Goal: Communication & Community: Answer question/provide support

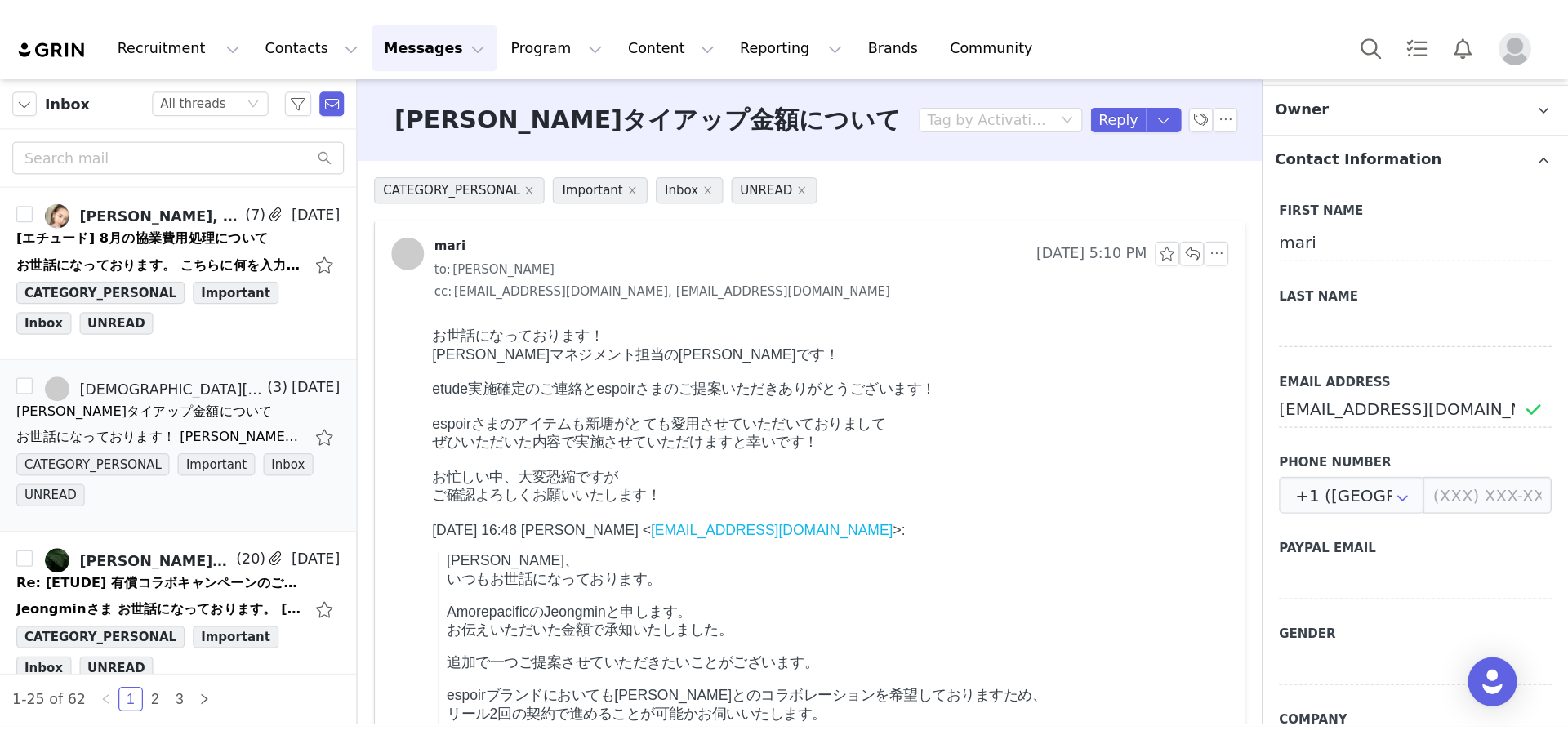
scroll to position [550, 0]
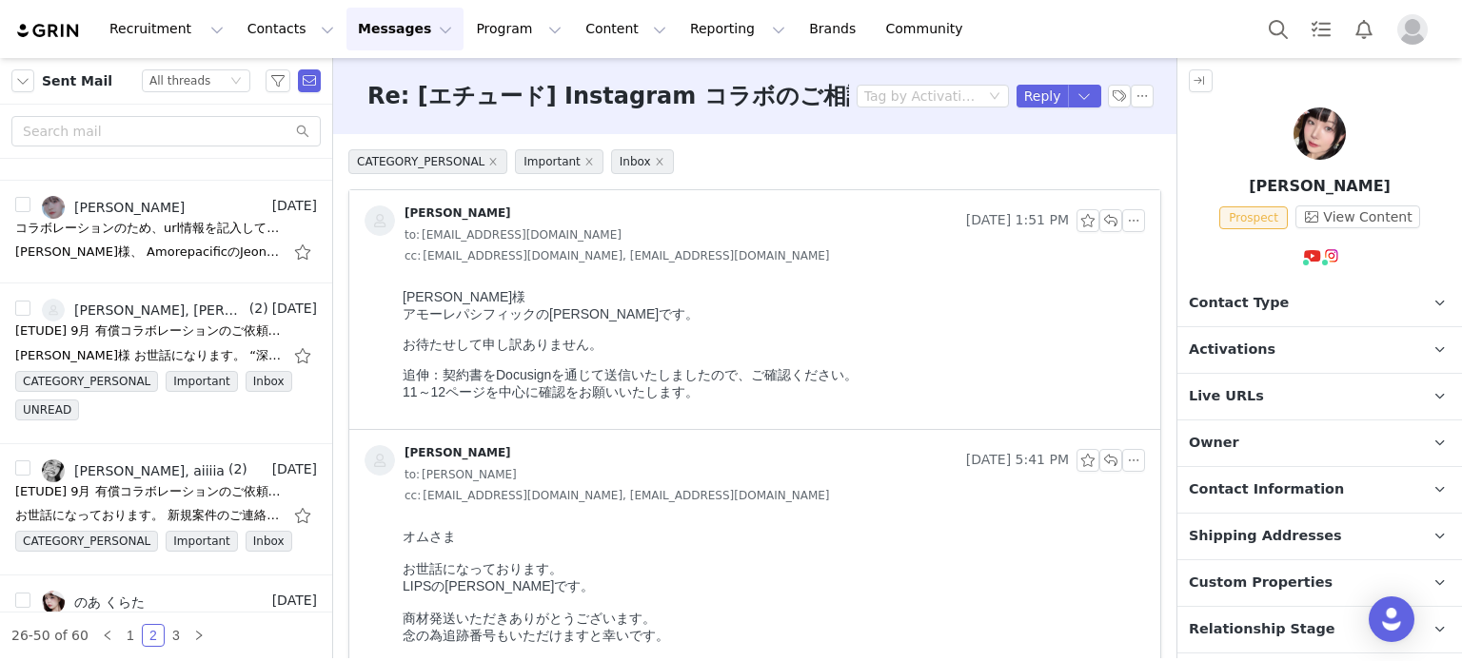
scroll to position [2474, 0]
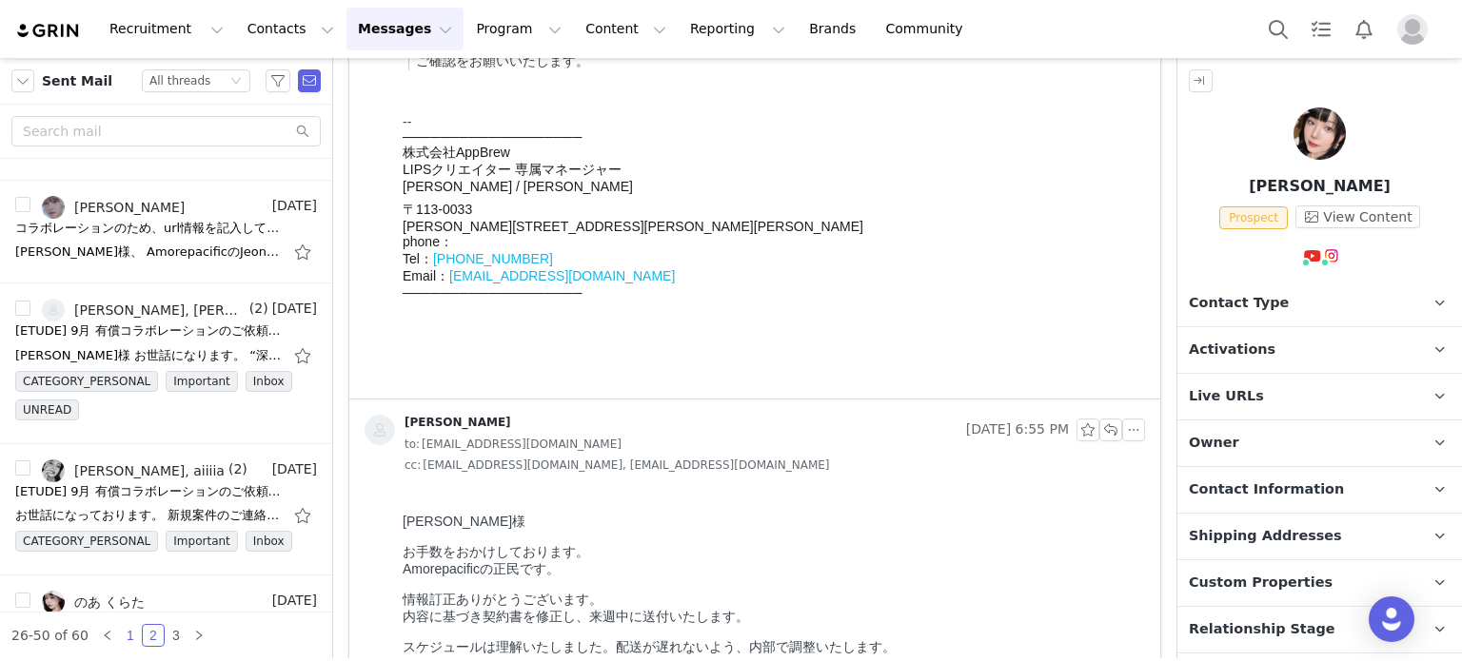
click at [120, 625] on link "1" at bounding box center [130, 635] width 21 height 21
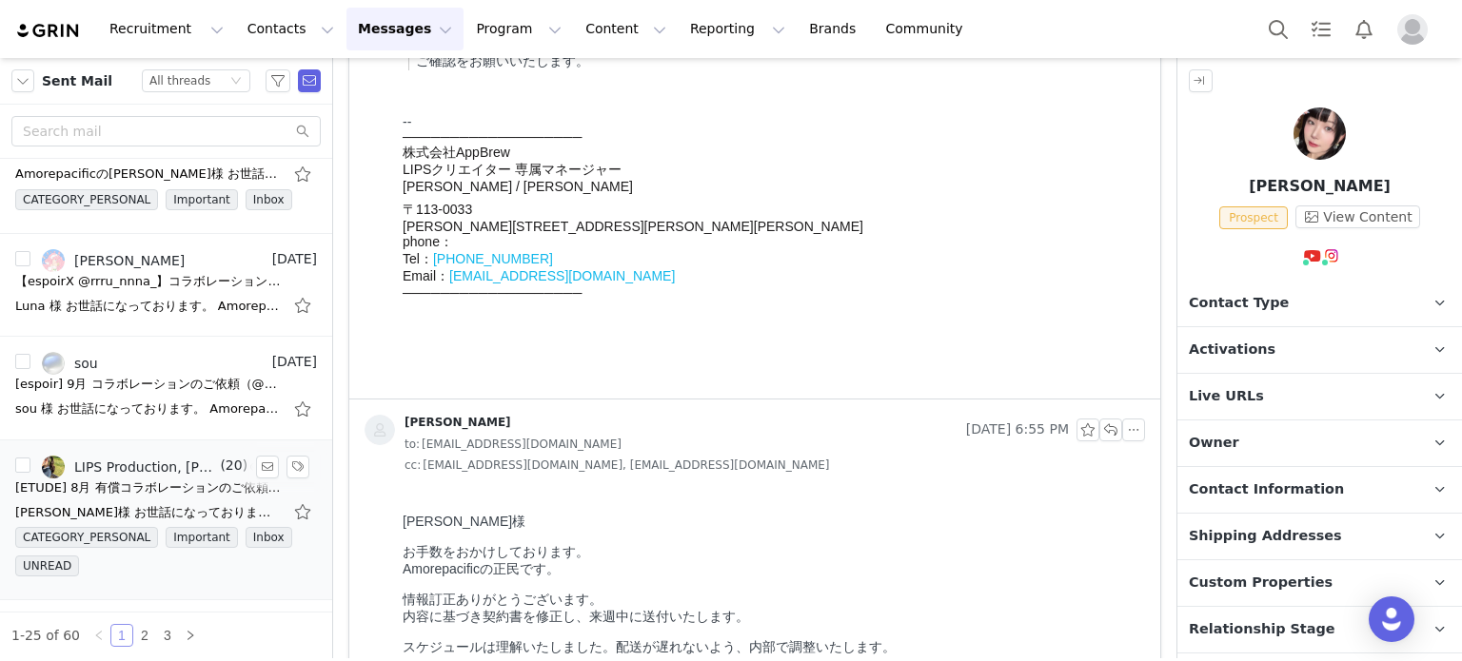
scroll to position [1964, 0]
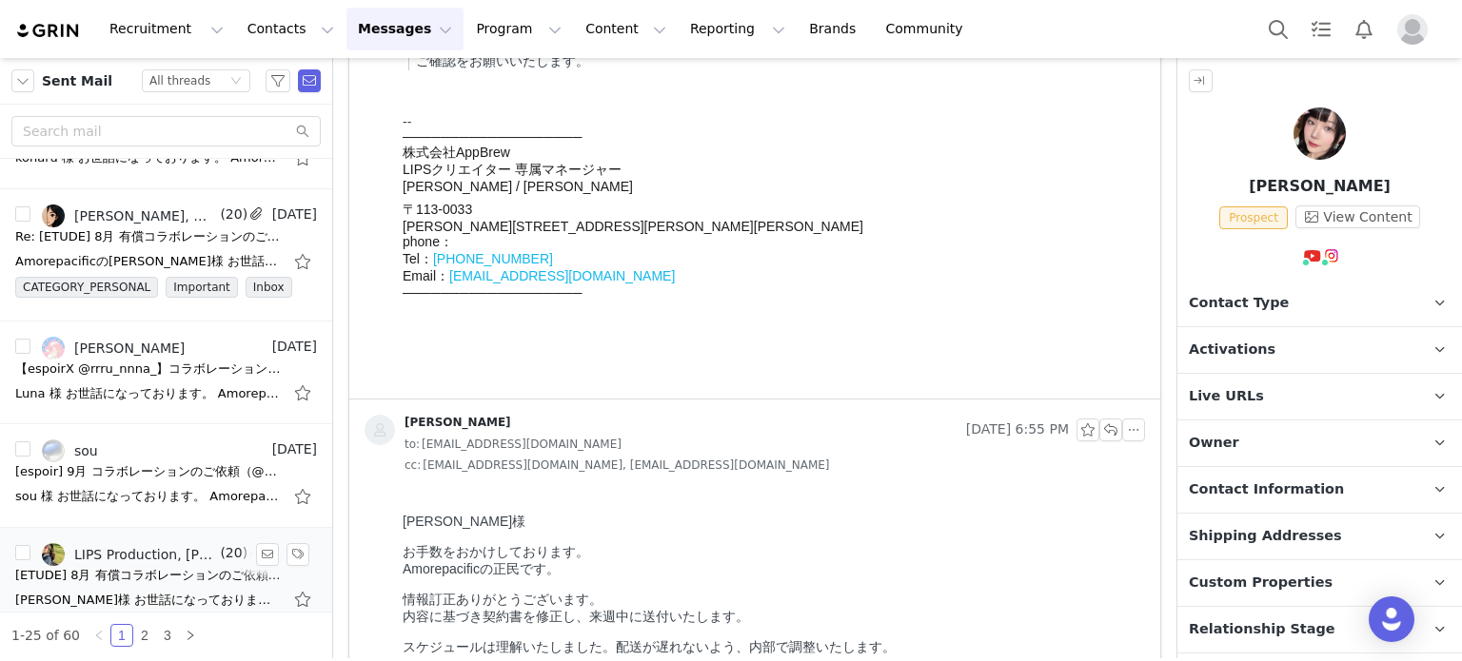
click at [181, 543] on link "LIPS Production, [PERSON_NAME], [PERSON_NAME], [PERSON_NAME]" at bounding box center [129, 554] width 174 height 23
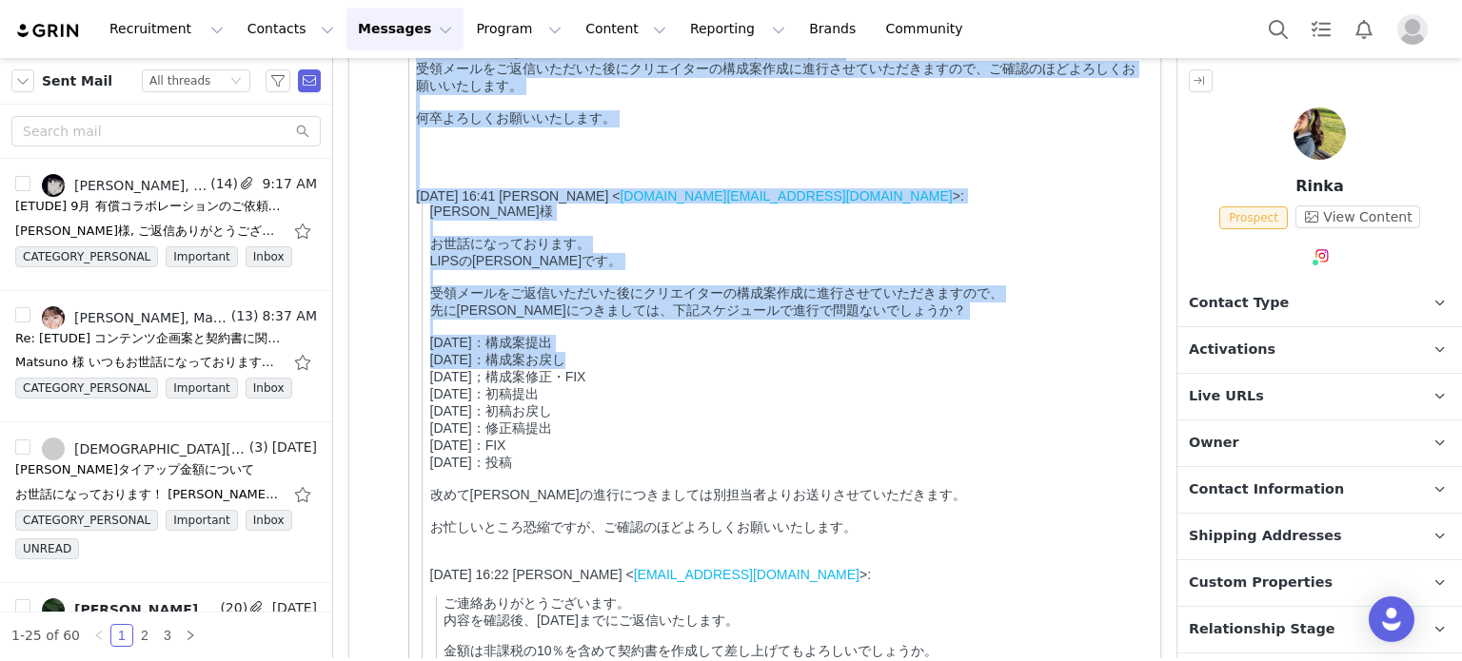
scroll to position [952, 0]
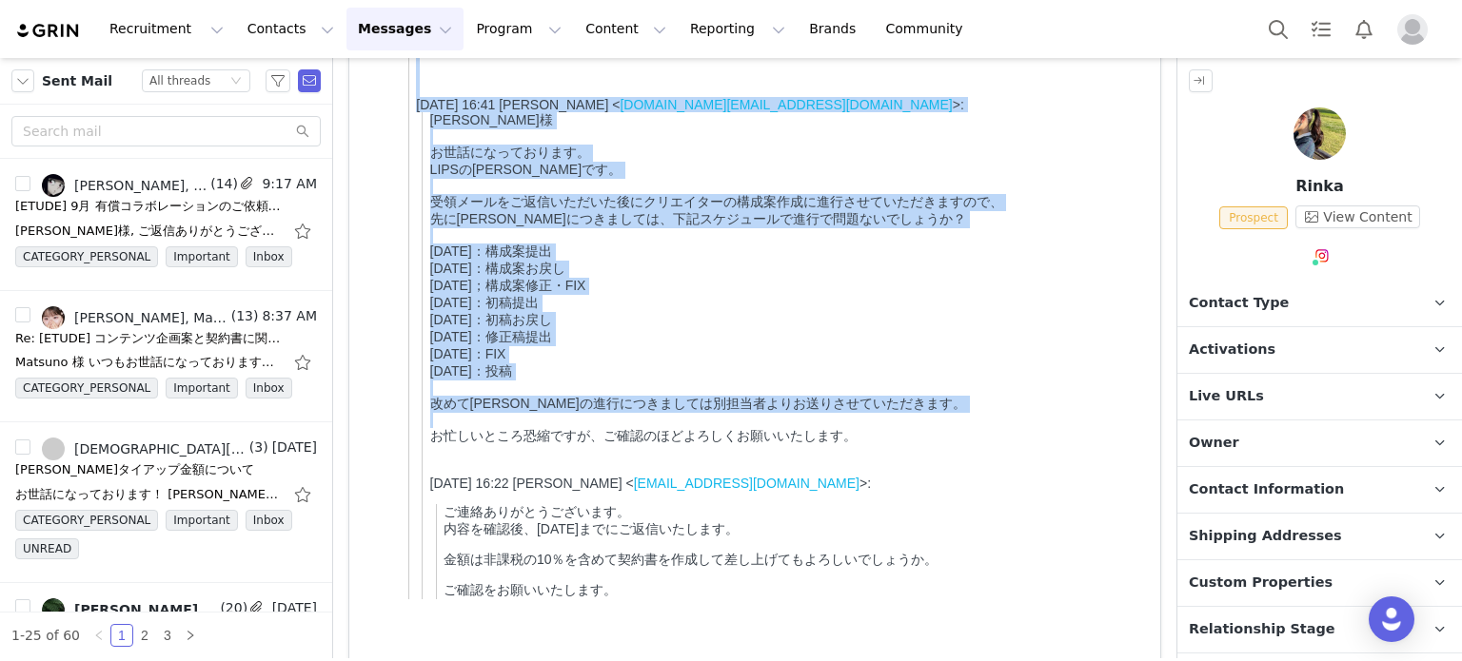
drag, startPoint x: 401, startPoint y: -651, endPoint x: 838, endPoint y: 535, distance: 1263.8
click at [838, 535] on html "オム・ジョンミン様 お世話になっております。 LIPSの大塚です。 先日お送りさせていただきました受領メールについてご返信が来ていない状況ですので、ご確認をお…" at bounding box center [770, 37] width 750 height 1414
copy body "オム・ジョンミン様 お世話になっております。 LIPSの大塚です。 先日お送りさせていただきました受領メールについてご返信が来ていない状況ですので、ご確認をお…"
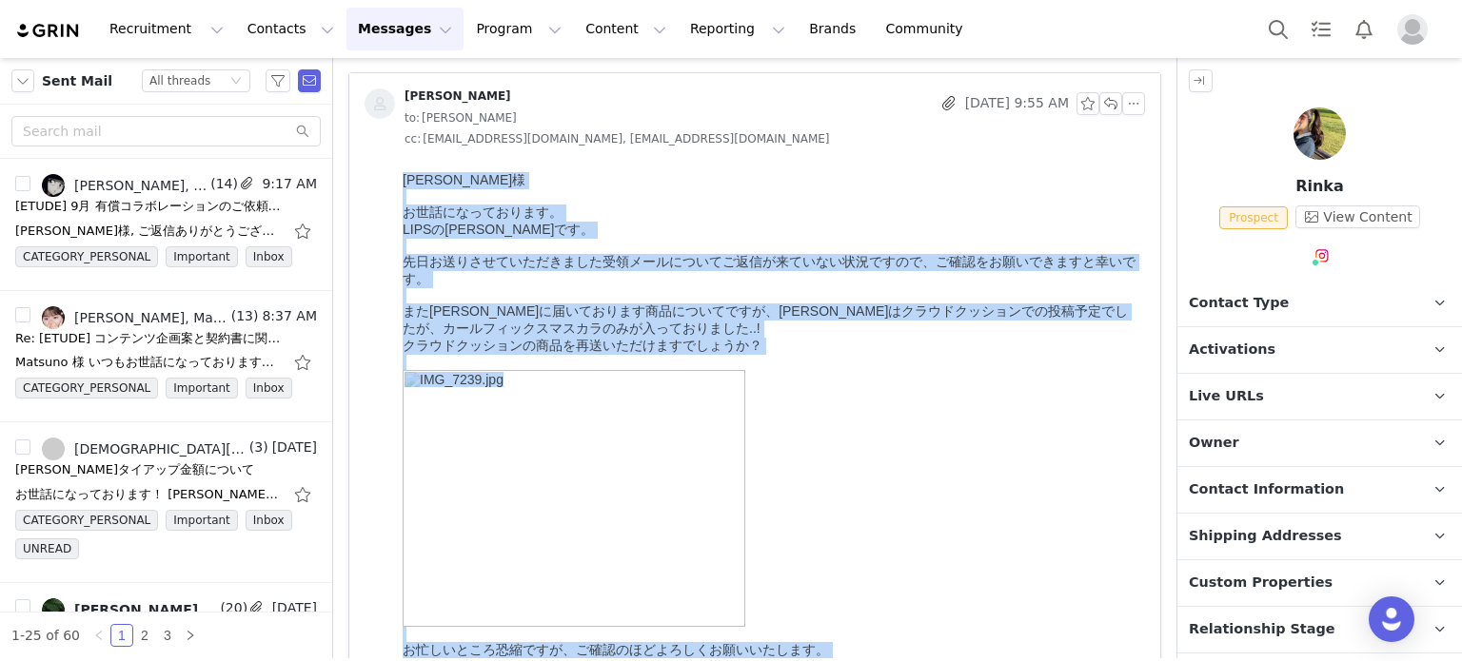
scroll to position [0, 0]
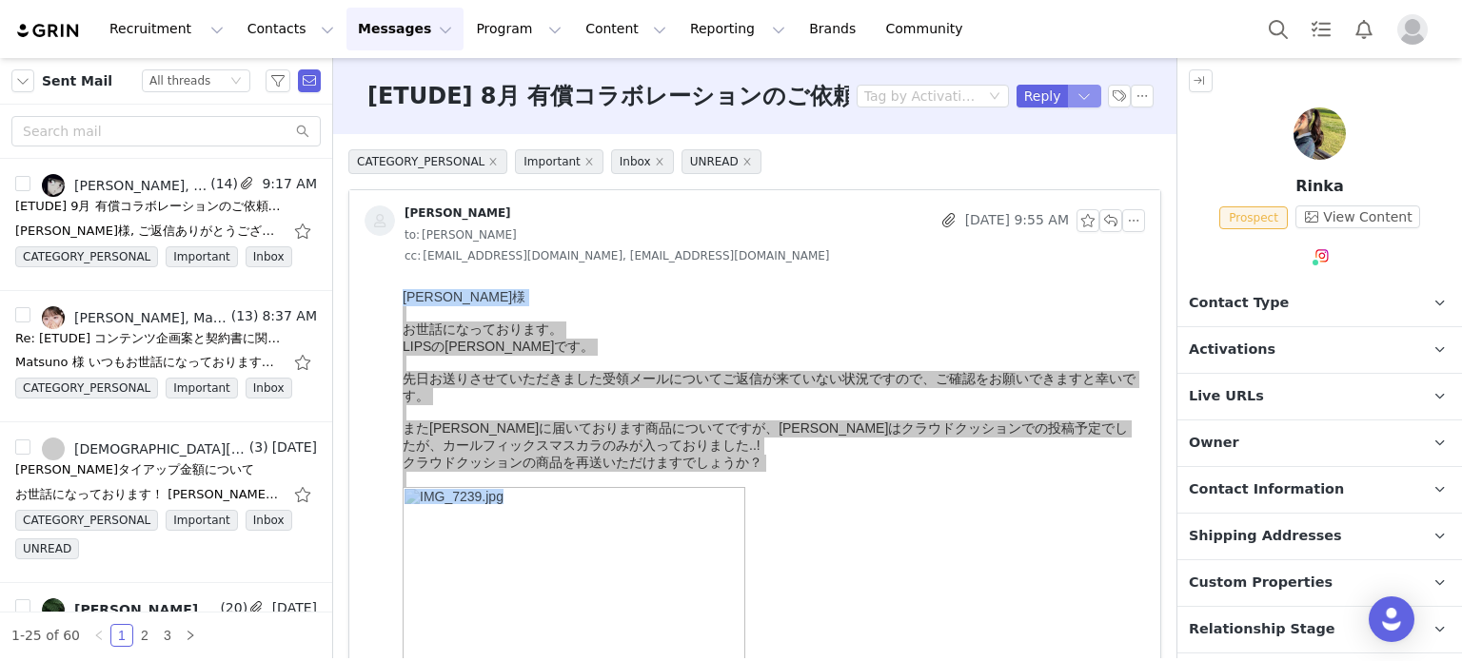
click at [1070, 96] on button "button" at bounding box center [1085, 96] width 34 height 23
click at [1073, 157] on li "Reply All" at bounding box center [1051, 161] width 81 height 30
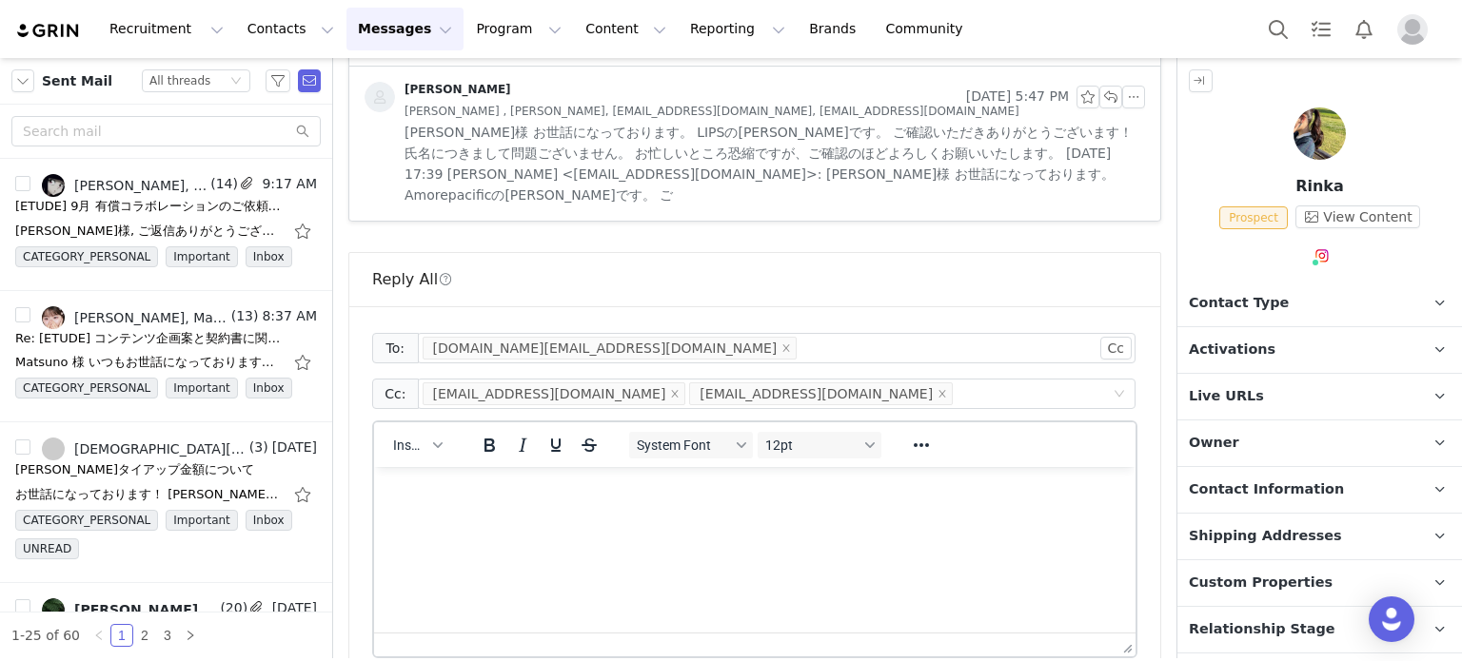
click at [623, 519] on html at bounding box center [754, 492] width 761 height 51
paste body "Rich Text Area. Press ALT-0 for help."
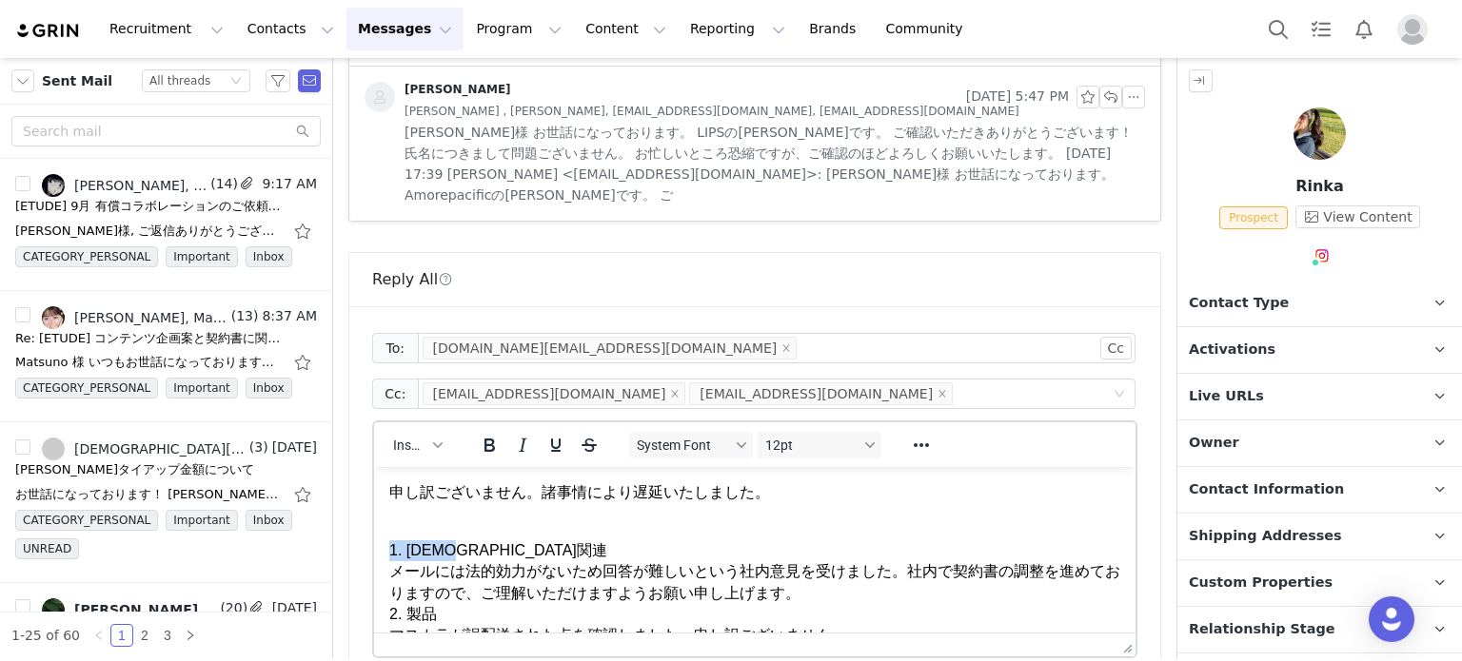
drag, startPoint x: 510, startPoint y: 541, endPoint x: 285, endPoint y: 548, distance: 225.6
click at [374, 548] on html "申し訳ございません。諸事情により遅延いたしました。 1. 契約書関連 メールには法的効力がないため回答が難しいという社内意見を受けました。社内で契約書の調整を…" at bounding box center [754, 636] width 761 height 338
click at [903, 567] on p "1. 契約書関連 メールには法的効力がないため回答が難しいという社内意見を受けました。社内で契約書の調整を進めておりますので、ご理解いただけますようお願い申し…" at bounding box center [754, 604] width 731 height 170
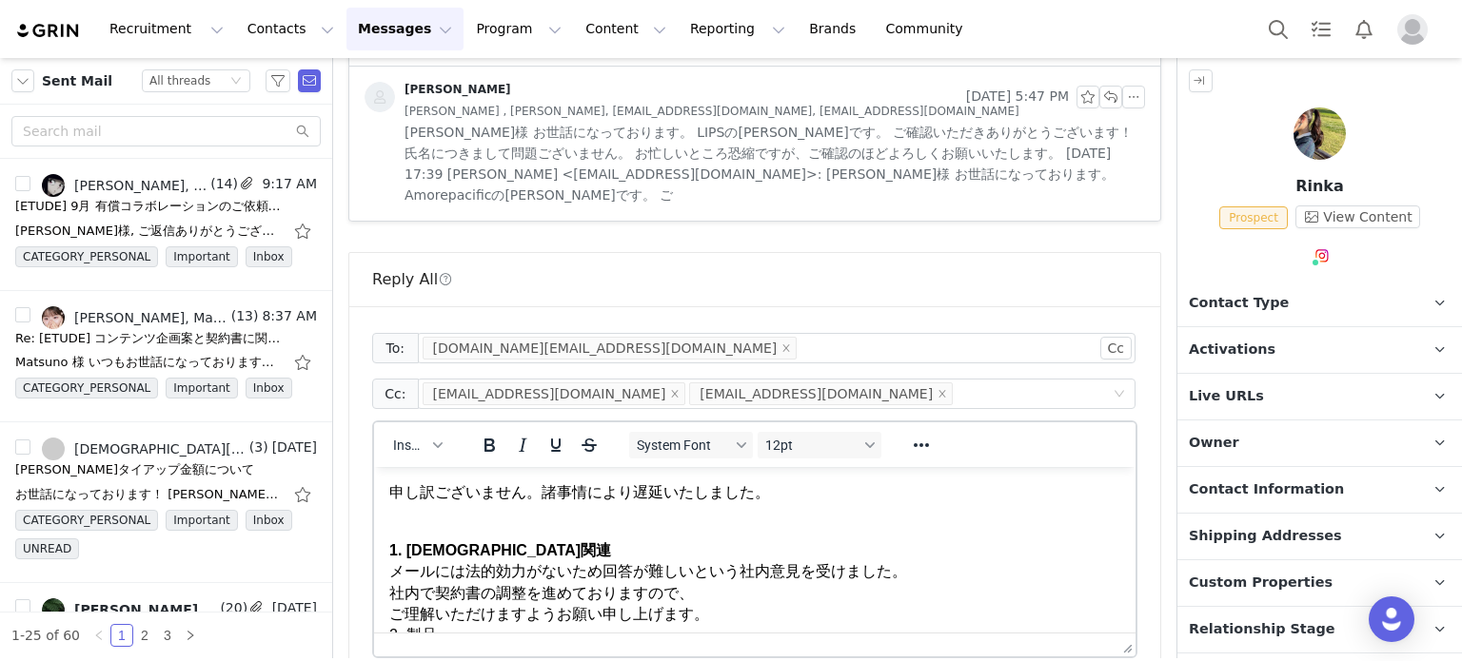
click at [836, 613] on p "1. 契約書関連 メールには法的効力がないため回答が難しいという社内意見を受けました。 社内で契約書の調整を進めておりますので、 ご理解いただけますようお願い…" at bounding box center [754, 615] width 731 height 192
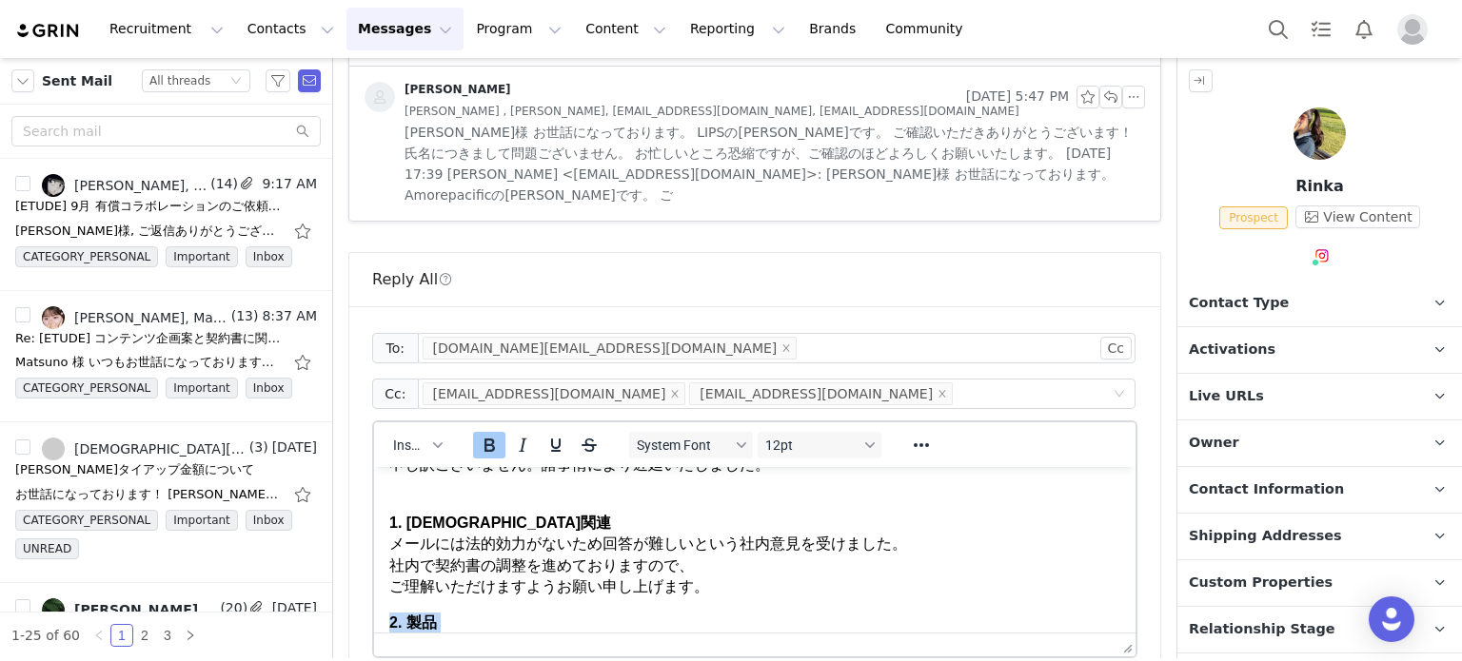
scroll to position [123, 0]
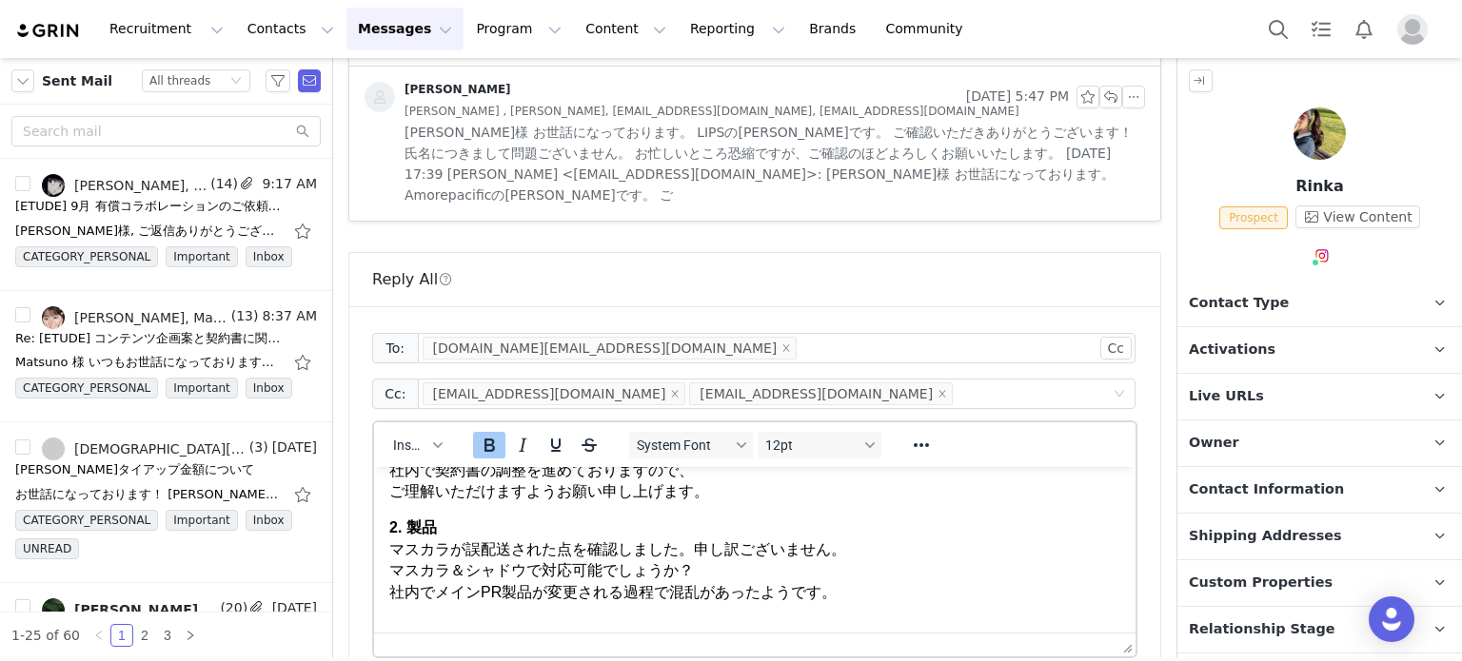
click at [853, 599] on p "2. 製品 マスカラが誤配送された点を確認しました。申し訳ございません。 マスカラ＆シャドウで対応可能でしょうか？ 社内でメインPR製品が変更される過程で混乱…" at bounding box center [754, 561] width 731 height 86
click at [850, 563] on p "2. 製品 マスカラが誤配送された点を確認しました。申し訳ございません。 マスカラ＆シャドウで対応可能でしょうか？ 社内でメインPR製品が変更される過程で混乱…" at bounding box center [754, 561] width 731 height 86
click at [698, 553] on p "2. 製品 マスカラが誤配送された点を確認しました。申し訳ございません。 マスカラ＆シャドウで対応可能でしょうか？ 社内でメインPR製品が変更される過程で混乱…" at bounding box center [754, 561] width 731 height 86
click at [628, 566] on p "2. 製品 マスカラが誤配送された点を確認しました。申し訳ございません。 マスカラ＆シャドウで対応可能でしょうか？ 社内でメインPR製品が変更される過程で混乱…" at bounding box center [754, 561] width 731 height 86
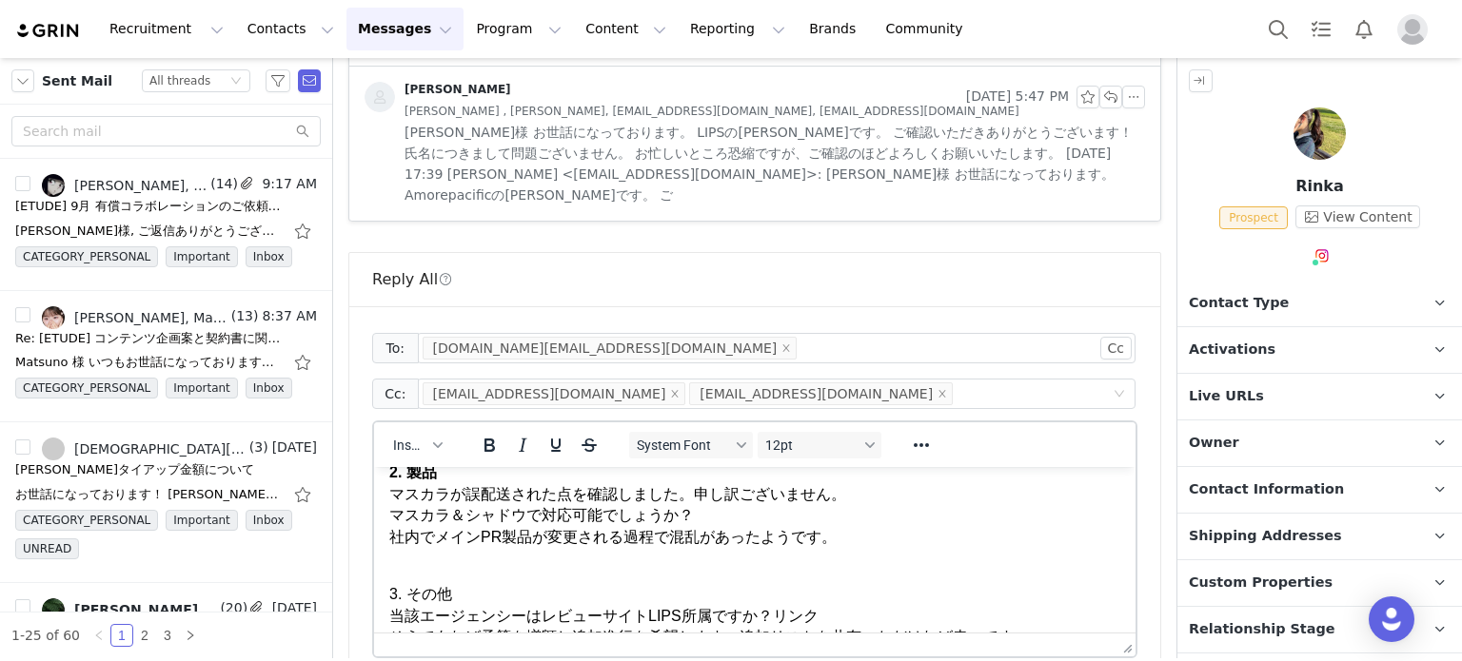
scroll to position [207, 0]
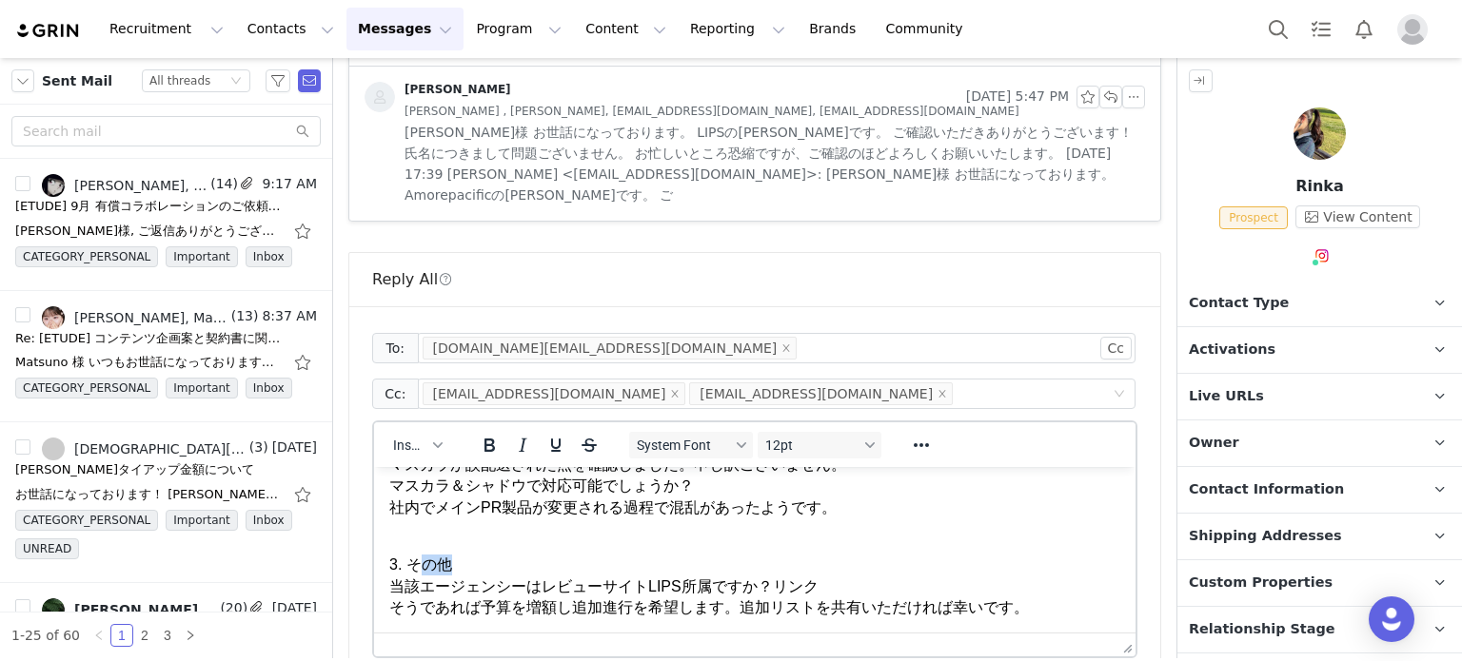
drag, startPoint x: 498, startPoint y: 571, endPoint x: 422, endPoint y: 571, distance: 75.2
click at [422, 571] on p "3. その他 当該エージェンシーはレビューサイトLIPS所属ですか？リンク そうであれば予算を増額し追加進行を希望します。追加リストを共有いただければ幸いです。" at bounding box center [754, 577] width 731 height 86
click at [399, 571] on p "3. その他 当該エージェンシーはレビューサイトLIPS所属ですか？リンク そうであれば予算を増額し追加進行を希望します。追加リストを共有いただければ幸いです。" at bounding box center [754, 577] width 731 height 86
click at [387, 571] on html "申し訳ございません。諸事情により遅延いたしました。 1. 契約書関連 メールには法的効力がないため回答が難しいという社内意見を受けました。 社内で契約書の調整…" at bounding box center [754, 447] width 761 height 374
click at [402, 570] on p "3. その他 当該エージェンシーはレビューサイトLIPS所属ですか？リンク そうであれば予算を増額し追加進行を希望します。追加リストを共有いただければ幸いです。" at bounding box center [754, 577] width 731 height 86
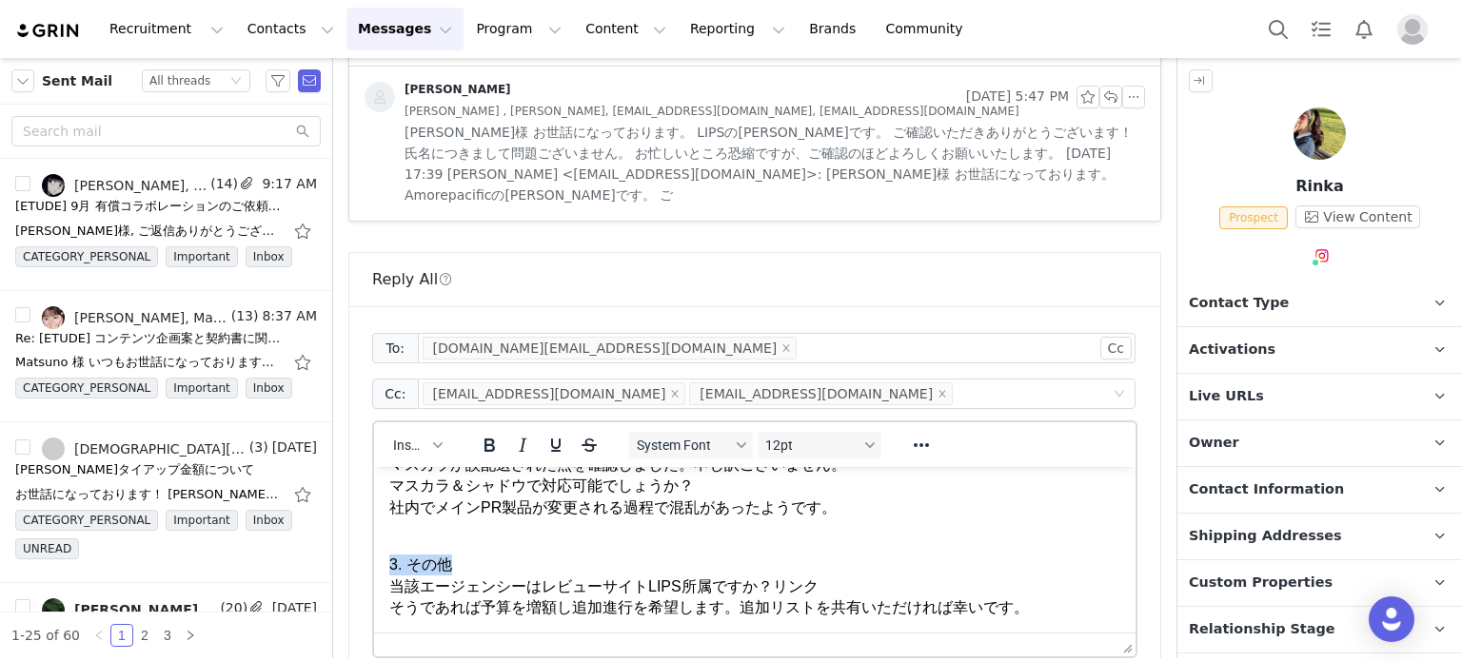
click at [446, 569] on p "3. その他 当該エージェンシーはレビューサイトLIPS所属ですか？リンク そうであれば予算を増額し追加進行を希望します。追加リストを共有いただければ幸いです。" at bounding box center [754, 577] width 731 height 86
click at [675, 562] on p "3. その他 当該エージェンシーはレビューサイトLIPS所属ですか？リンク そうであれば予算を増額し追加進行を希望します。追加リストを共有いただければ幸いです。" at bounding box center [754, 577] width 731 height 86
click at [682, 529] on body "申し訳ございません。諸事情により遅延いたしました。 1. 契約書関連 メールには法的効力がないため回答が難しいという社内意見を受けました。 社内で契約書の調整…" at bounding box center [754, 446] width 731 height 343
drag, startPoint x: 689, startPoint y: 528, endPoint x: 705, endPoint y: 528, distance: 16.2
click at [692, 528] on body "申し訳ございません。諸事情により遅延いたしました。 1. 契約書関連 メールには法的効力がないため回答が難しいという社内意見を受けました。 社内で契約書の調整…" at bounding box center [754, 446] width 731 height 343
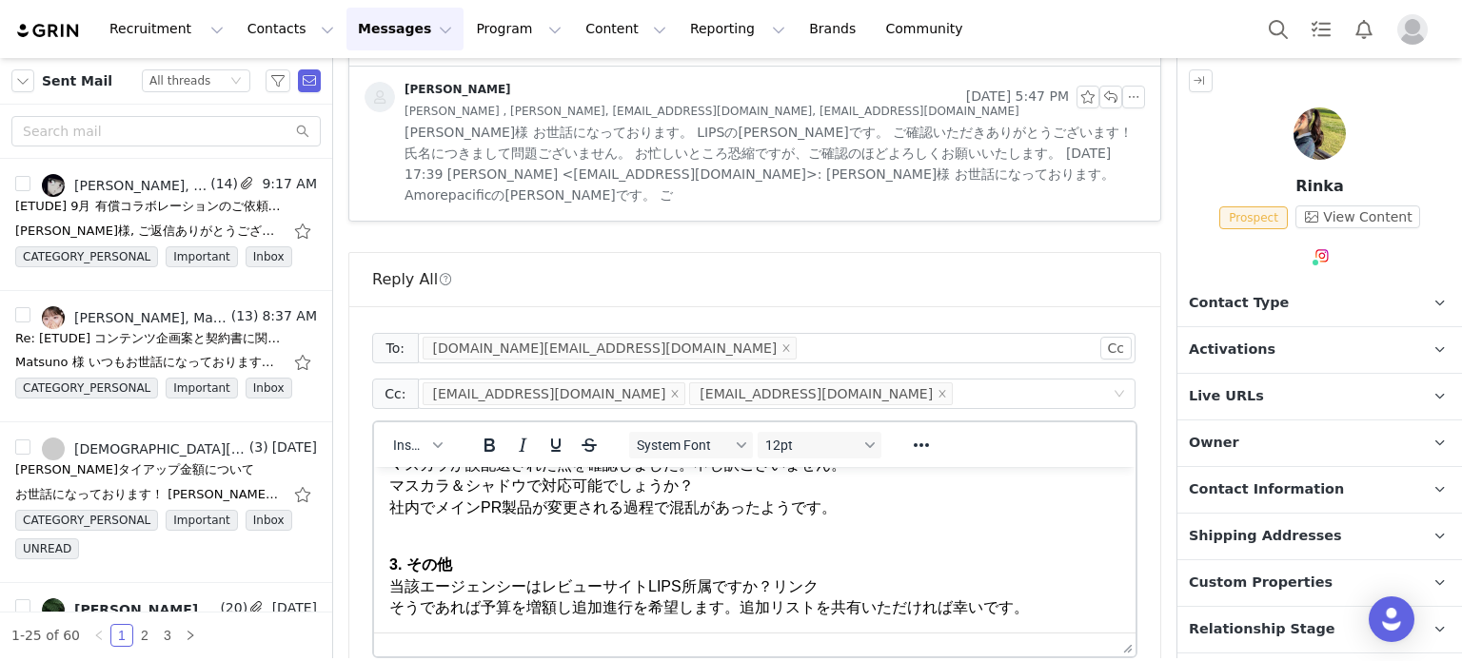
click at [914, 515] on p "2. 製品 マスカラが誤配送された点を確認しました。申し訳ございません。 マスカラ＆シャドウで対応可能でしょうか？ 社内でメインPR製品が変更される過程で混乱…" at bounding box center [754, 476] width 731 height 86
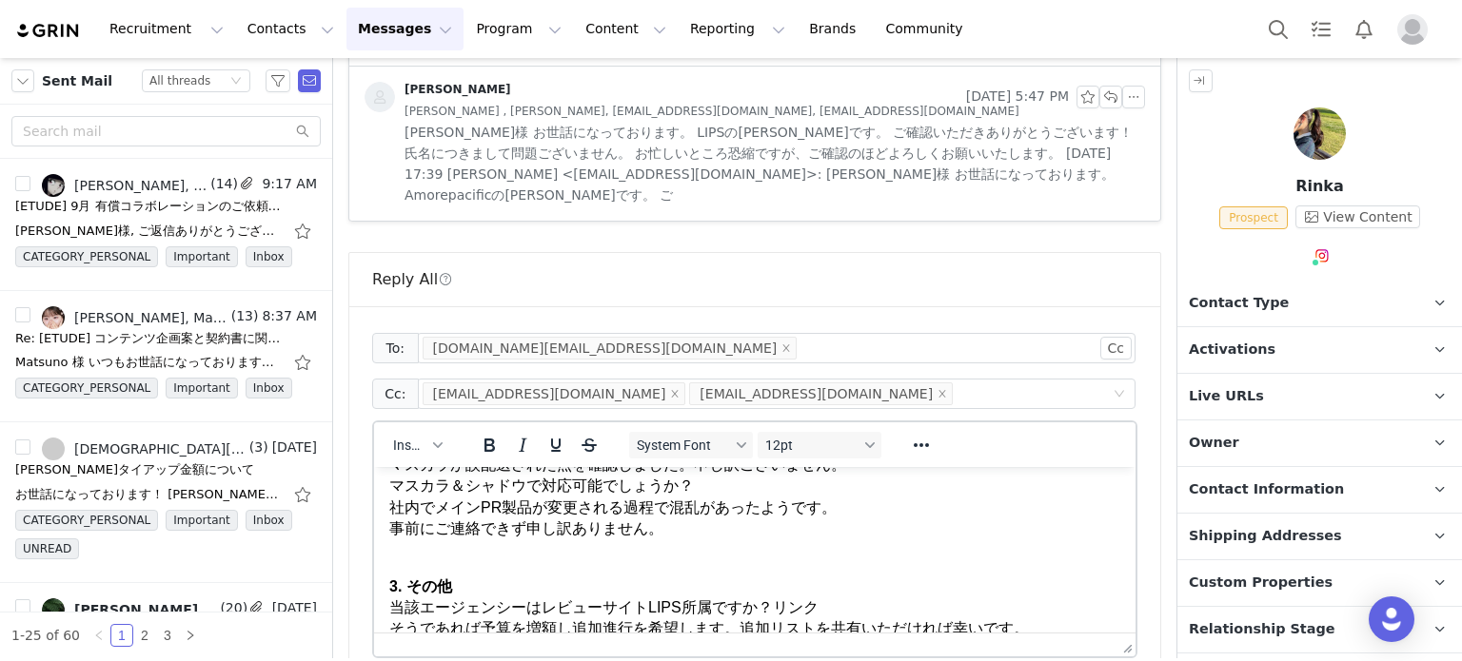
click at [779, 547] on body "申し訳ございません。諸事情により遅延いたしました。 1. 契約書関連 メールには法的効力がないため回答が難しいという社内意見を受けました。 社内で契約書の調整…" at bounding box center [754, 457] width 731 height 365
drag, startPoint x: 457, startPoint y: 564, endPoint x: 500, endPoint y: 558, distance: 43.3
click at [458, 564] on p "3. その他 当該エージェンシーはレビューサイトLIPS所属ですか？リンク そうであれば予算を増額し追加進行を希望します。追加リストを共有いただければ幸いです。" at bounding box center [754, 598] width 731 height 86
drag, startPoint x: 667, startPoint y: 534, endPoint x: 360, endPoint y: 534, distance: 307.3
click at [374, 534] on html "申し訳ございません。諸事情により遅延いたしました。 1. 契約書関連 メールには法的効力がないため回答が難しいという社内意見を受けました。 社内で契約書の調整…" at bounding box center [754, 458] width 761 height 396
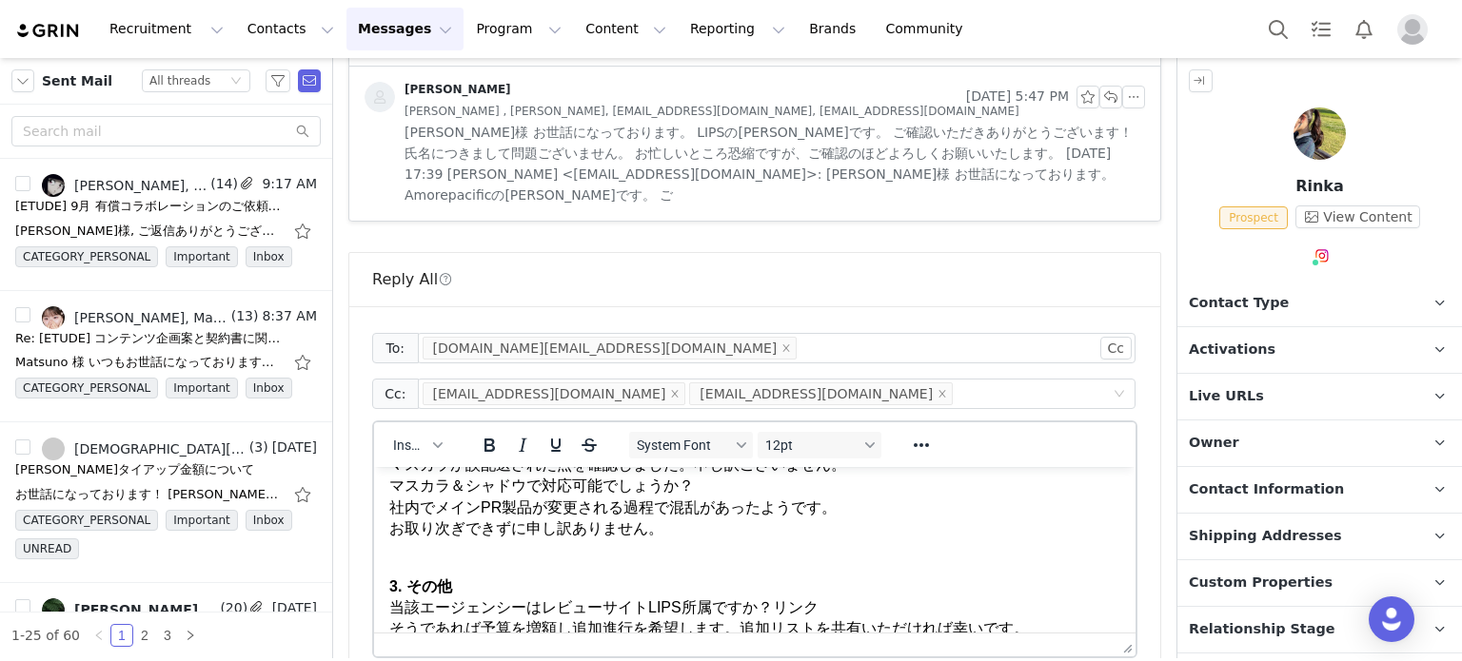
click at [404, 531] on p "2. 製品 マスカラが誤配送された点を確認しました。申し訳ございません。 マスカラ＆シャドウで対応可能でしょうか？ 社内でメインPR製品が変更される過程で混乱…" at bounding box center [754, 486] width 731 height 107
click at [390, 531] on html "申し訳ございません。諸事情により遅延いたしました。 1. 契約書関連 メールには法的効力がないため回答が難しいという社内意見を受けました。 社内で契約書の調整…" at bounding box center [754, 458] width 761 height 396
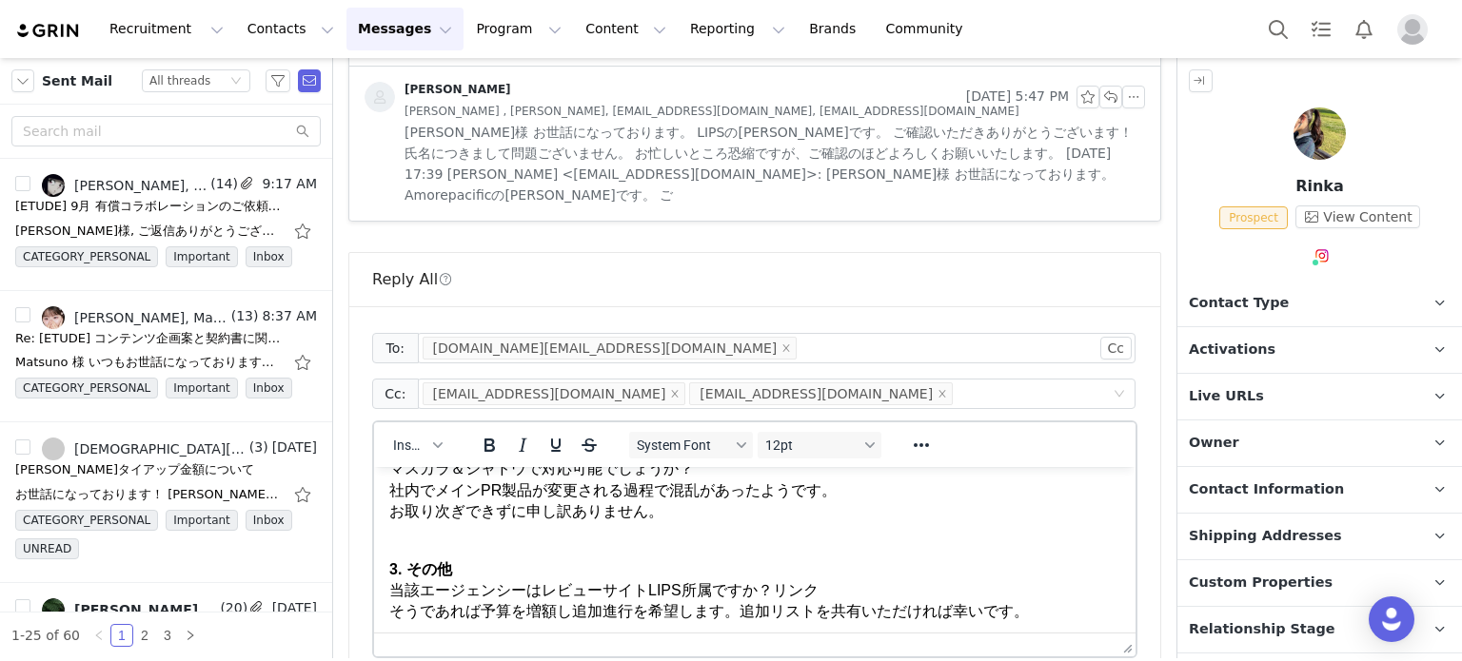
scroll to position [228, 0]
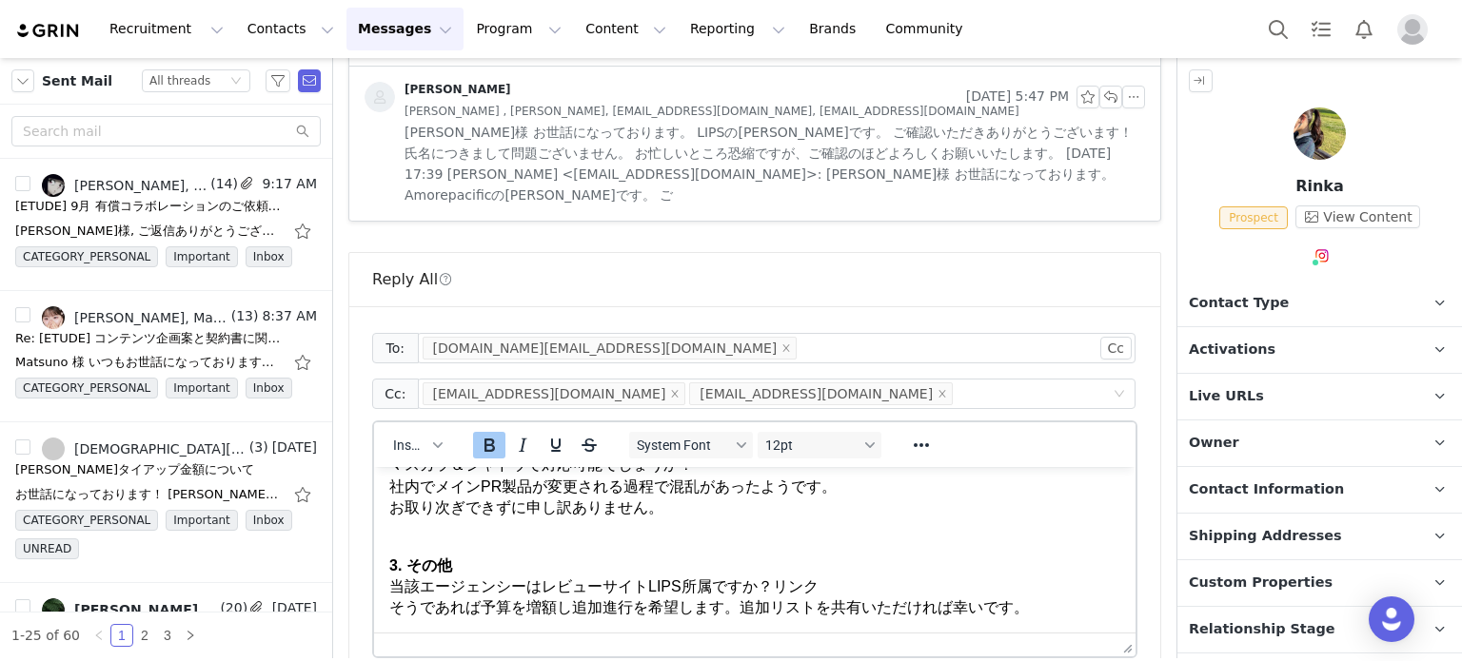
drag, startPoint x: 551, startPoint y: 557, endPoint x: 567, endPoint y: 561, distance: 16.9
click at [551, 557] on p "3. その他 当該エージェンシーはレビューサイトLIPS所属ですか？リンク そうであれば予算を増額し追加進行を希望します。追加リストを共有いただければ幸いです。" at bounding box center [754, 577] width 731 height 86
drag, startPoint x: 730, startPoint y: 605, endPoint x: 715, endPoint y: 611, distance: 16.3
click at [726, 605] on p "3. その他 当該エージェンシーはレビューサイトLIPS所属ですか？リンク そうであれば予算を増額し追加進行を希望します。追加リストを共有いただければ幸いです。" at bounding box center [754, 577] width 731 height 86
click at [743, 609] on p "3. その他 当該エージェンシーはレビューサイトLIPS所属ですか？リンク そうであれば予算を増額し追加進行を希望します。追加リストを共有いただければ幸いです。" at bounding box center [754, 577] width 731 height 86
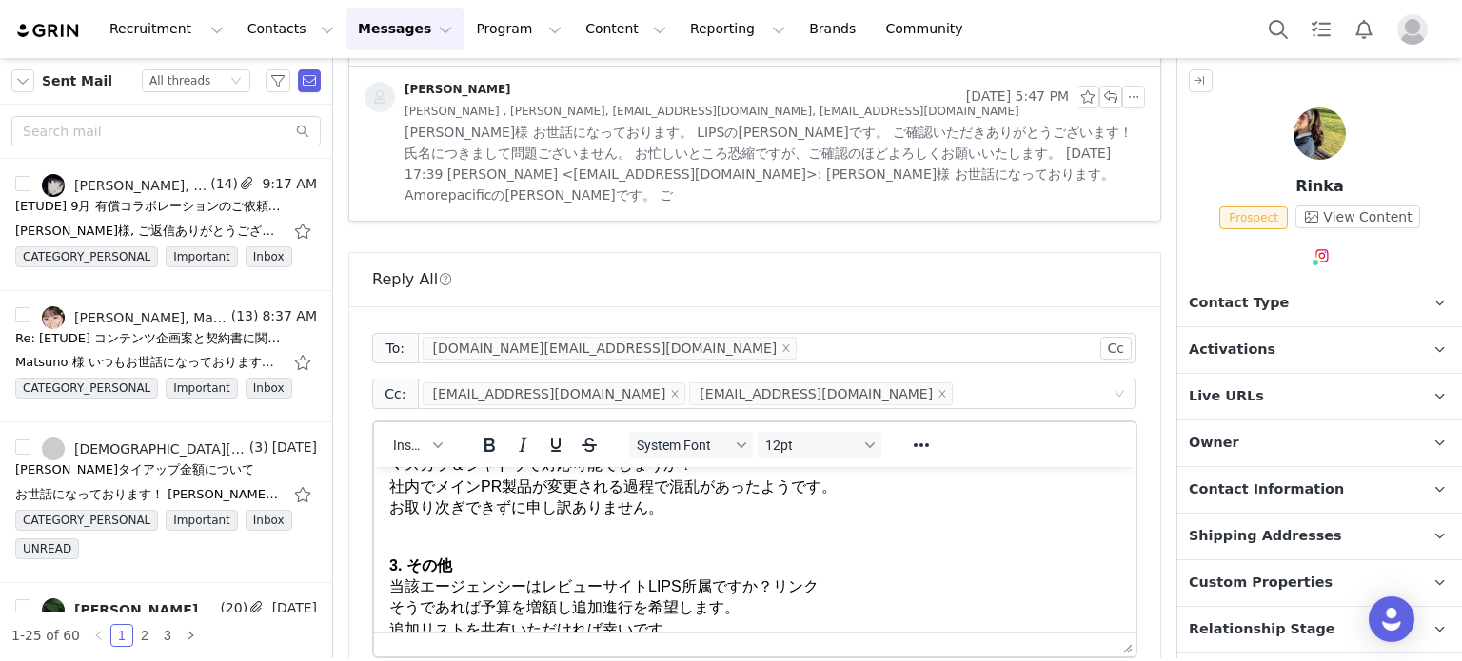
scroll to position [235, 0]
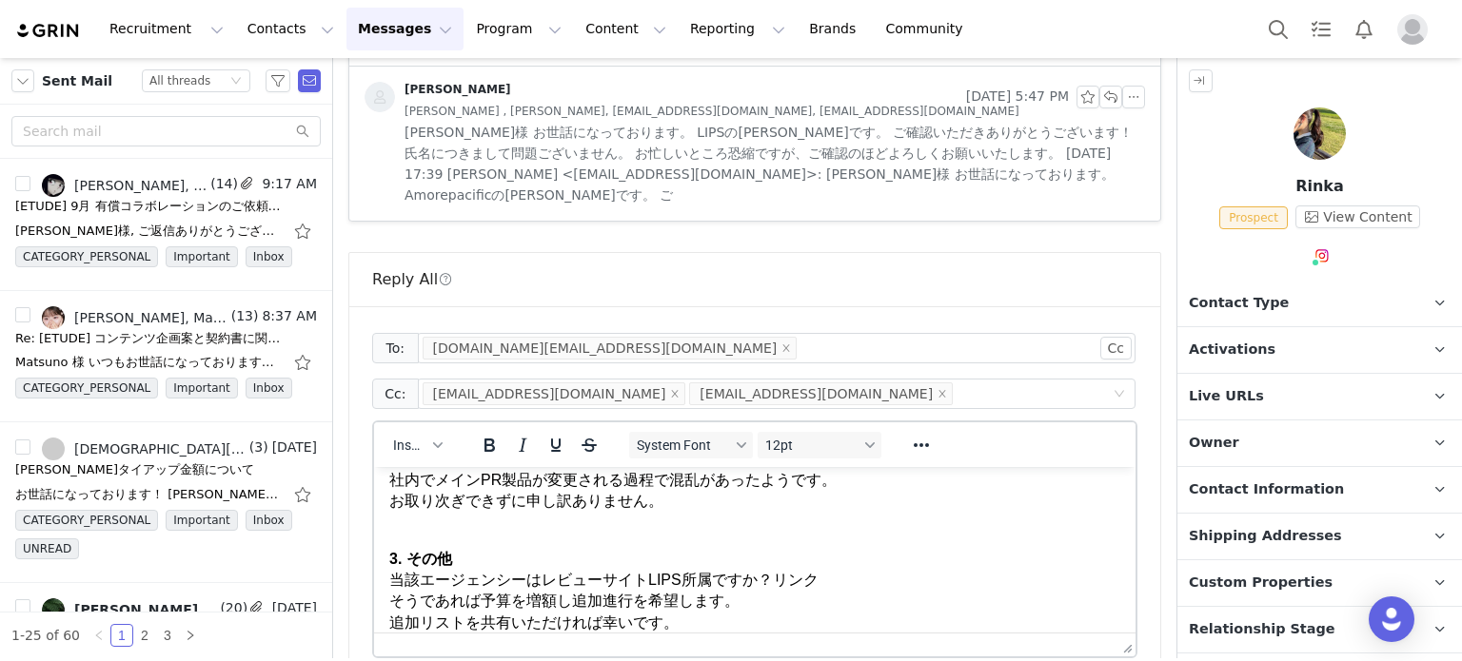
click at [1015, 590] on p "3. その他 当該エージェンシーはレビューサイトLIPS所属ですか？リンク そうであれば予算を増額し追加進行を希望します。 追加リストを共有いただければ幸いで…" at bounding box center [754, 580] width 731 height 107
click at [766, 576] on p "3. その他 当該エージェンシーはレビューサイトLIPS所属ですか？リンク そうであれば予算を増額し追加進行を希望します。 追加リストを共有いただければ幸いで…" at bounding box center [754, 580] width 731 height 107
click at [618, 577] on p "3. その他 当該エージェンシーはレビューサイトLIPS所属ですか？(リンク) そうであれば予算を増額し追加進行を希望します。 追加リストを共有いただければ幸…" at bounding box center [754, 580] width 731 height 107
click at [676, 581] on p "3. その他 当該エージェンシーはレビューサイトLIPS所属ですか？(リンク) そうであれば予算を増額し追加進行を希望します。 追加リストを共有いただければ幸…" at bounding box center [754, 580] width 731 height 107
click at [822, 584] on p "3. その他 当該エージェンシーはレビューサイトLipscosme所属ですか？(リンク) そうであれば予算を増額し追加進行を希望します。 追加リストを共有いた…" at bounding box center [754, 580] width 731 height 107
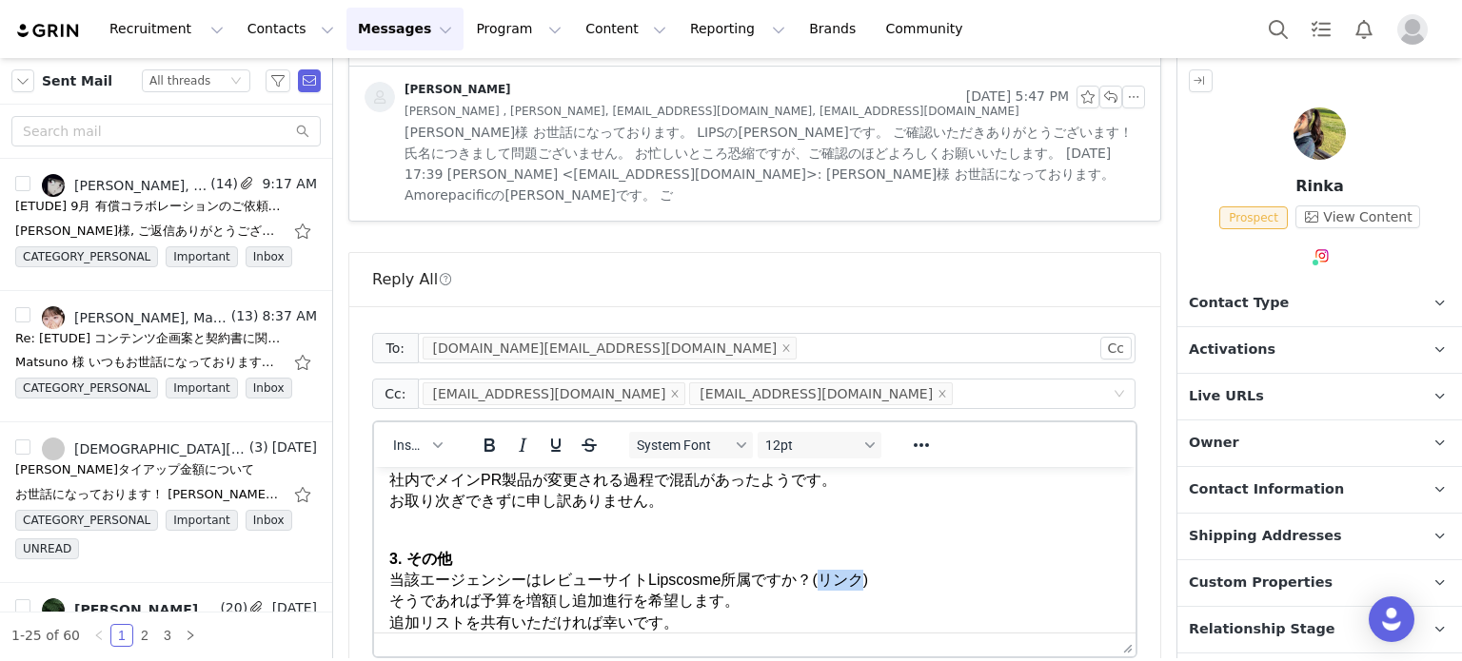
click at [822, 584] on p "3. その他 当該エージェンシーはレビューサイトLipscosme所属ですか？(リンク) そうであれば予算を増額し追加進行を希望します。 追加リストを共有いた…" at bounding box center [754, 580] width 731 height 107
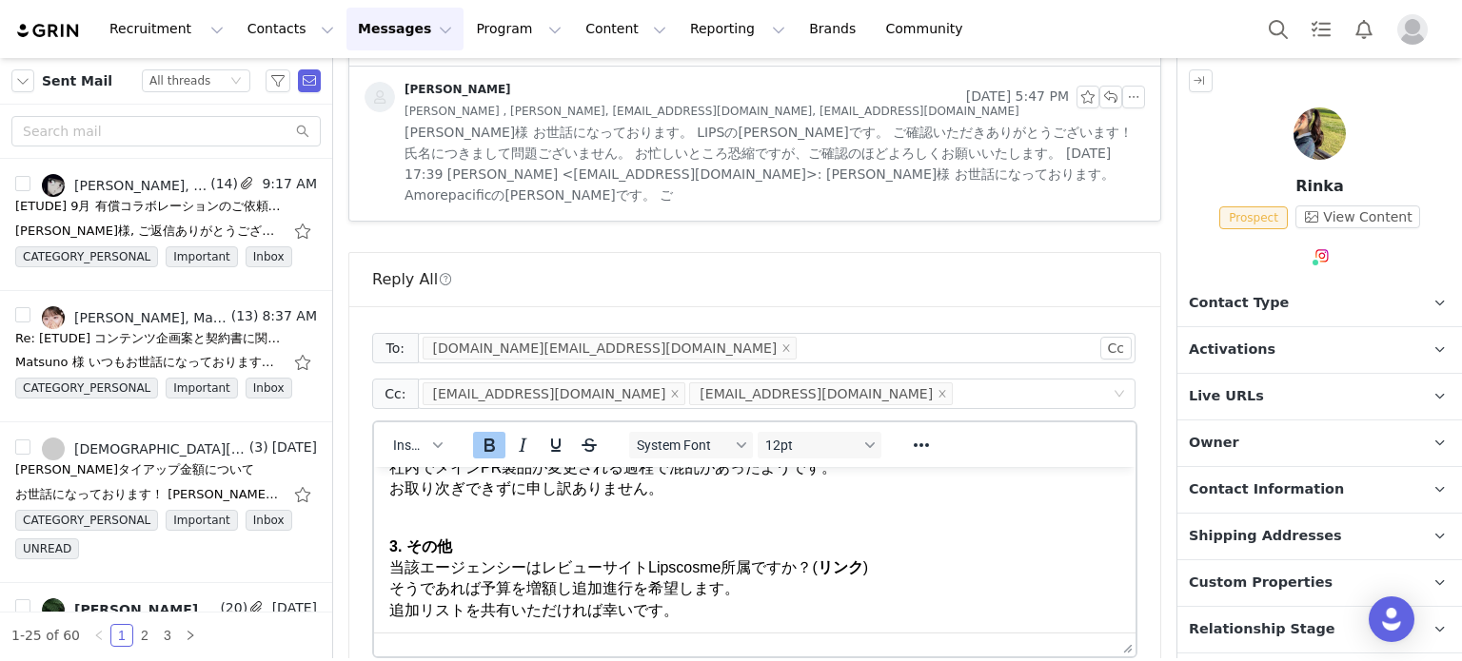
click at [823, 619] on p "3. その他 当該エージェンシーはレビューサイトLipscosme所属ですか？( リンク ) そうであれば予算を増額し追加進行を希望します。 追加リストを共有…" at bounding box center [754, 568] width 731 height 107
click at [840, 568] on strong "リンク" at bounding box center [840, 565] width 46 height 16
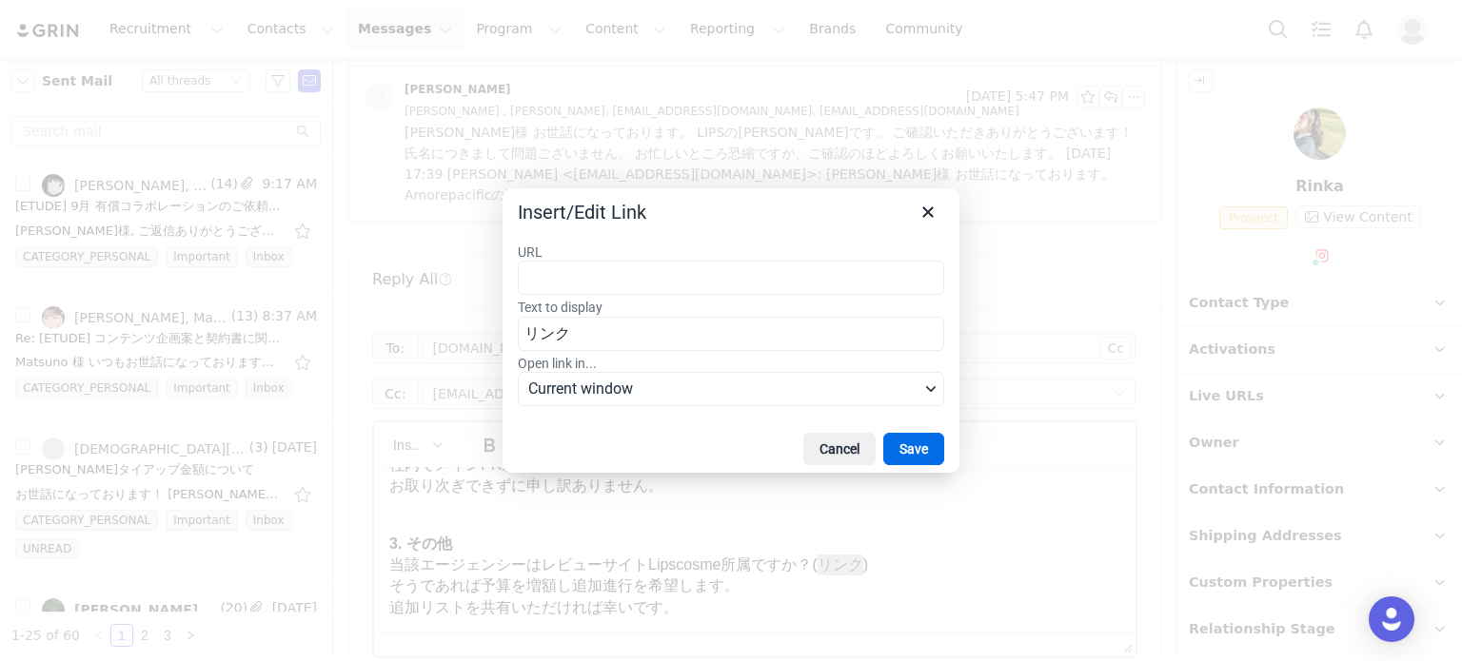
type input "https://lipscosme.com/"
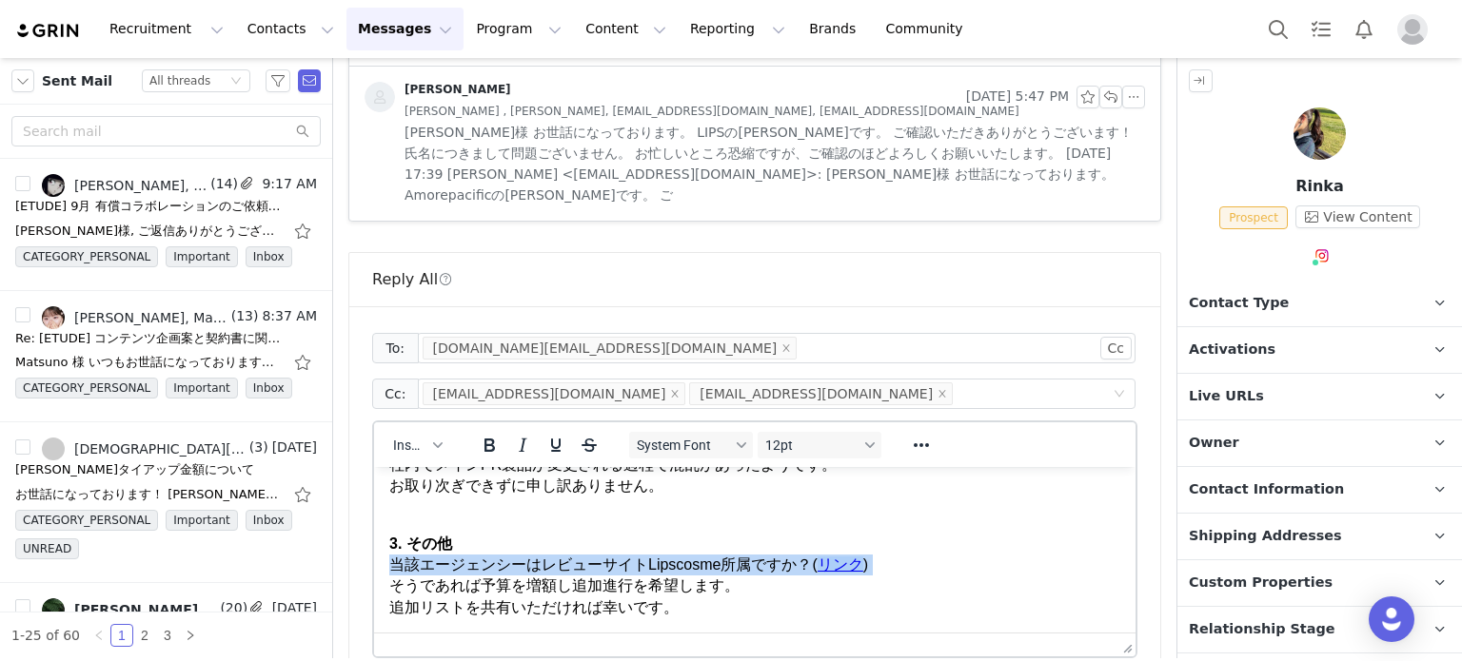
scroll to position [4515, 0]
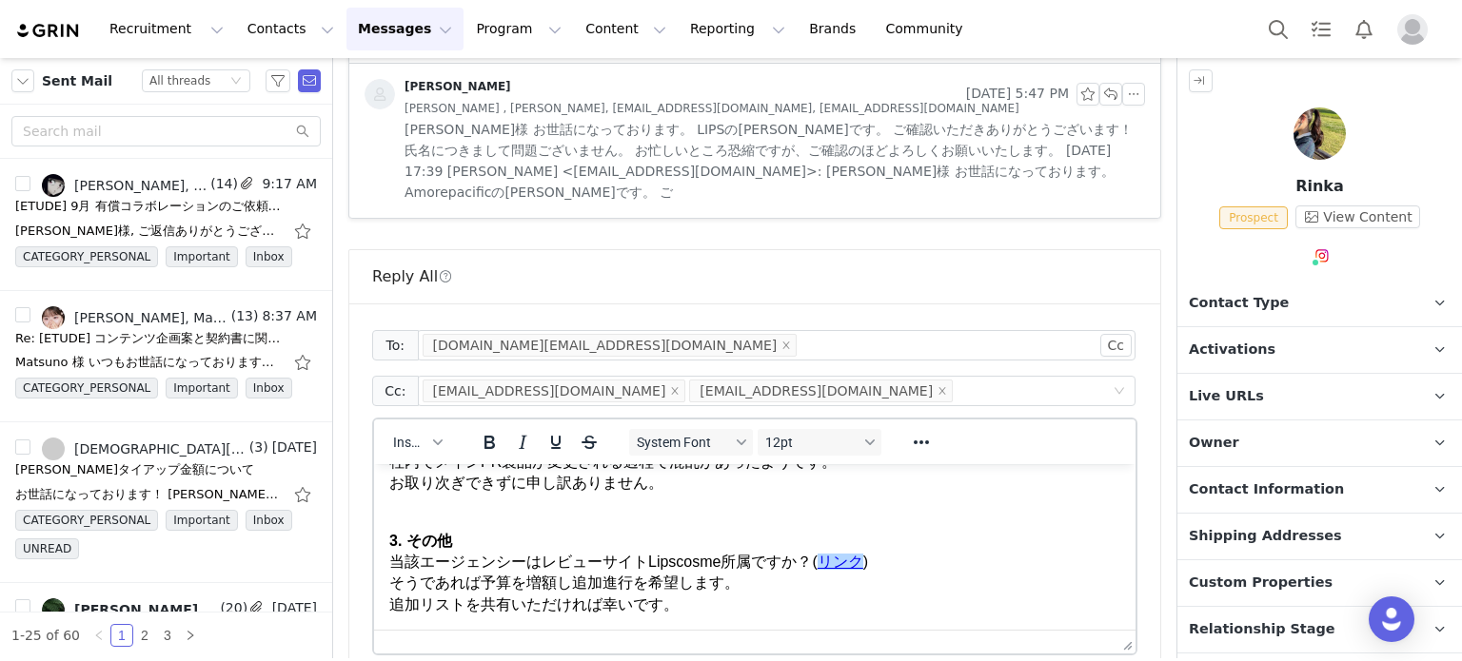
click at [751, 549] on p "3. その他 当該エージェンシーはレビューサイトLipscosme所属ですか？( リンク ) そうであれば予算を増額し追加進行を希望します。 追加リストを共有…" at bounding box center [754, 562] width 731 height 107
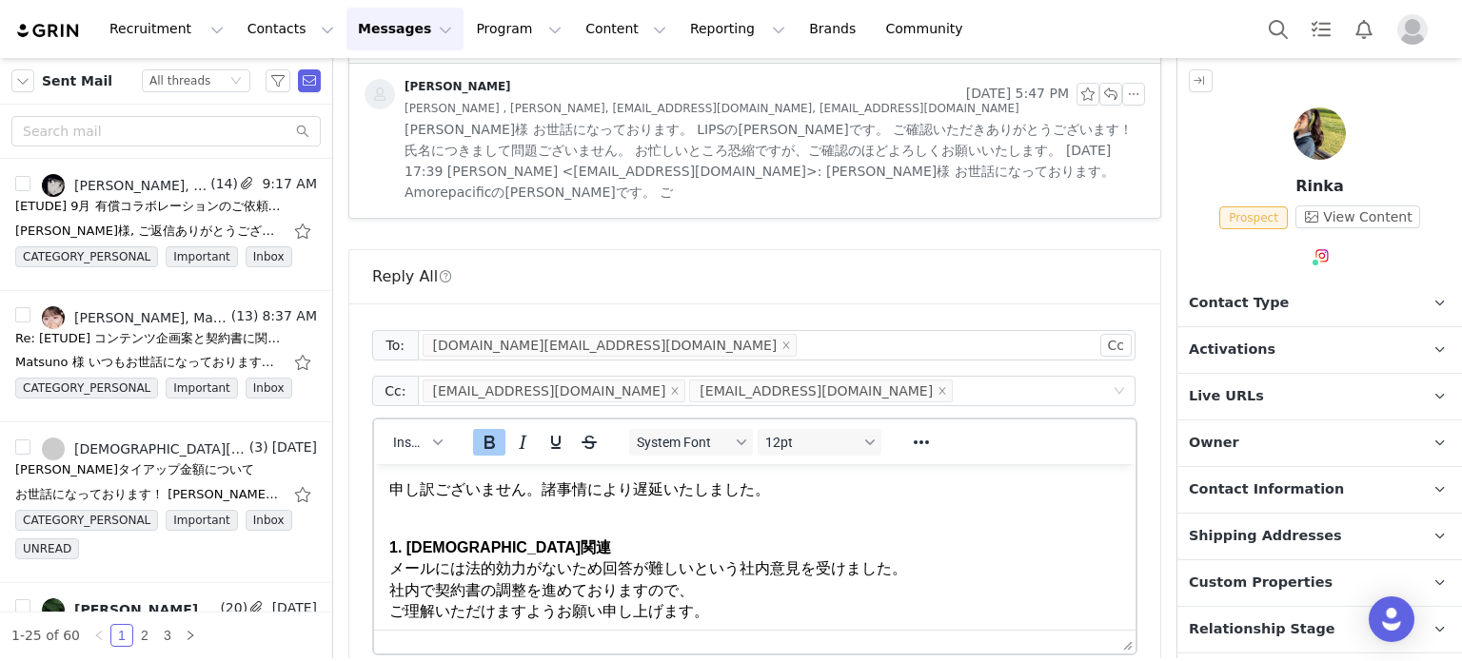
click at [734, 579] on p "1. 契約書関連 メールには法的効力がないため回答が難しいという社内意見を受けました。 社内で契約書の調整を進めておりますので、 ご理解いただけますようお願い…" at bounding box center [754, 569] width 731 height 107
click at [553, 499] on p "申し訳ございません。諸事情により遅延いたしました。" at bounding box center [754, 490] width 731 height 21
click at [540, 489] on p "申し訳ございません。諸事情により遅延いたしました。" at bounding box center [754, 490] width 731 height 21
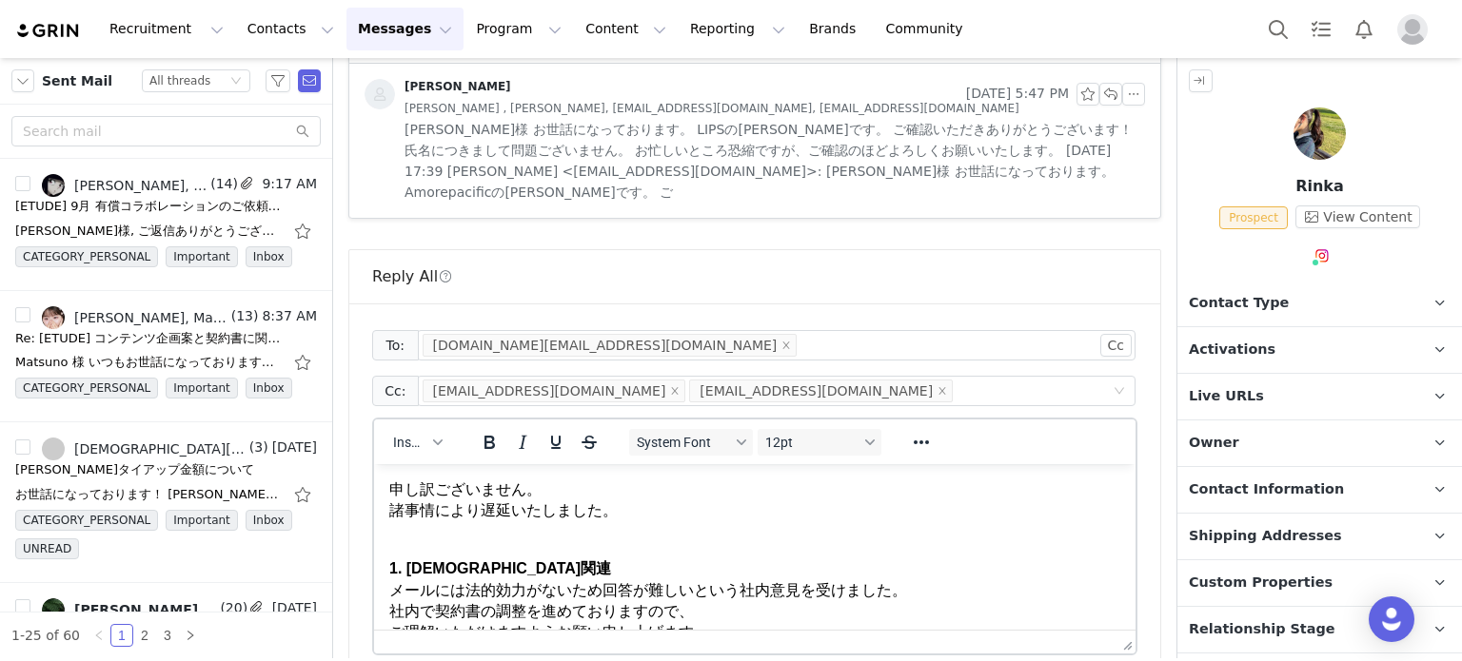
scroll to position [271, 0]
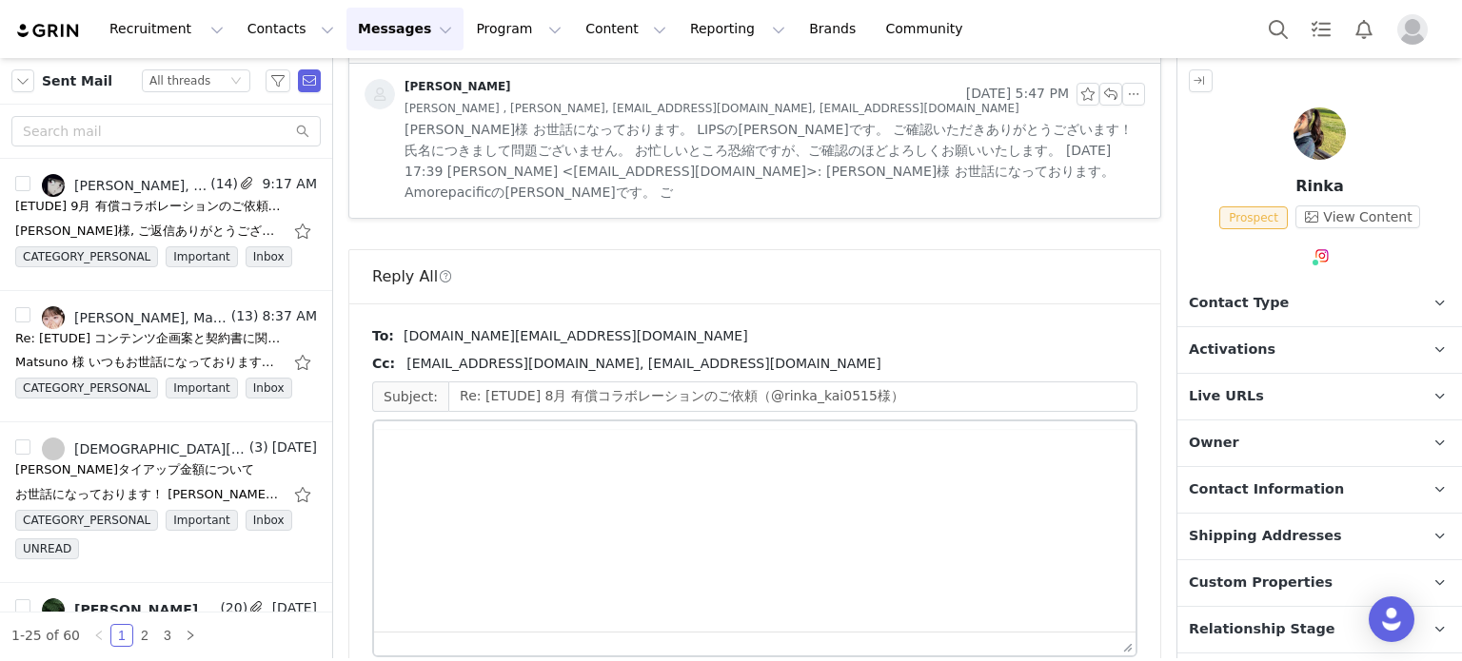
scroll to position [4417, 0]
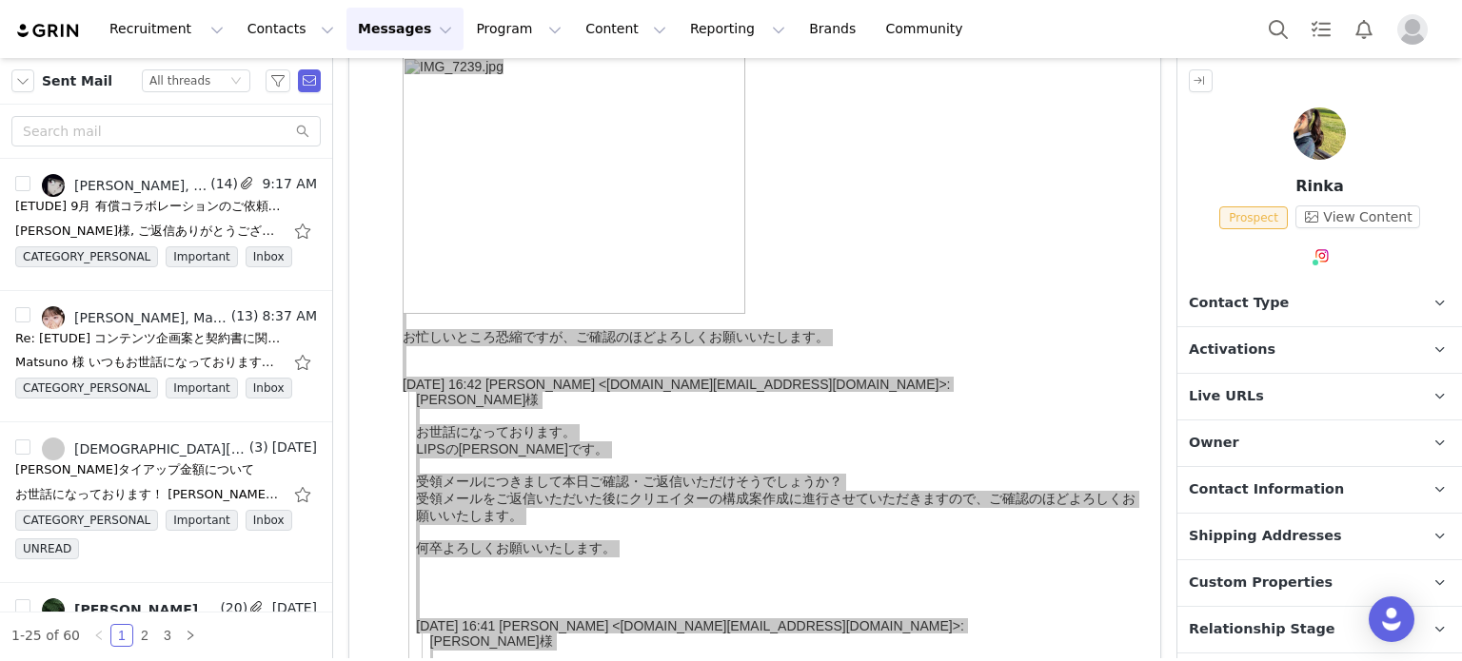
scroll to position [0, 0]
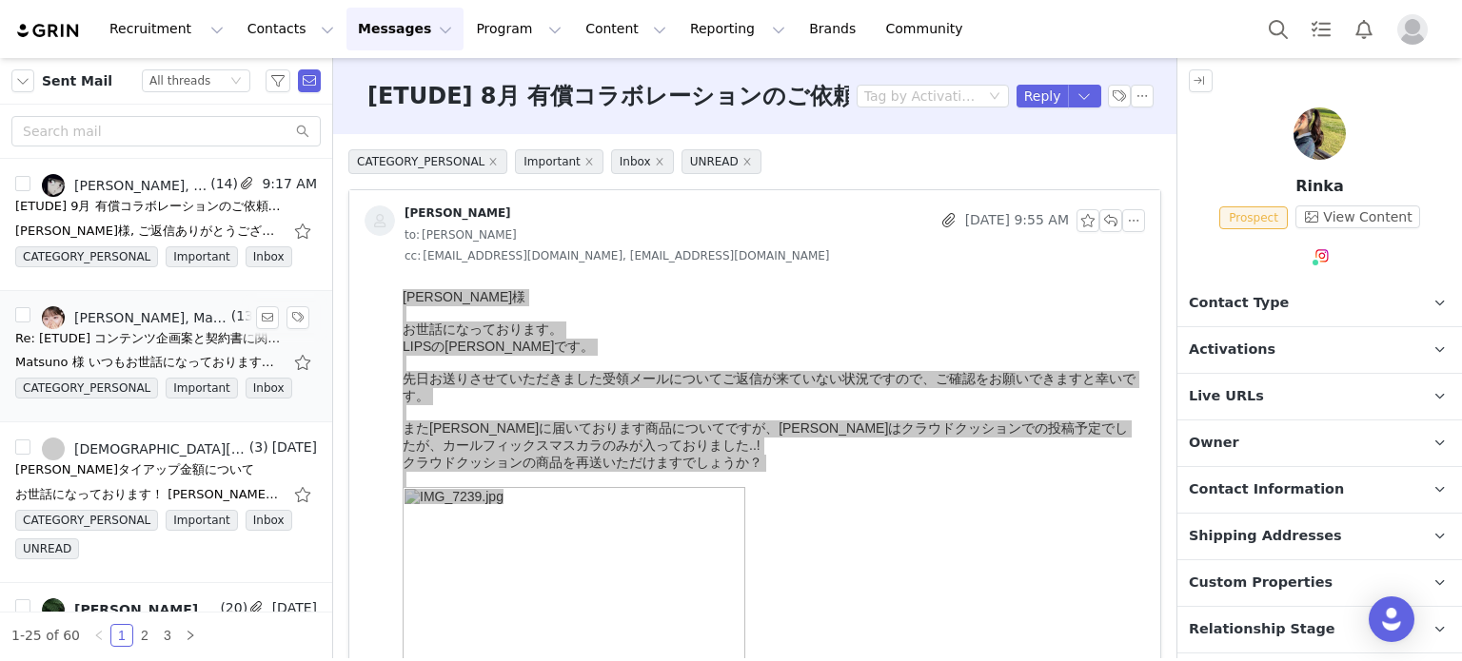
click at [160, 337] on div "Re: [ETUDE] コンテンツ企画案と契約書に関するご案内（ご担当変更のお知らせ含む）" at bounding box center [148, 338] width 266 height 19
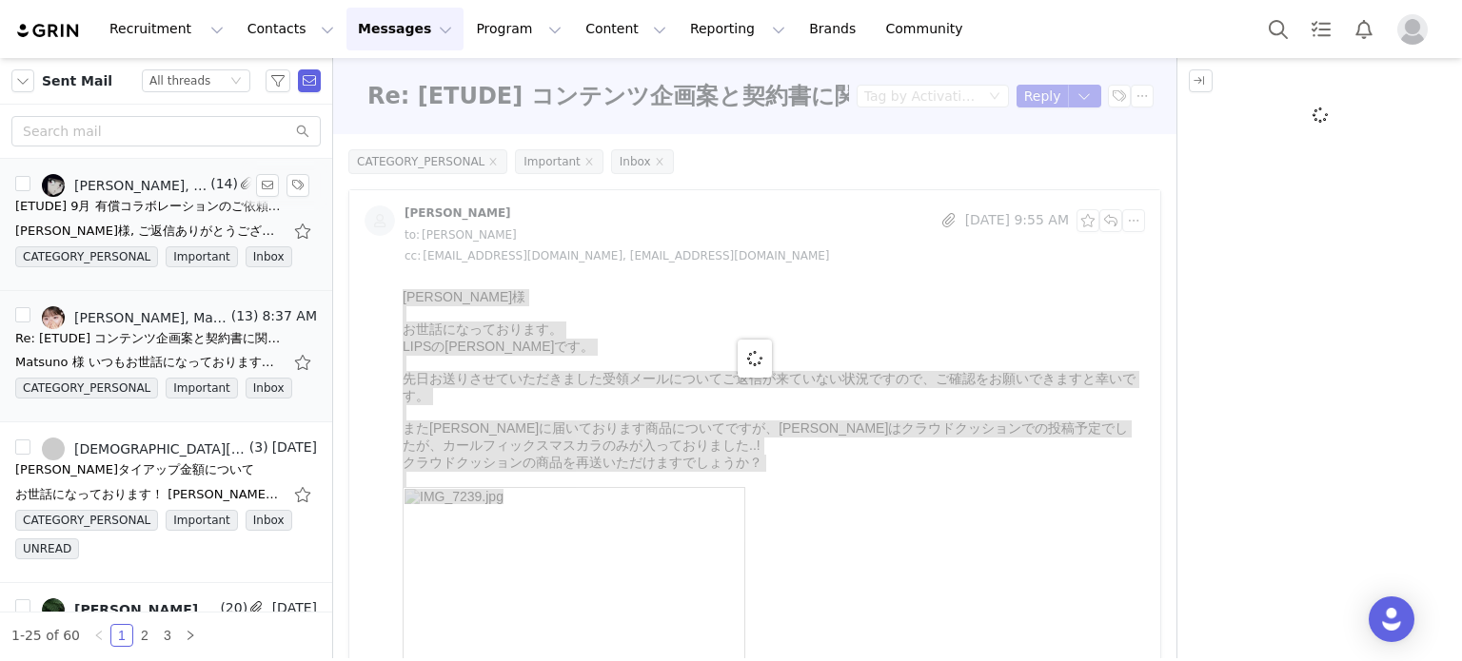
click at [206, 180] on span "(14)" at bounding box center [221, 184] width 31 height 20
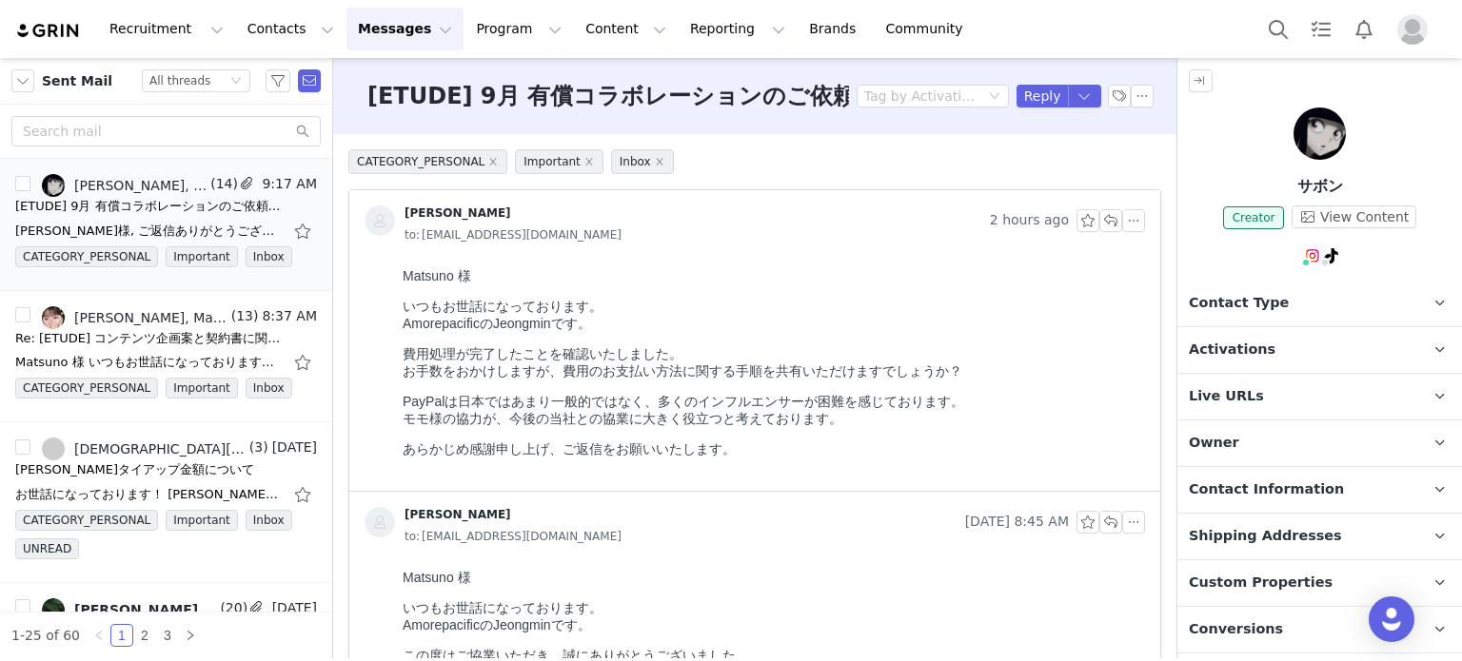
click at [774, 285] on body "Matsuno 様 いつもお世話になっております。 AmorepacificのJeongminです。 費用処理が完了したことを確認いたしました。 お手数をおか…" at bounding box center [769, 372] width 735 height 209
click at [139, 133] on input "text" at bounding box center [165, 131] width 309 height 30
type input "miwa"
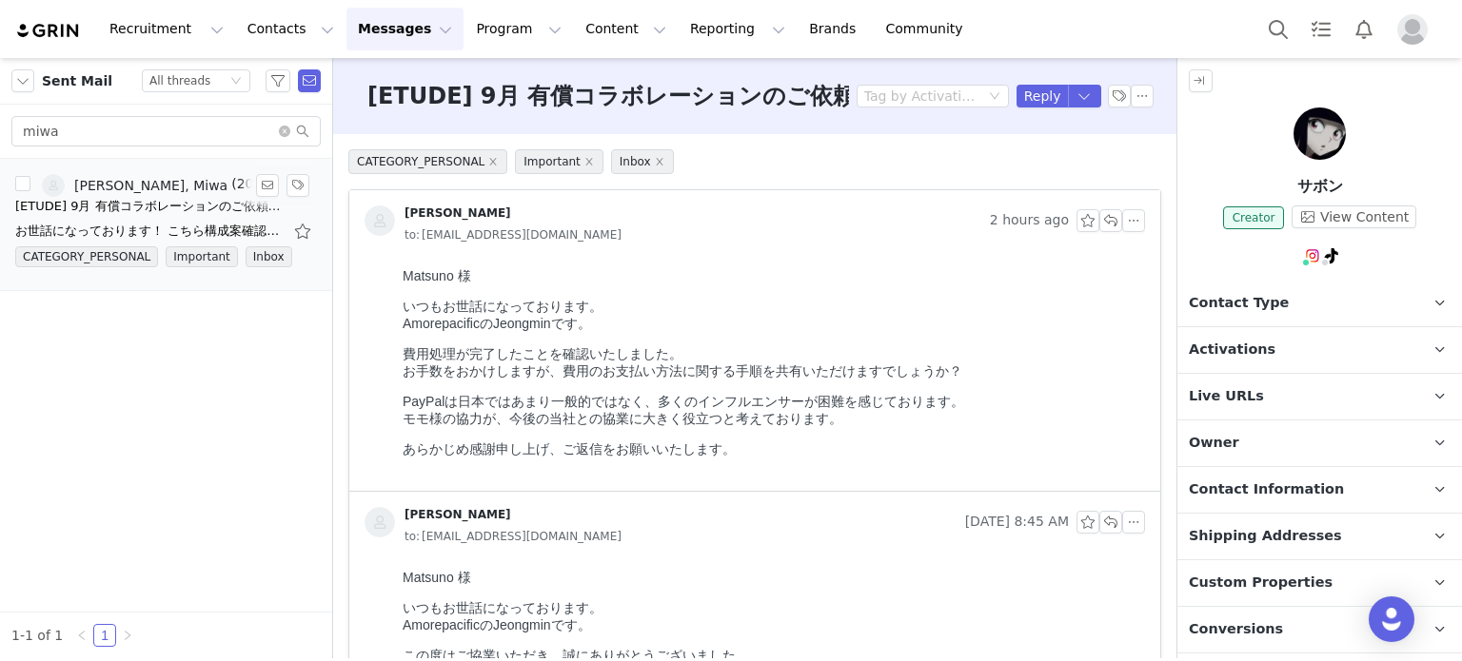
click at [91, 237] on div "お世話になっております！ こちら構成案確認お願い致します！ また、マスカラのみではなくアイシャドウもでしょうか？念の為アイシャドウについても入れました！ 宜し…" at bounding box center [148, 231] width 266 height 19
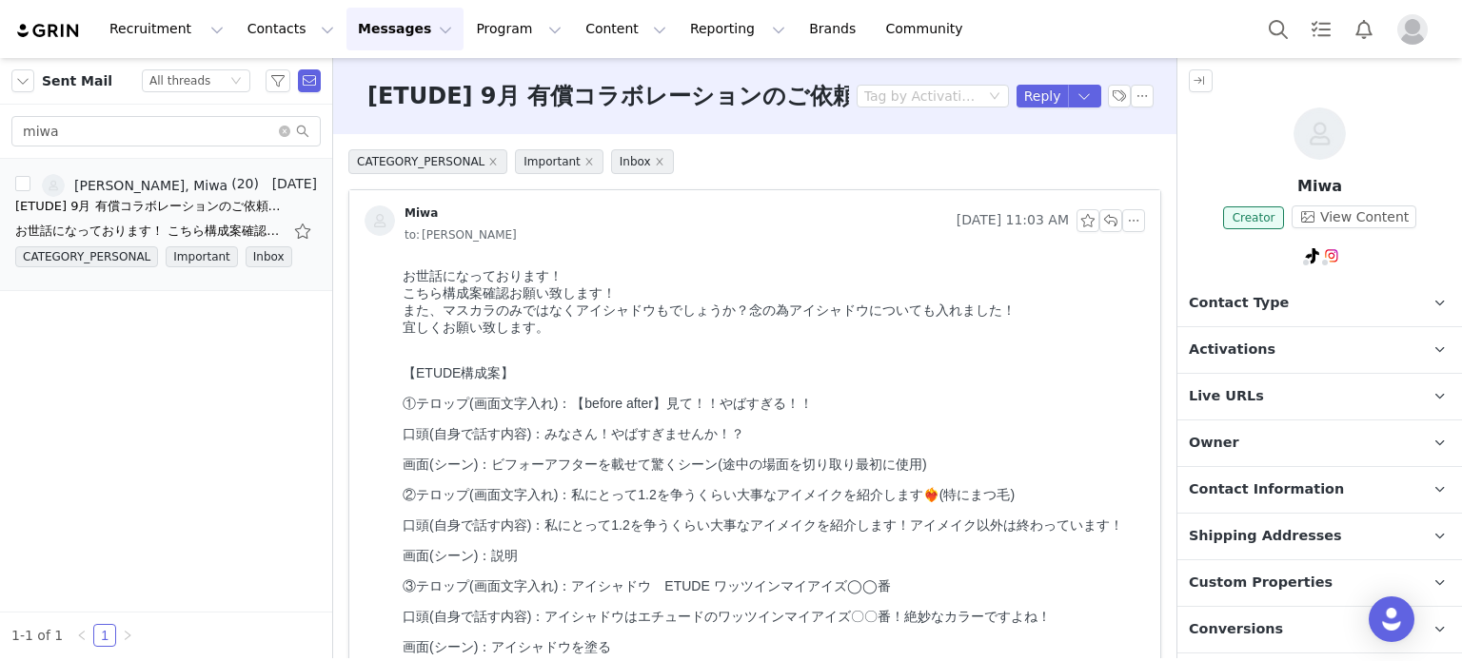
click at [565, 352] on div at bounding box center [769, 344] width 735 height 15
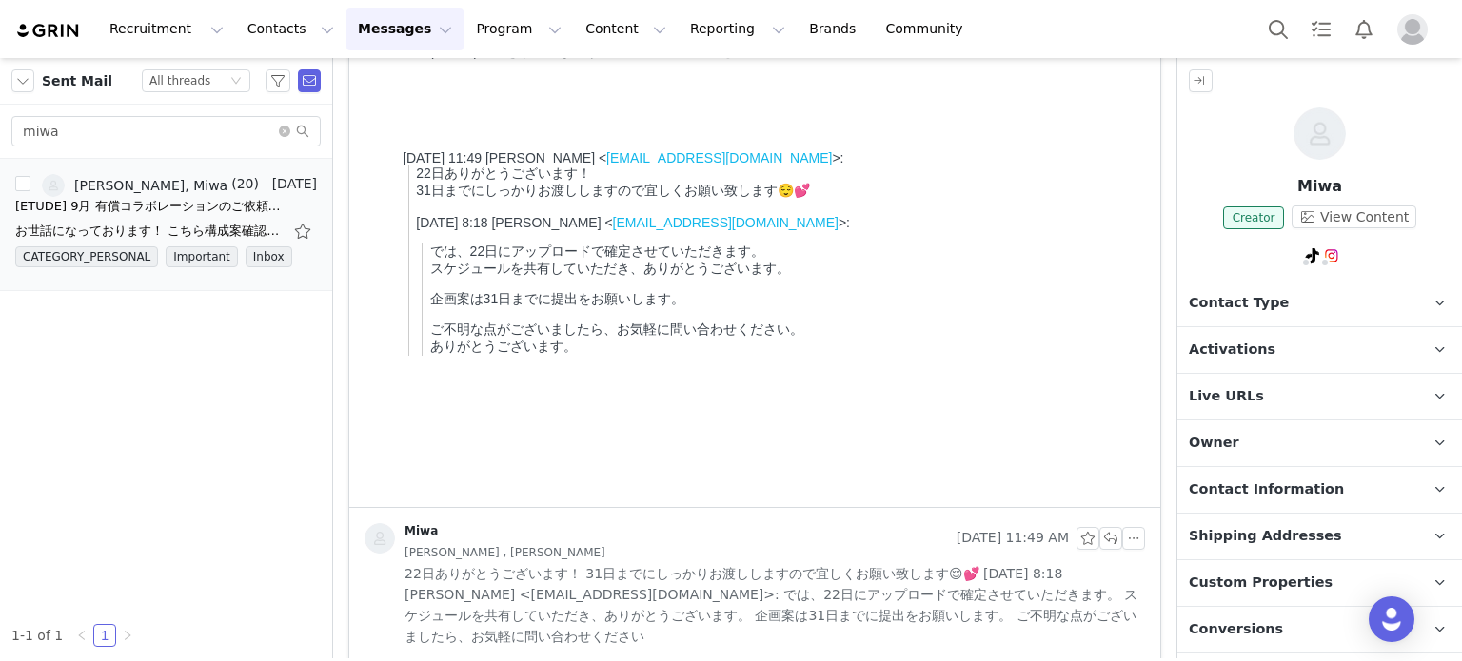
scroll to position [666, 0]
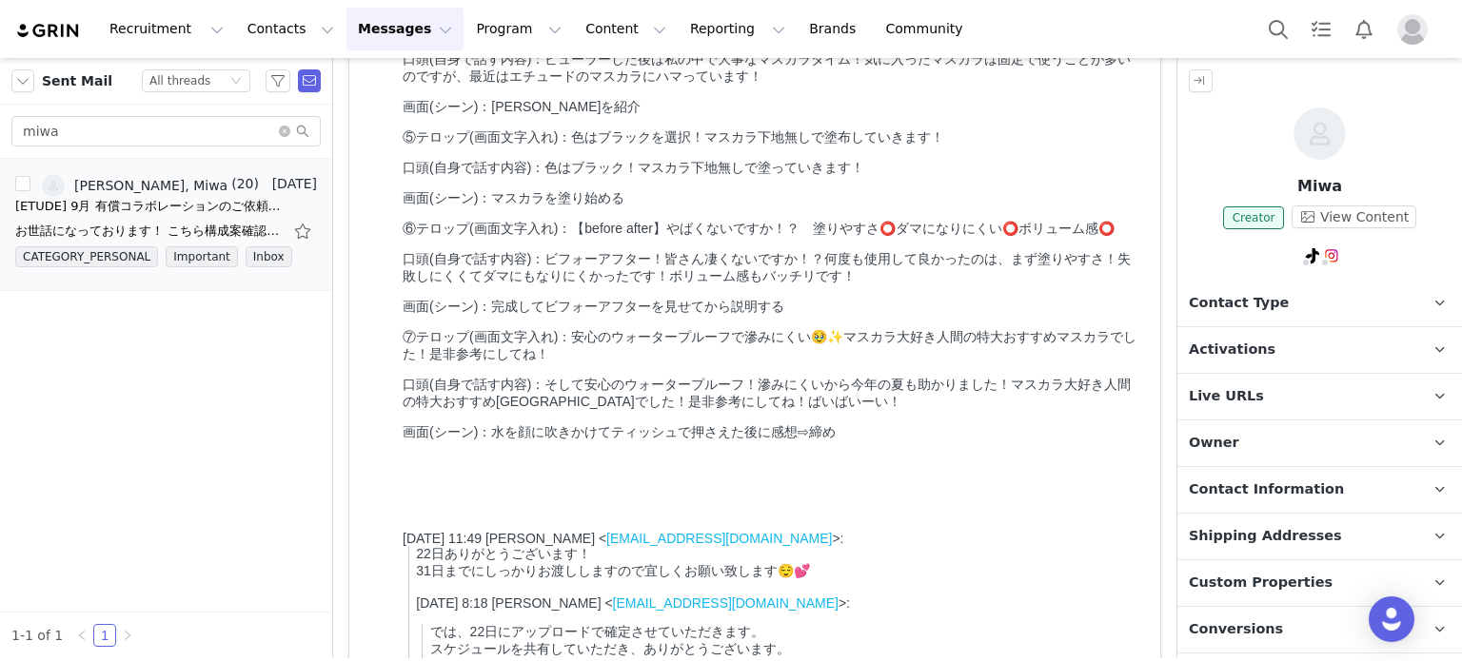
click at [993, 442] on div "【ETUDE構成案】 ①テロップ(画面文字入れ)：【before after】見て！！やばすぎる！！ 口頭(自身で話す内容)：みなさん！やばすぎませんか！？ …" at bounding box center [769, 70] width 735 height 742
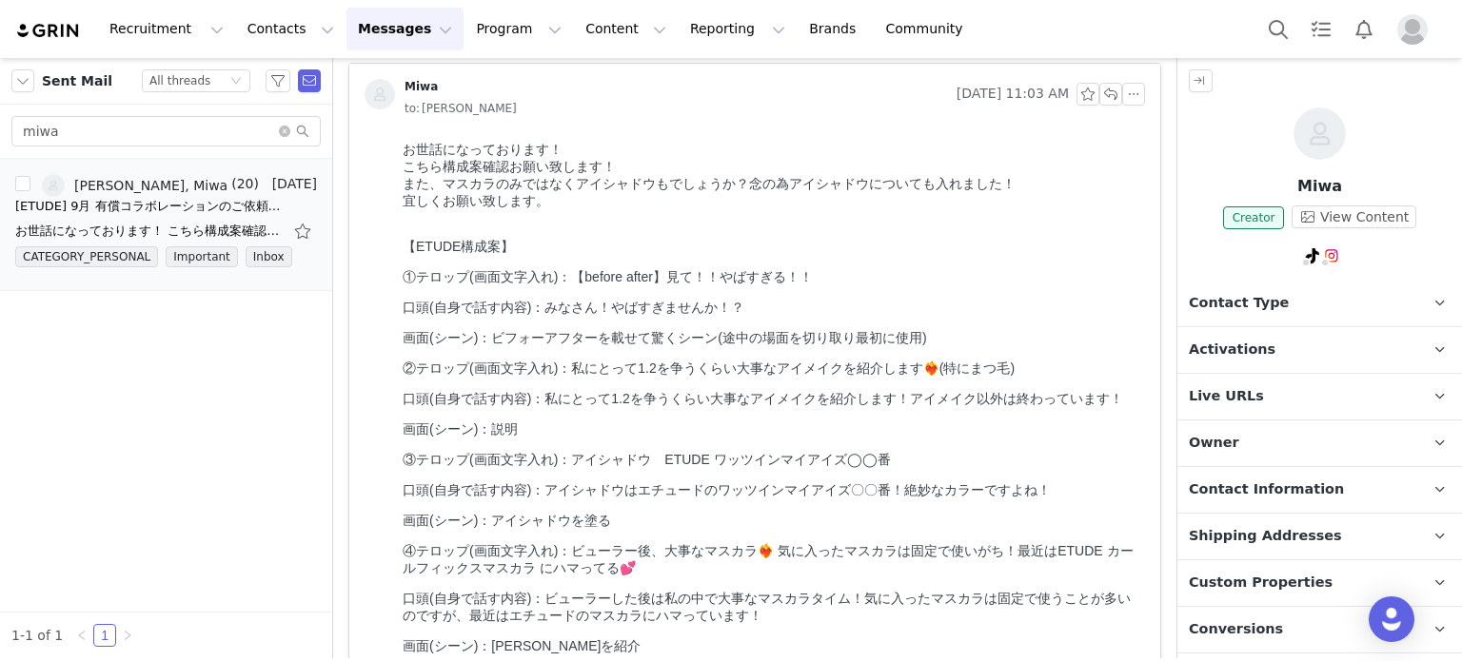
scroll to position [0, 0]
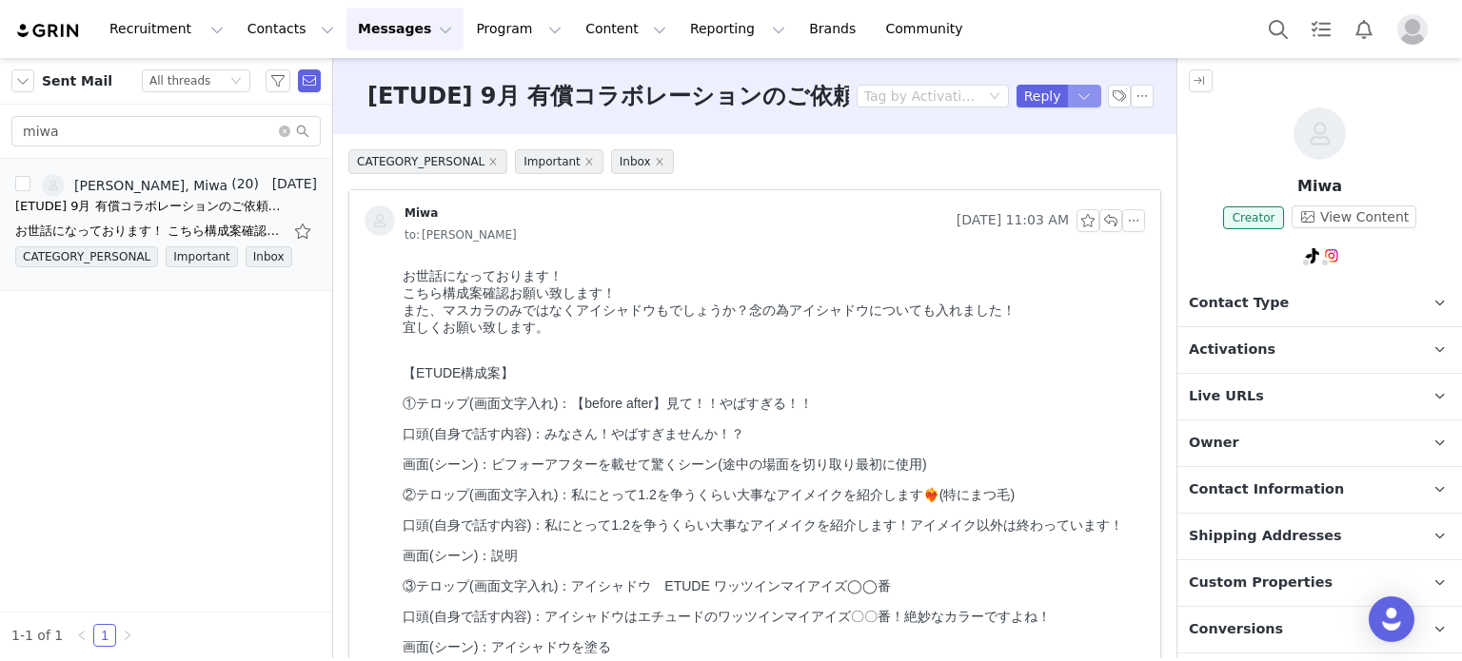
click at [1070, 94] on button "button" at bounding box center [1085, 96] width 34 height 23
click at [1068, 91] on button "button" at bounding box center [1085, 96] width 34 height 23
click at [1065, 159] on li "Reply All" at bounding box center [1051, 161] width 81 height 30
click at [1068, 87] on button "button" at bounding box center [1085, 96] width 34 height 23
click at [1068, 161] on li "Reply All" at bounding box center [1051, 161] width 81 height 30
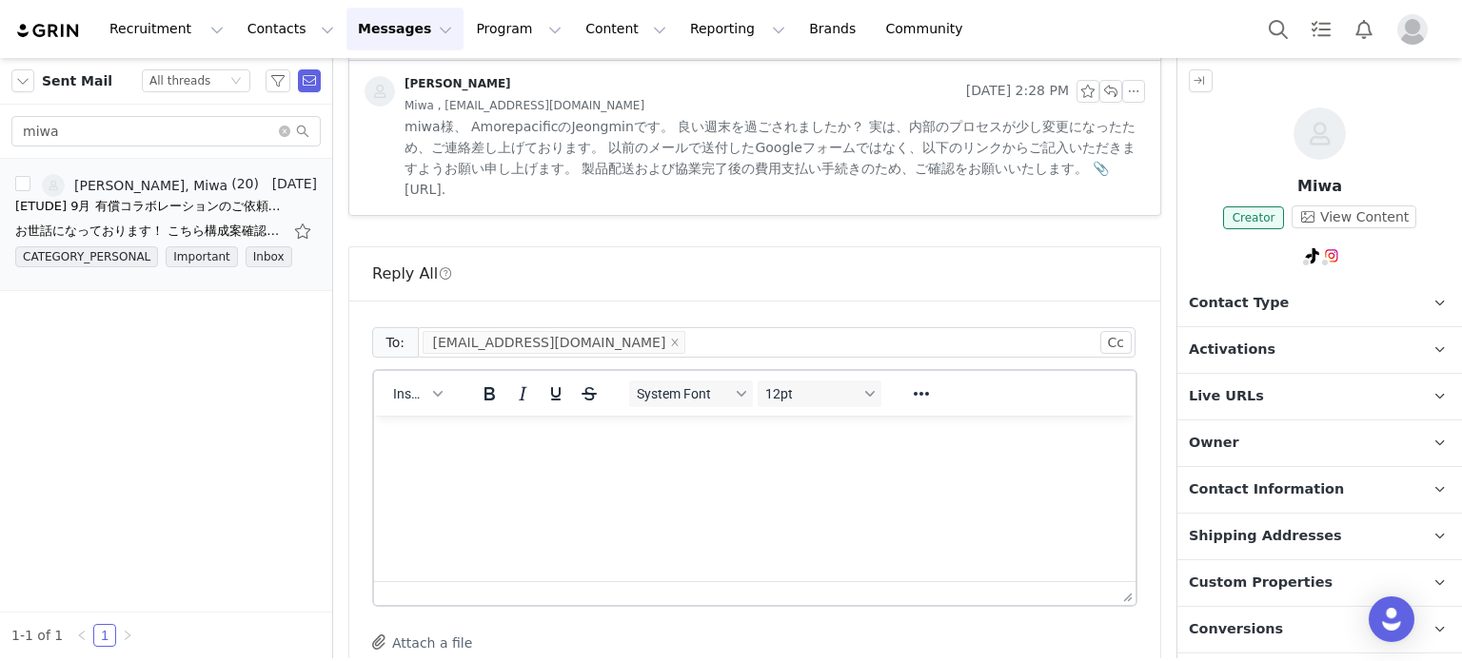
scroll to position [3986, 0]
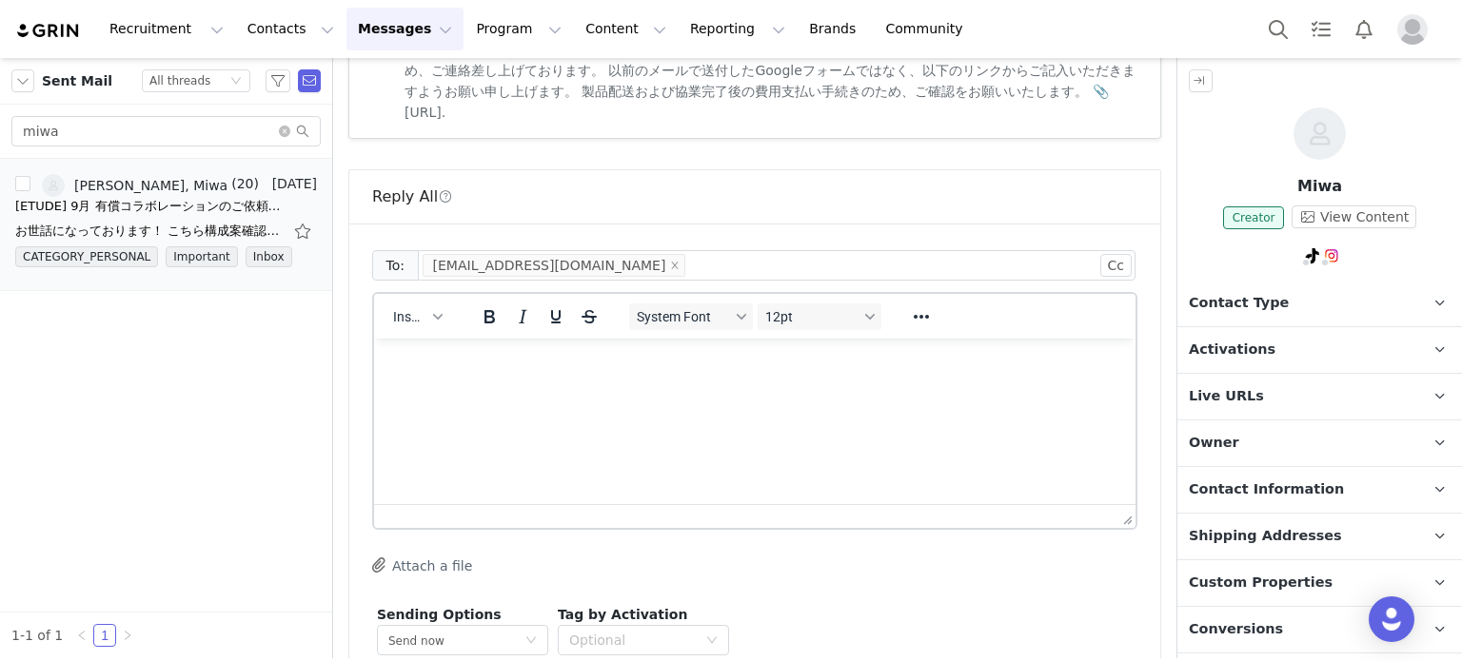
click at [647, 390] on html at bounding box center [754, 364] width 761 height 51
paste body "Rich Text Area. Press ALT-0 for help."
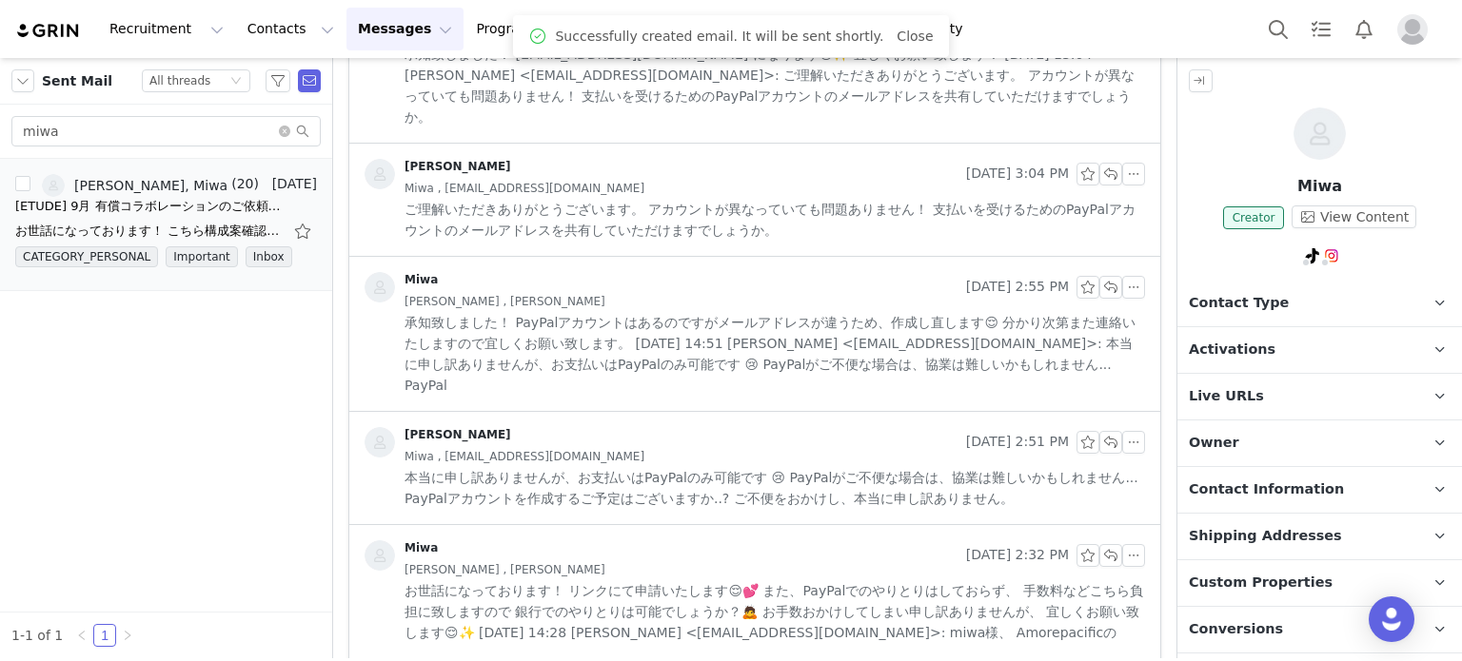
scroll to position [3277, 0]
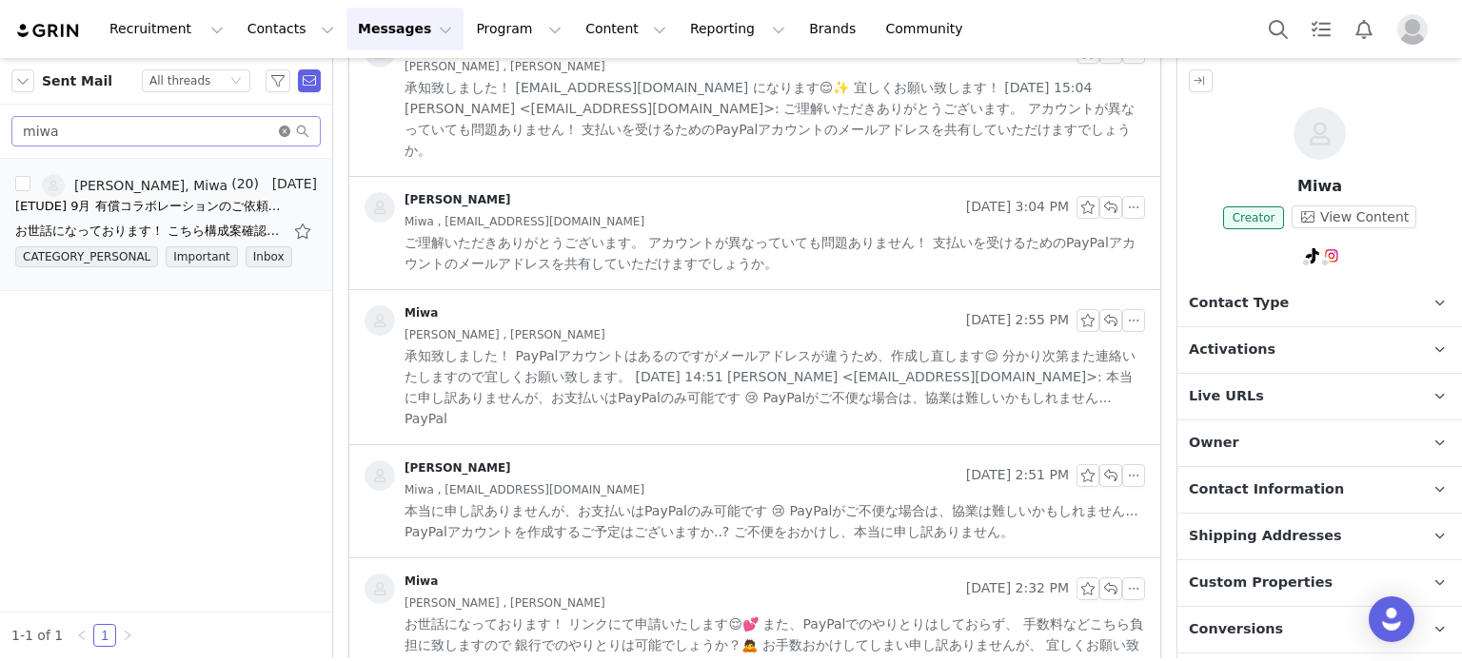
drag, startPoint x: 282, startPoint y: 132, endPoint x: 271, endPoint y: 132, distance: 10.5
click at [282, 132] on icon "icon: close-circle" at bounding box center [284, 131] width 11 height 11
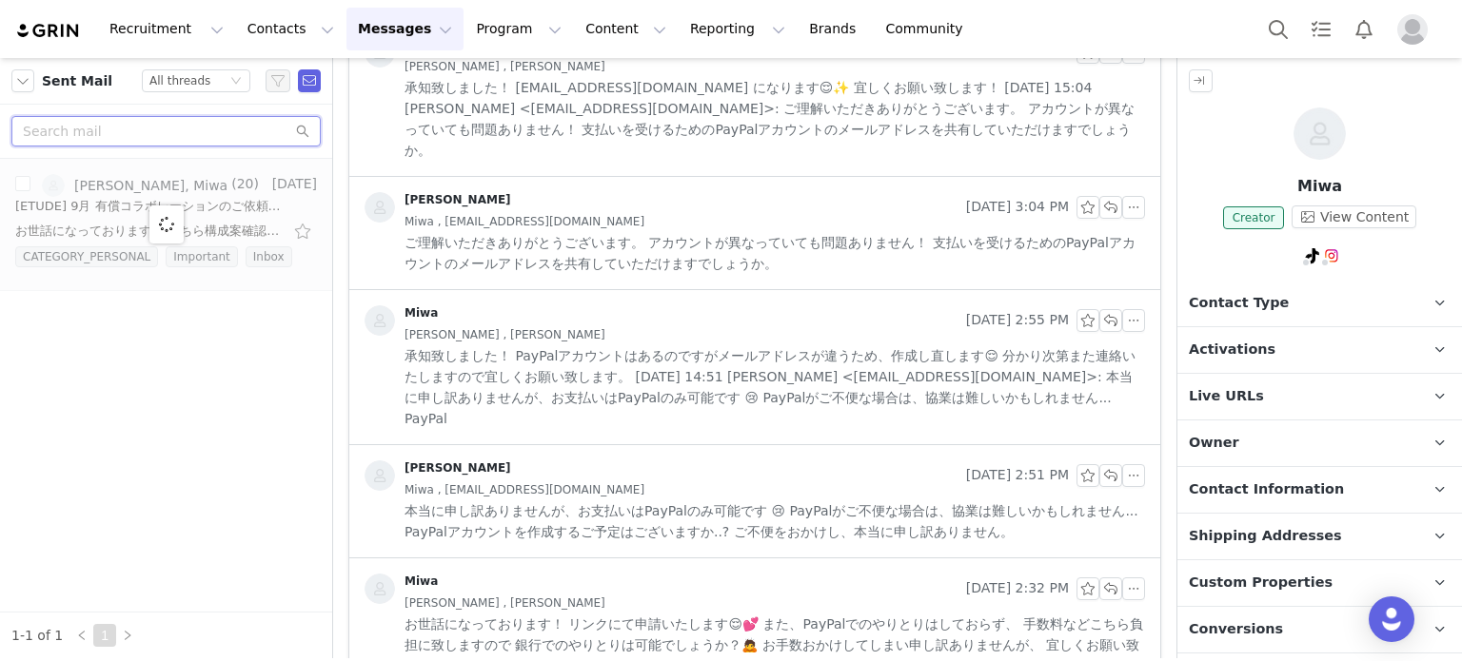
click at [194, 132] on input "text" at bounding box center [165, 131] width 309 height 30
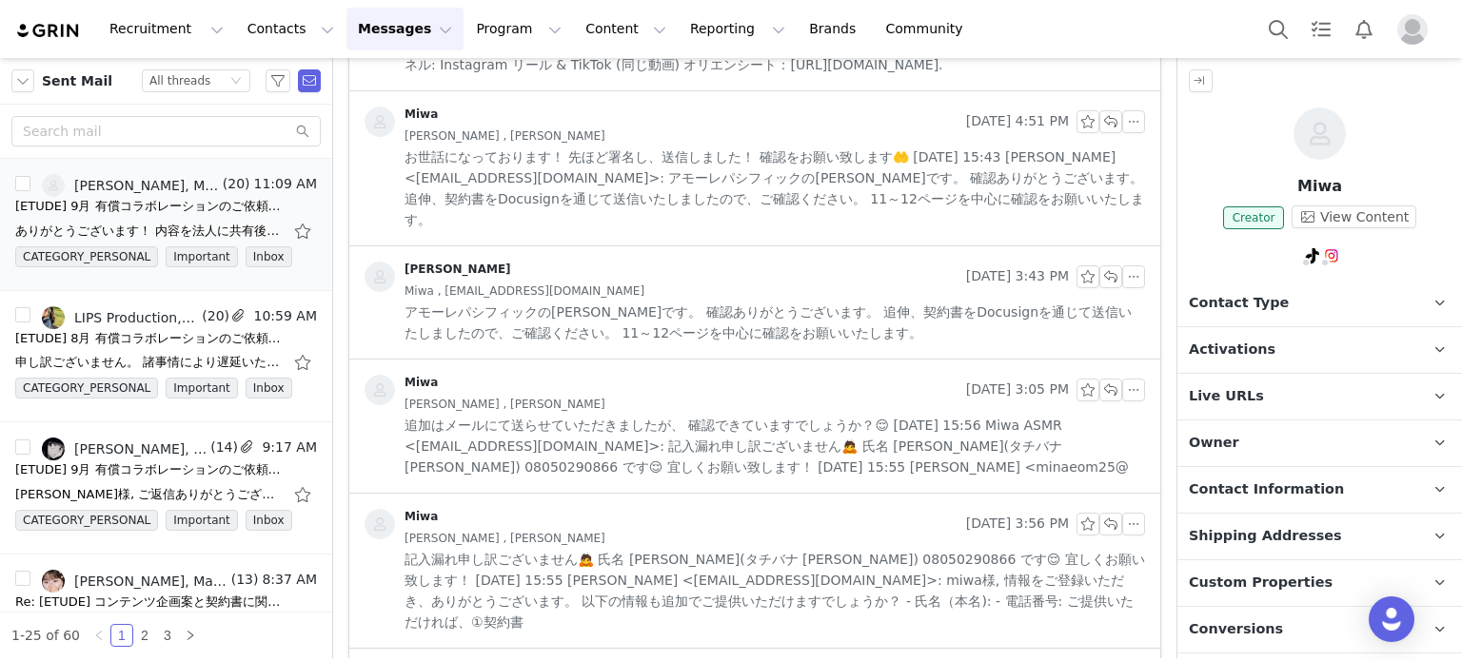
scroll to position [2135, 0]
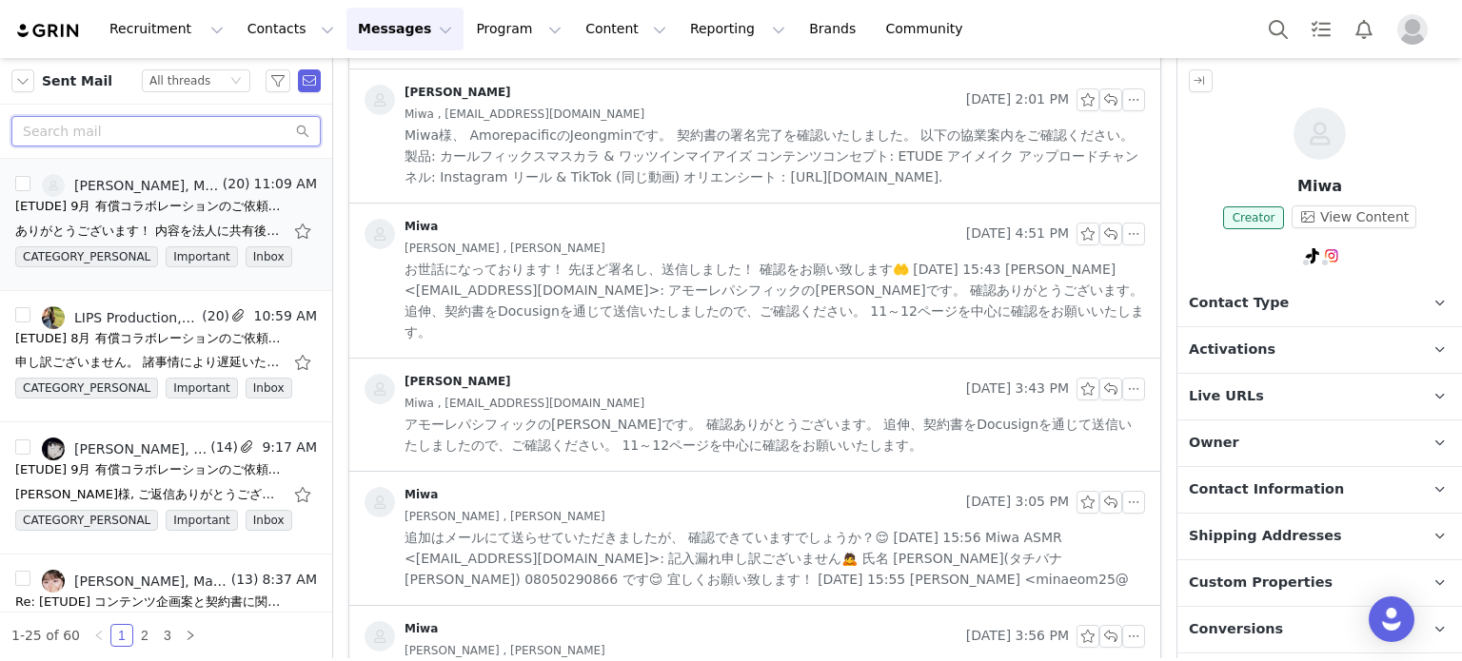
click at [194, 132] on input "text" at bounding box center [165, 131] width 309 height 30
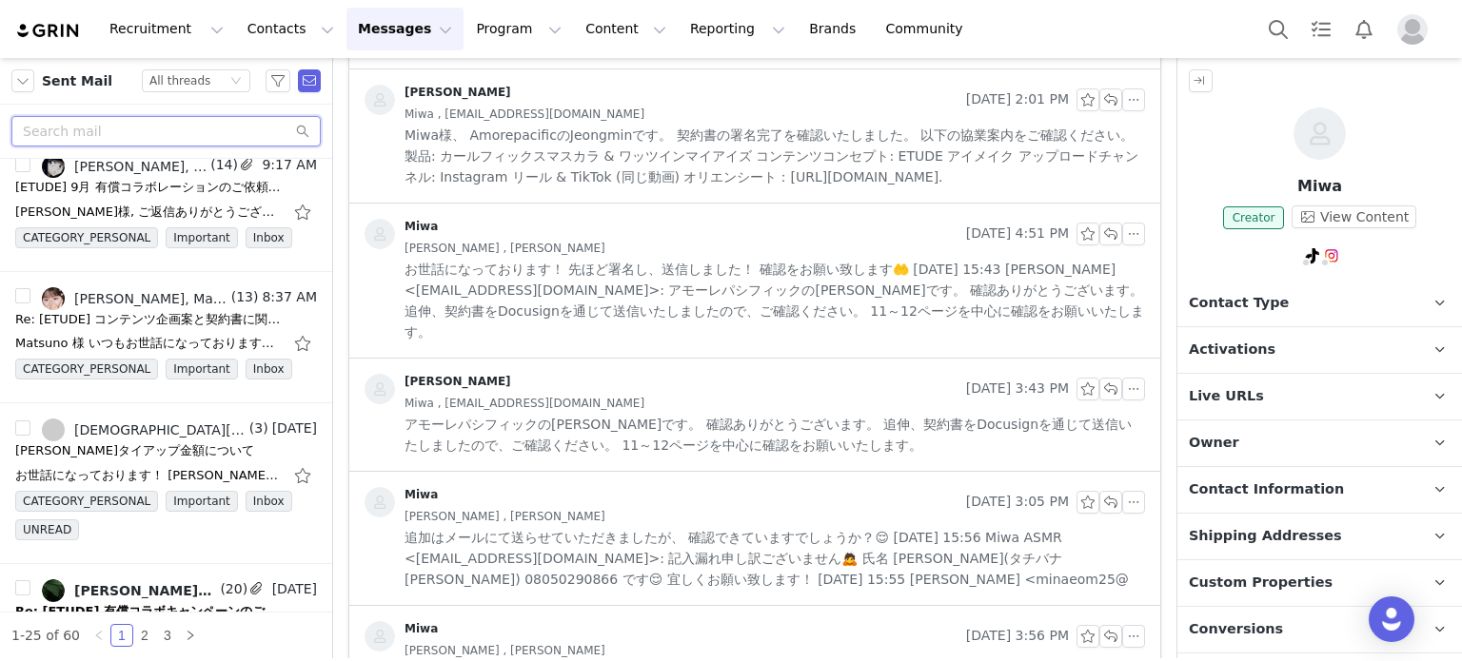
scroll to position [285, 0]
click at [215, 154] on div at bounding box center [166, 132] width 332 height 54
click at [184, 209] on div "高田様, ご返信ありがとうございます。 Amorepacificのジョンミンです。 最終費用は税込みで合計770000円でしょうか？ - TIKTOK 600…" at bounding box center [148, 209] width 266 height 19
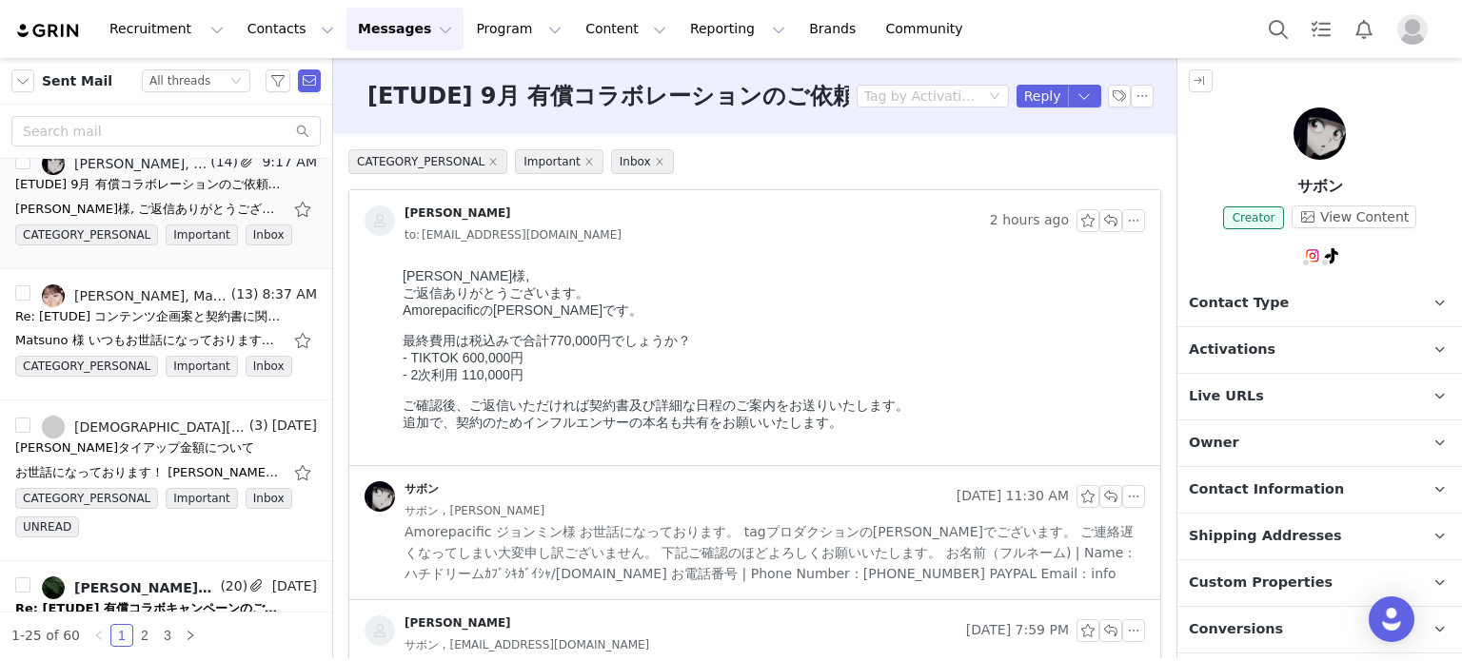
scroll to position [0, 0]
drag, startPoint x: 406, startPoint y: 287, endPoint x: 1006, endPoint y: 461, distance: 624.2
click at [1012, 461] on html "高田様, ご返信ありがとうございます。 Amorepacificのジョンミンです。 最終費用は税込みで合計770,000円でしょうか？ - TIKTOK 60…" at bounding box center [770, 363] width 750 height 205
click at [935, 432] on p "ご確認後、ご返信いただければ契約書及び詳細な日程のご案内をお送りいたします。 追加で、契約のためインフルエンサーの本名も共有をお願いいたします。" at bounding box center [769, 415] width 735 height 34
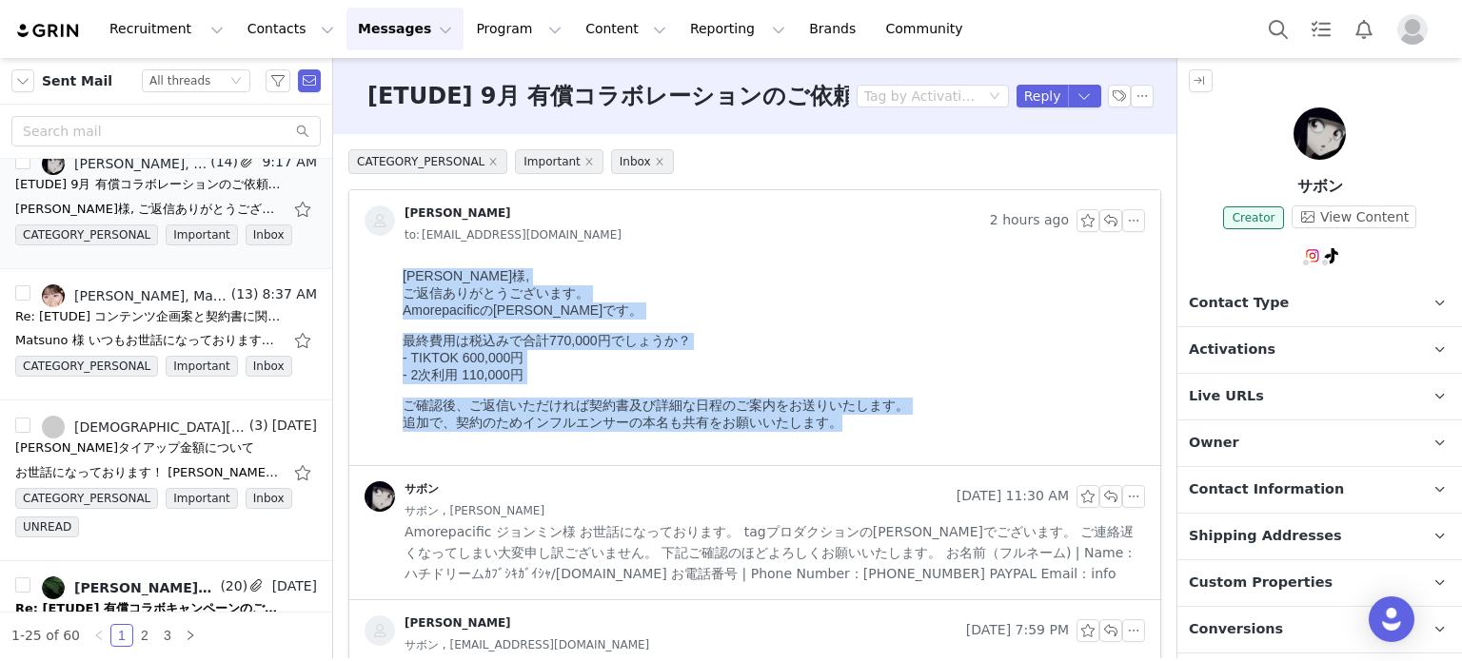
drag, startPoint x: 736, startPoint y: 432, endPoint x: 397, endPoint y: 278, distance: 372.2
click at [397, 278] on html "高田様, ご返信ありがとうございます。 Amorepacificのジョンミンです。 最終費用は税込みで合計770,000円でしょうか？ - TIKTOK 60…" at bounding box center [770, 363] width 750 height 205
copy body "高田様, ご返信ありがとうございます。 Amorepacificのジョンミンです。 最終費用は税込みで合計770,000円でしょうか？ - TIKTOK 60…"
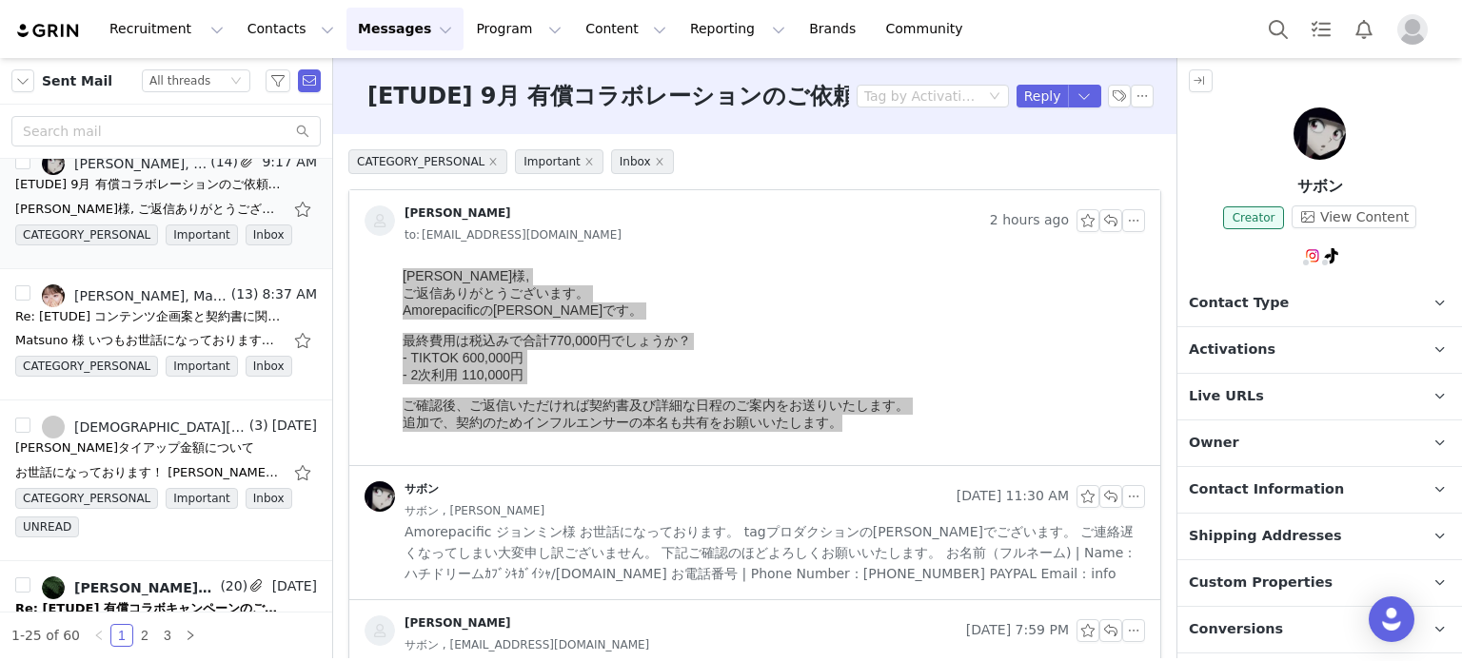
click at [655, 502] on div "サボン , 엄정민" at bounding box center [774, 510] width 740 height 21
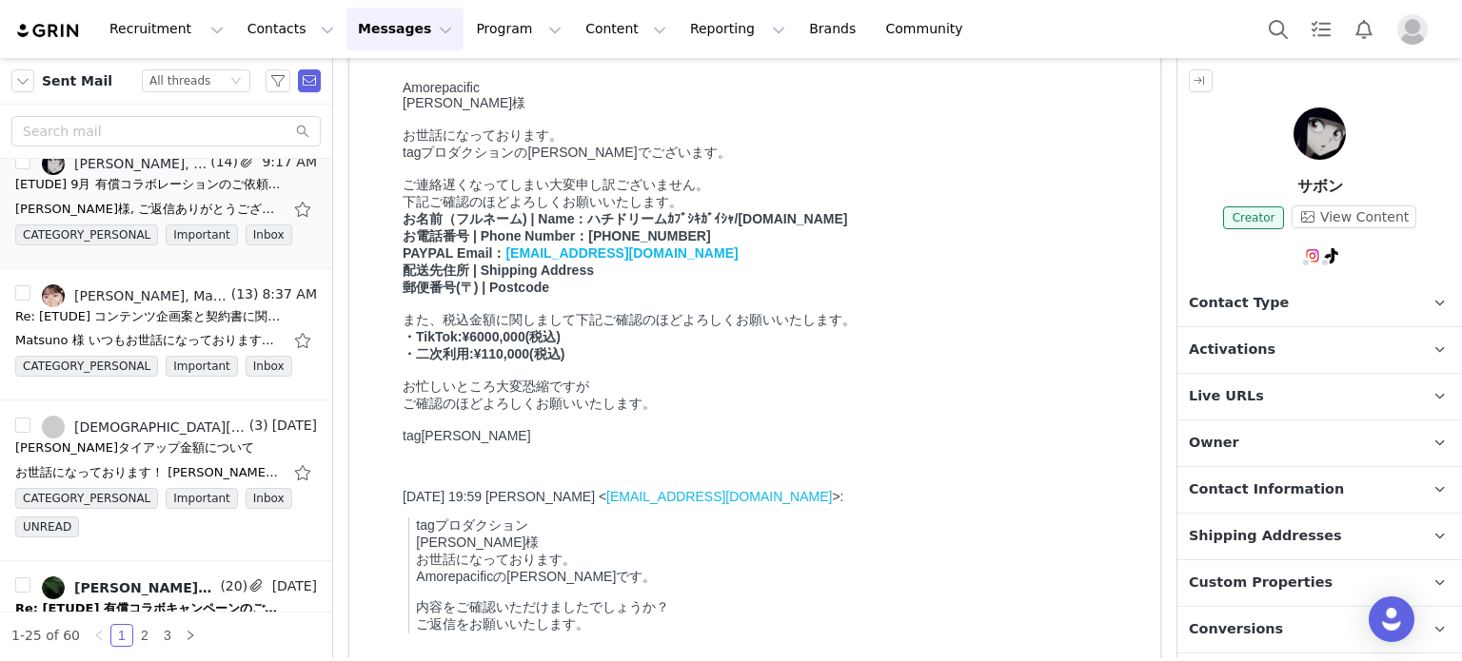
scroll to position [476, 0]
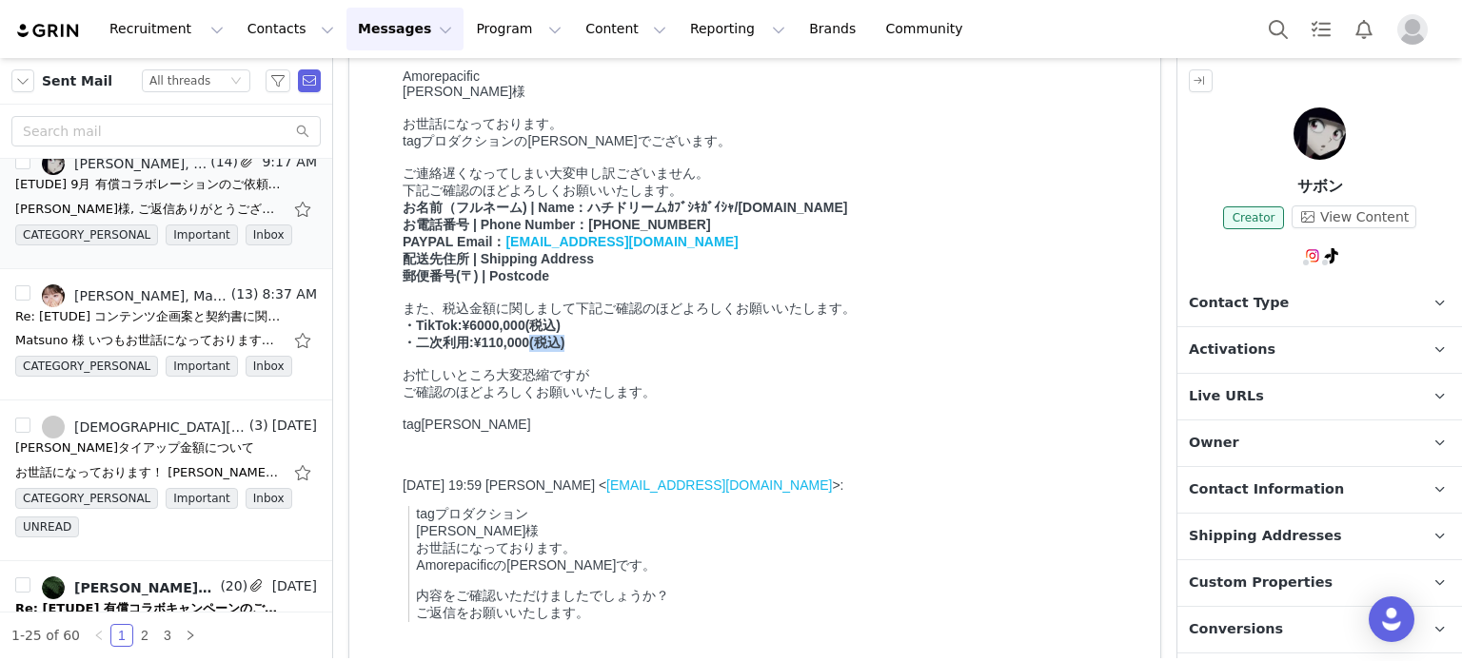
drag, startPoint x: 621, startPoint y: 380, endPoint x: 526, endPoint y: 373, distance: 95.4
click at [526, 352] on div "・二次利用:¥110,000(税込)" at bounding box center [769, 343] width 735 height 17
click at [539, 350] on b "・二次利用:¥110,000(税込)" at bounding box center [483, 342] width 162 height 15
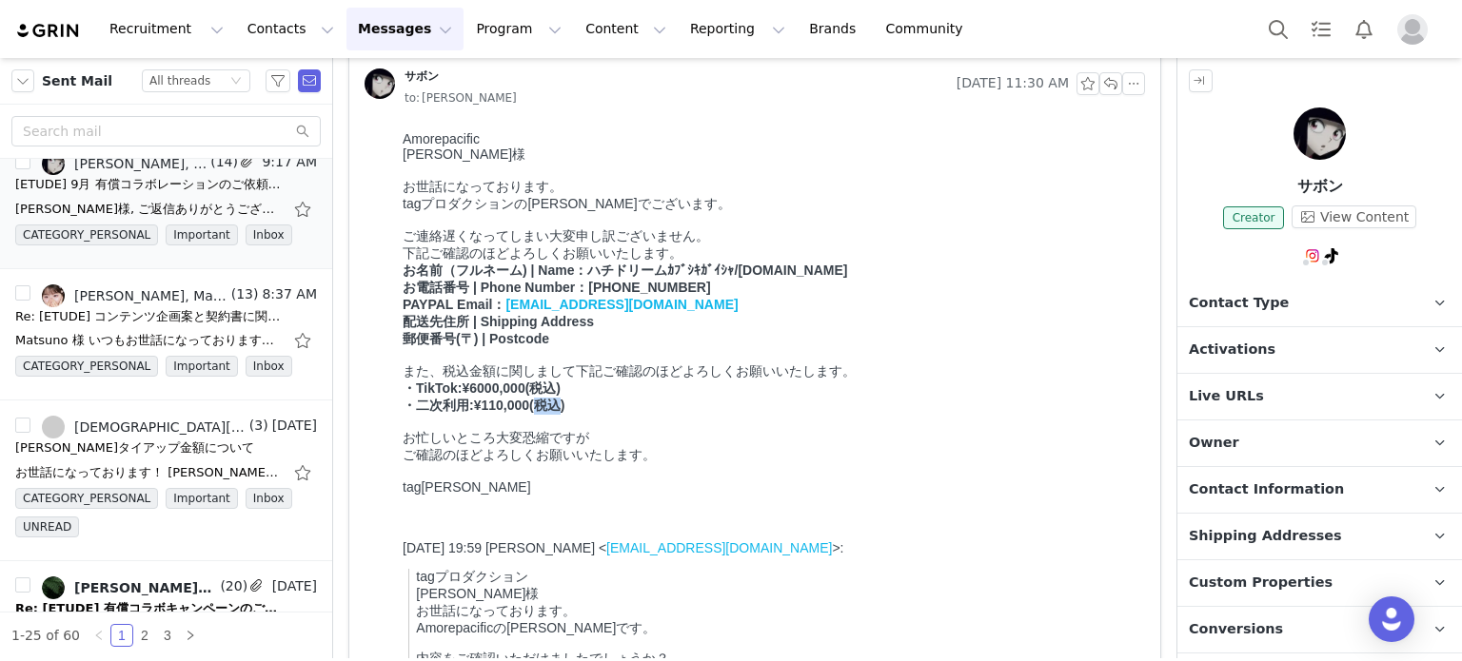
scroll to position [381, 0]
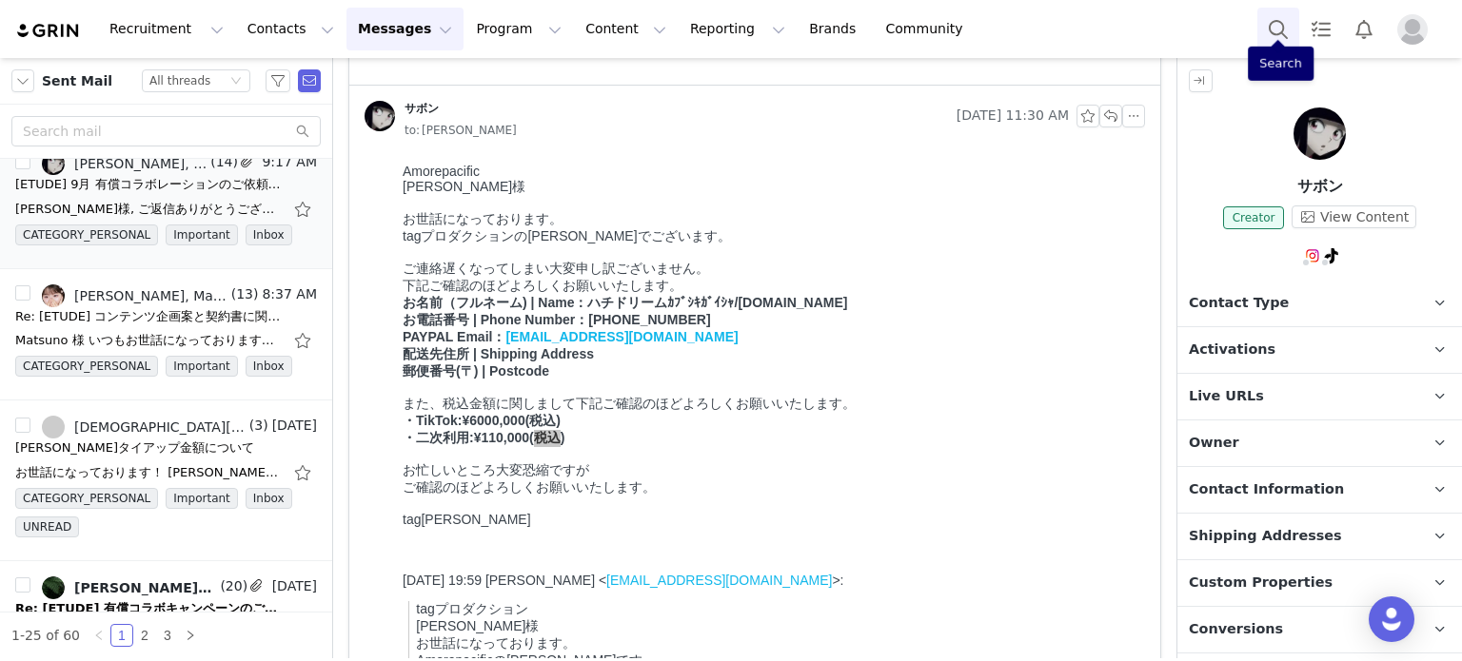
click at [1273, 27] on button "Search" at bounding box center [1278, 29] width 42 height 43
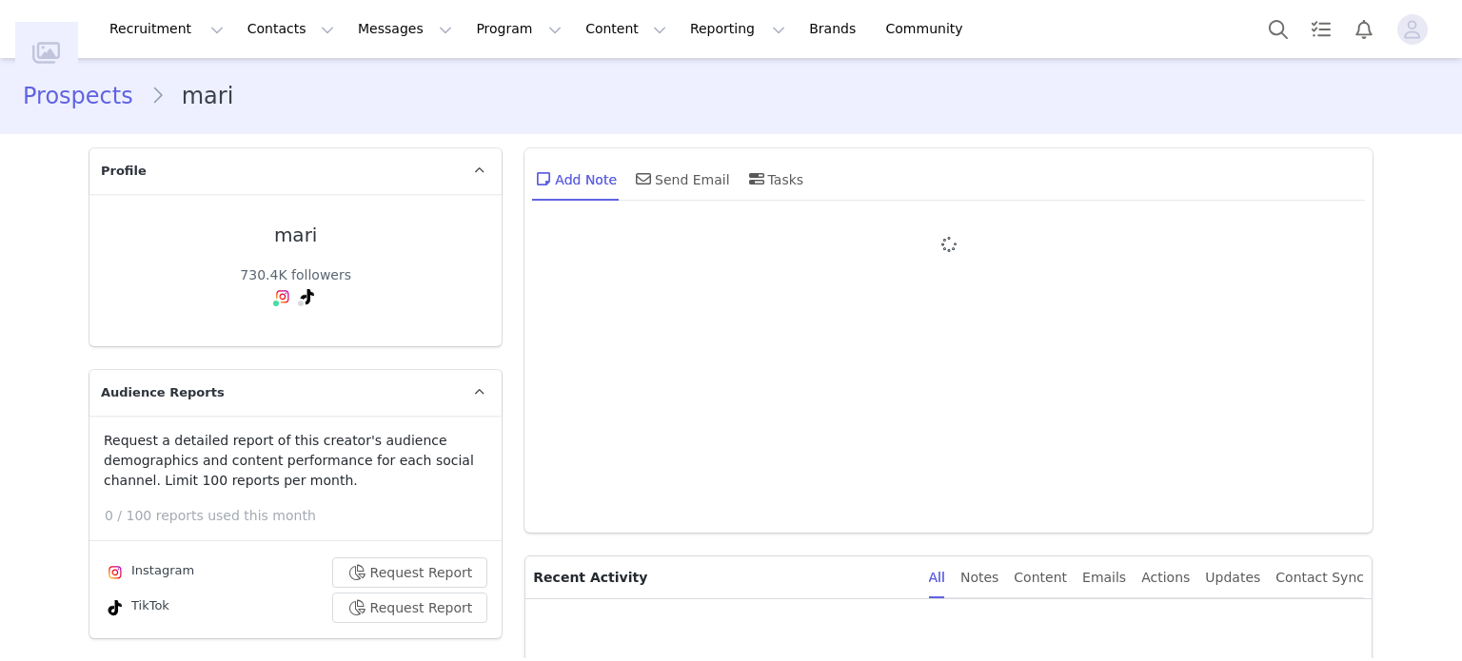
type input "+1 ([GEOGRAPHIC_DATA])"
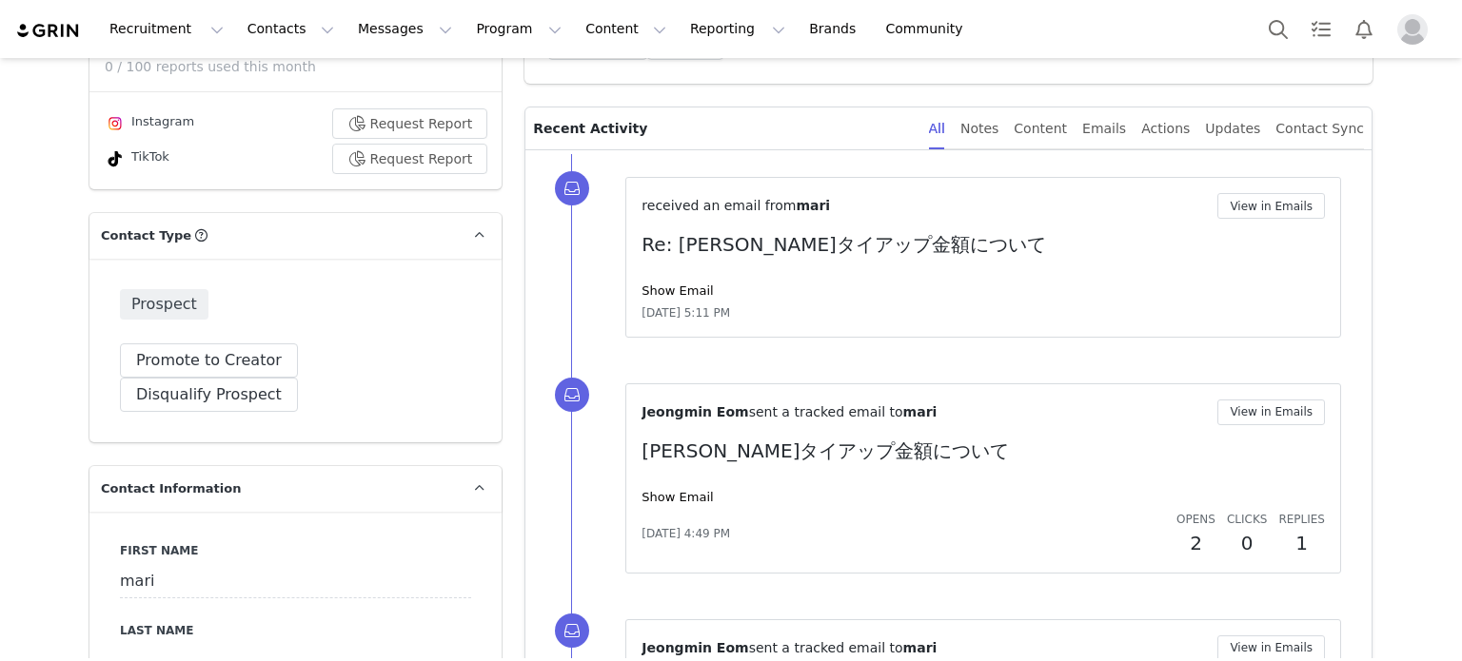
scroll to position [476, 0]
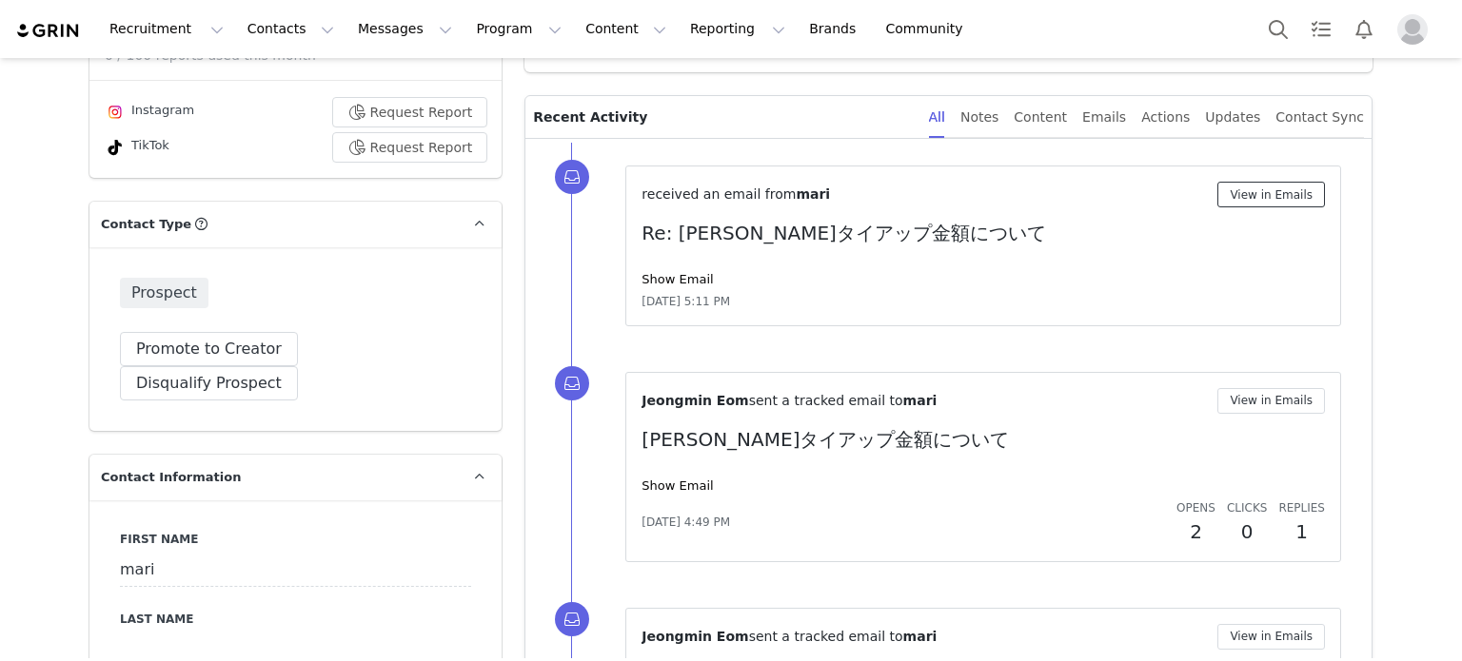
click at [1283, 201] on button "View in Emails" at bounding box center [1271, 195] width 108 height 26
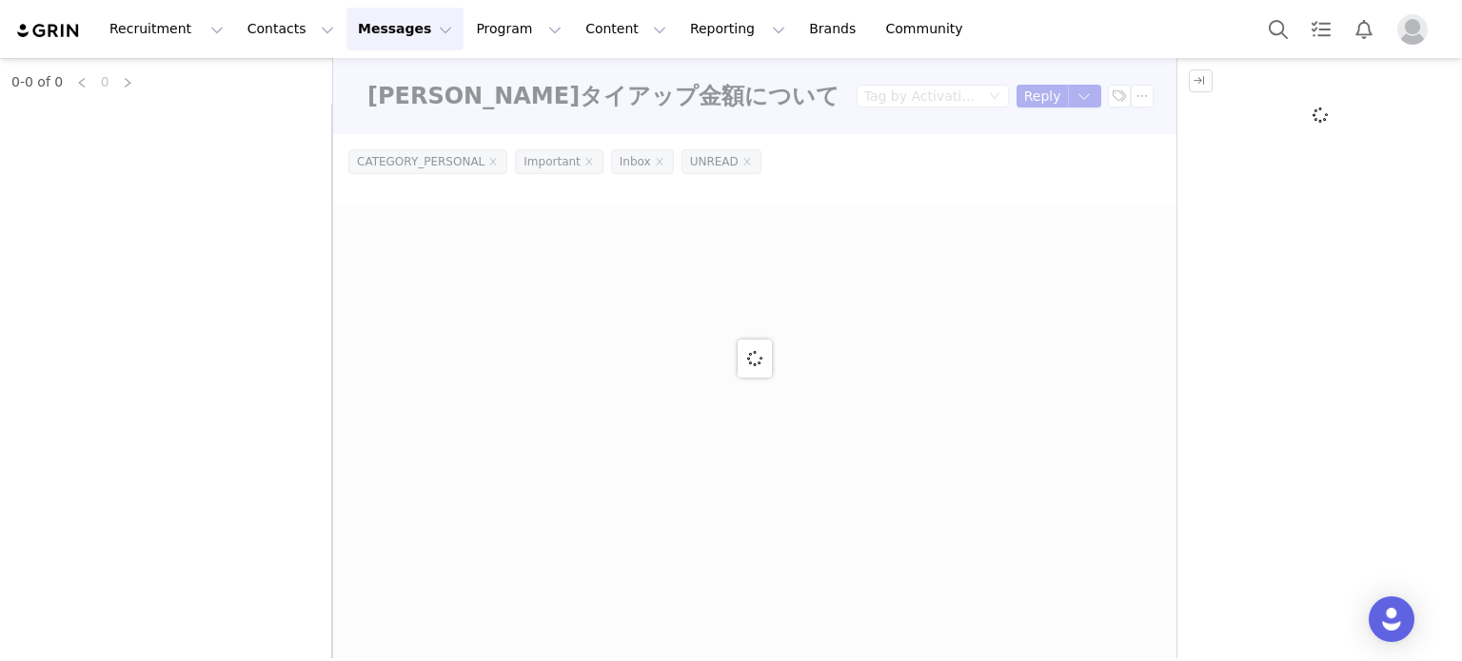
click at [798, 204] on div at bounding box center [754, 358] width 843 height 600
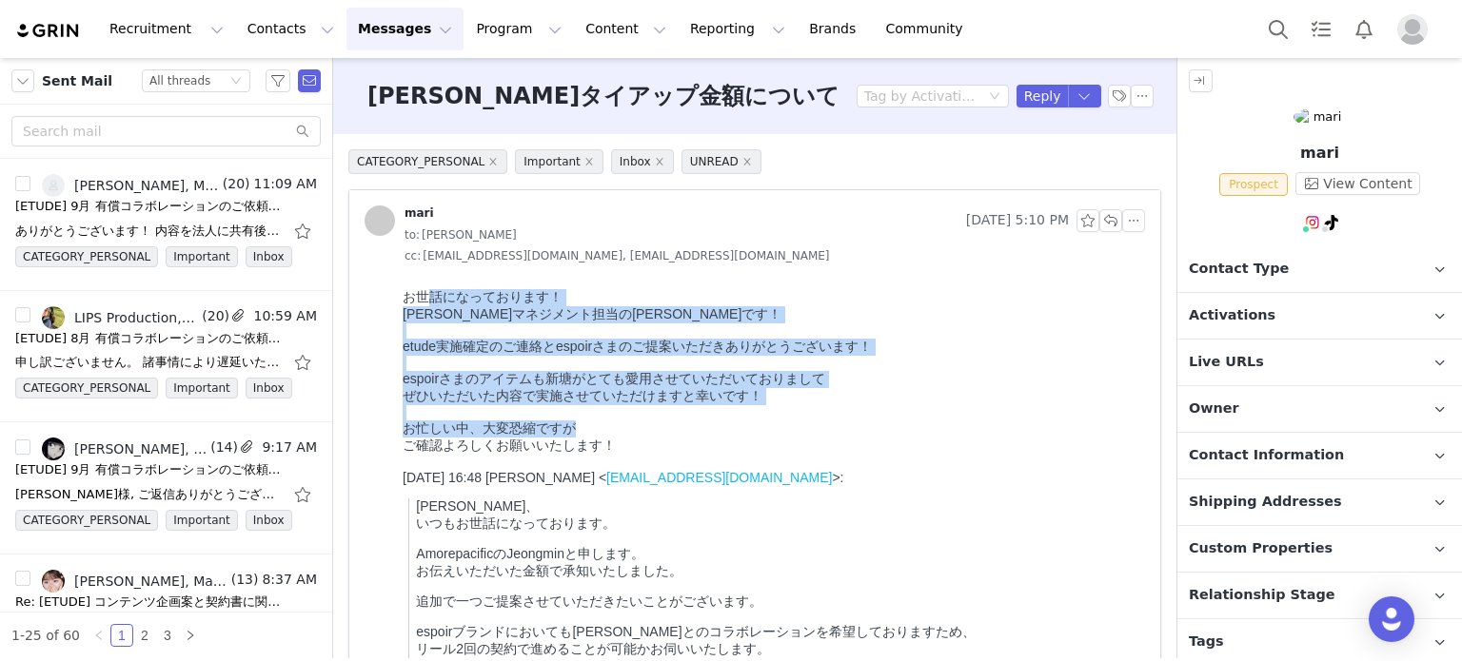
drag, startPoint x: 433, startPoint y: 301, endPoint x: 720, endPoint y: 460, distance: 328.4
click at [717, 455] on div "お世話になっております！ 新塘 真理マネジメント担当の鵜木です！ etude実施確定のご連絡とespoirさまのご提案いただきありがとうございます！ espo…" at bounding box center [769, 372] width 735 height 166
click at [720, 455] on div "ご確認よろしくお願いいたします！" at bounding box center [769, 446] width 735 height 17
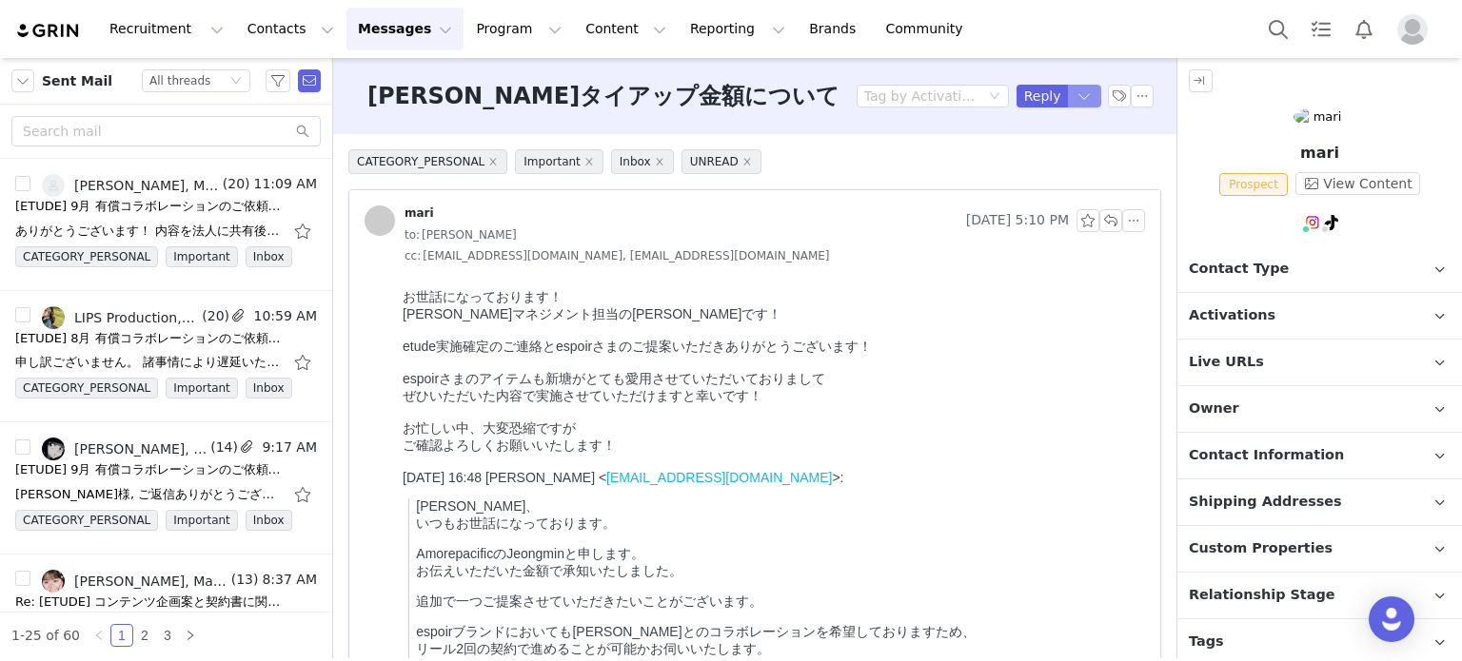
click at [1081, 89] on button "button" at bounding box center [1085, 96] width 34 height 23
click at [1081, 88] on button "button" at bounding box center [1085, 96] width 34 height 23
click at [1055, 163] on li "Reply All" at bounding box center [1051, 161] width 81 height 30
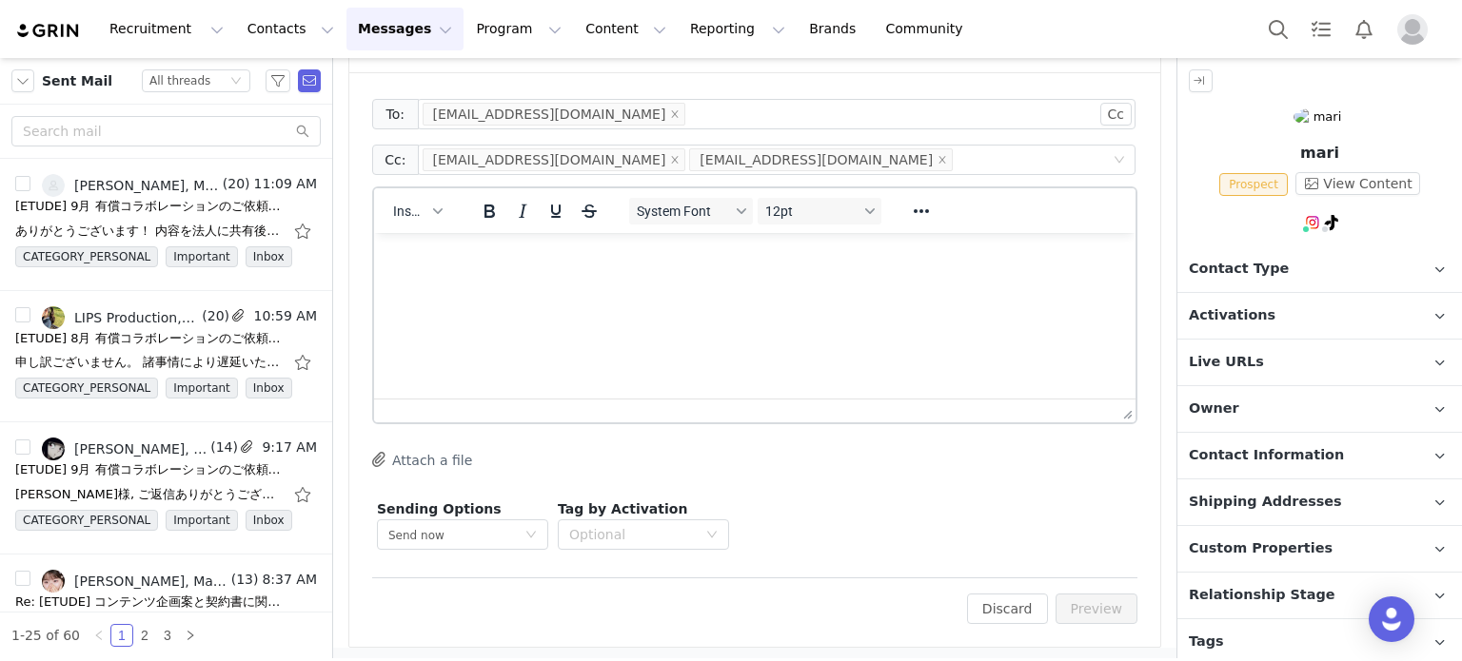
click at [697, 285] on html at bounding box center [754, 258] width 761 height 51
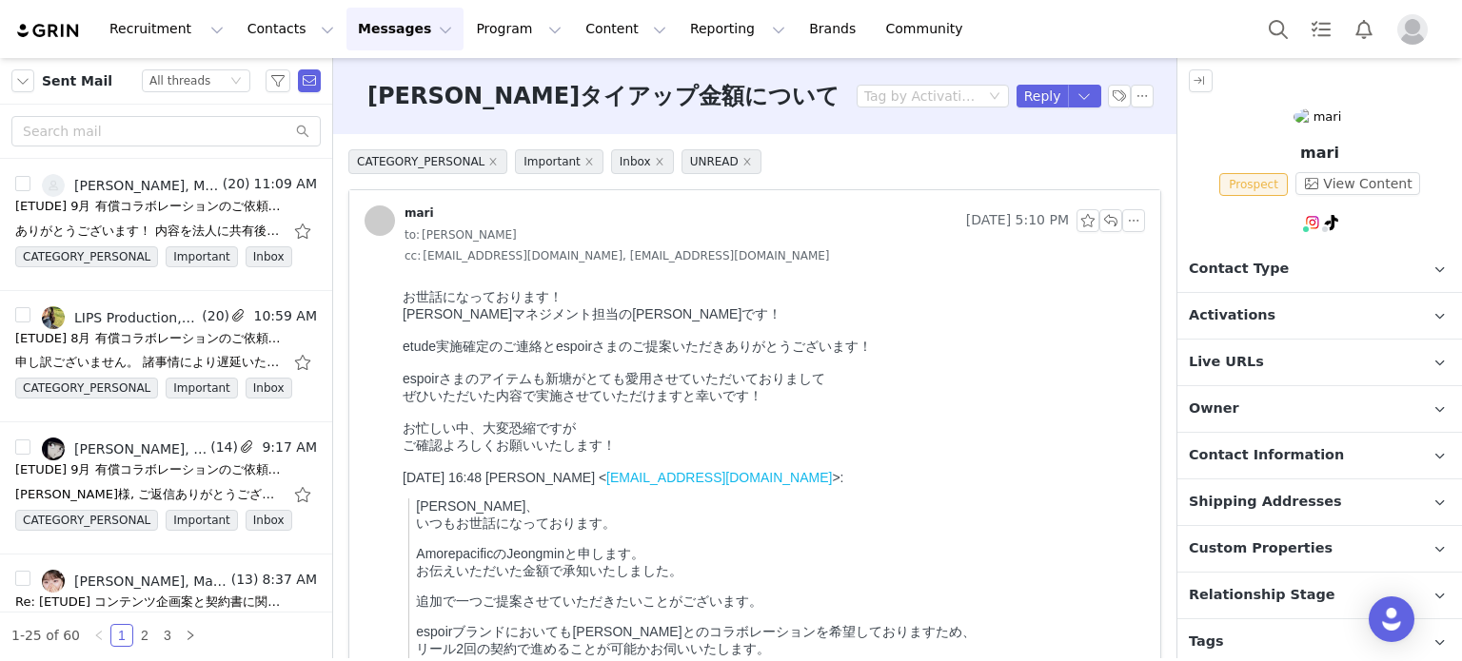
click at [592, 295] on div "お世話になっております！" at bounding box center [769, 297] width 735 height 17
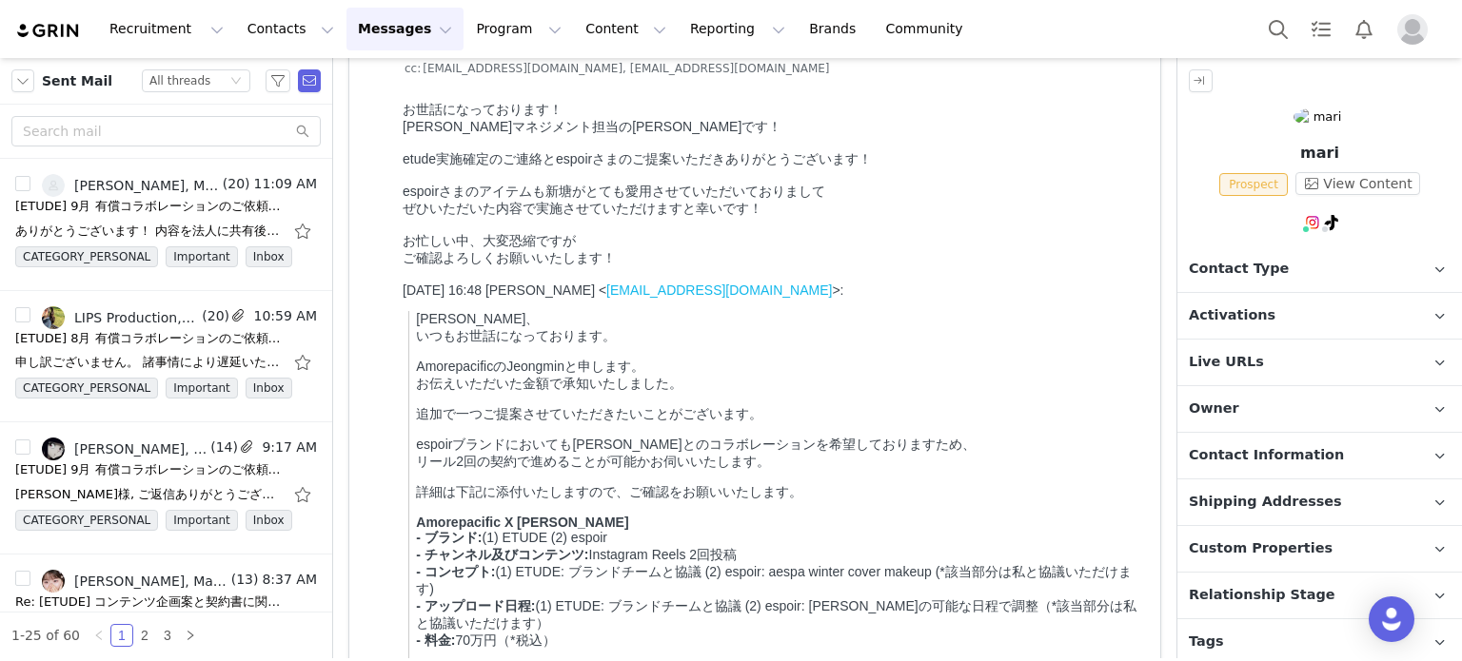
scroll to position [190, 0]
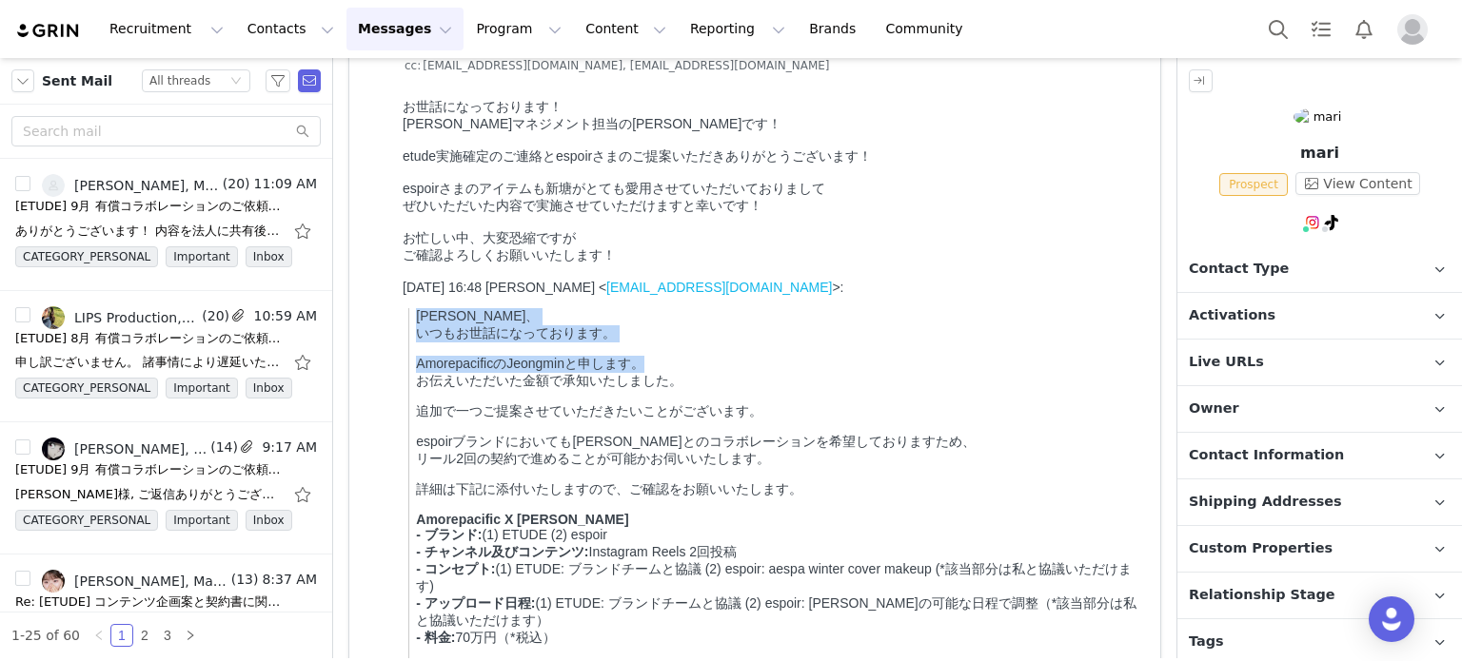
drag, startPoint x: 417, startPoint y: 340, endPoint x: 843, endPoint y: 105, distance: 486.8
click at [727, 343] on p "鵜木様、 いつもお世話になっております。" at bounding box center [776, 325] width 721 height 34
copy p "鵜木様、 いつもお世話になっております。"
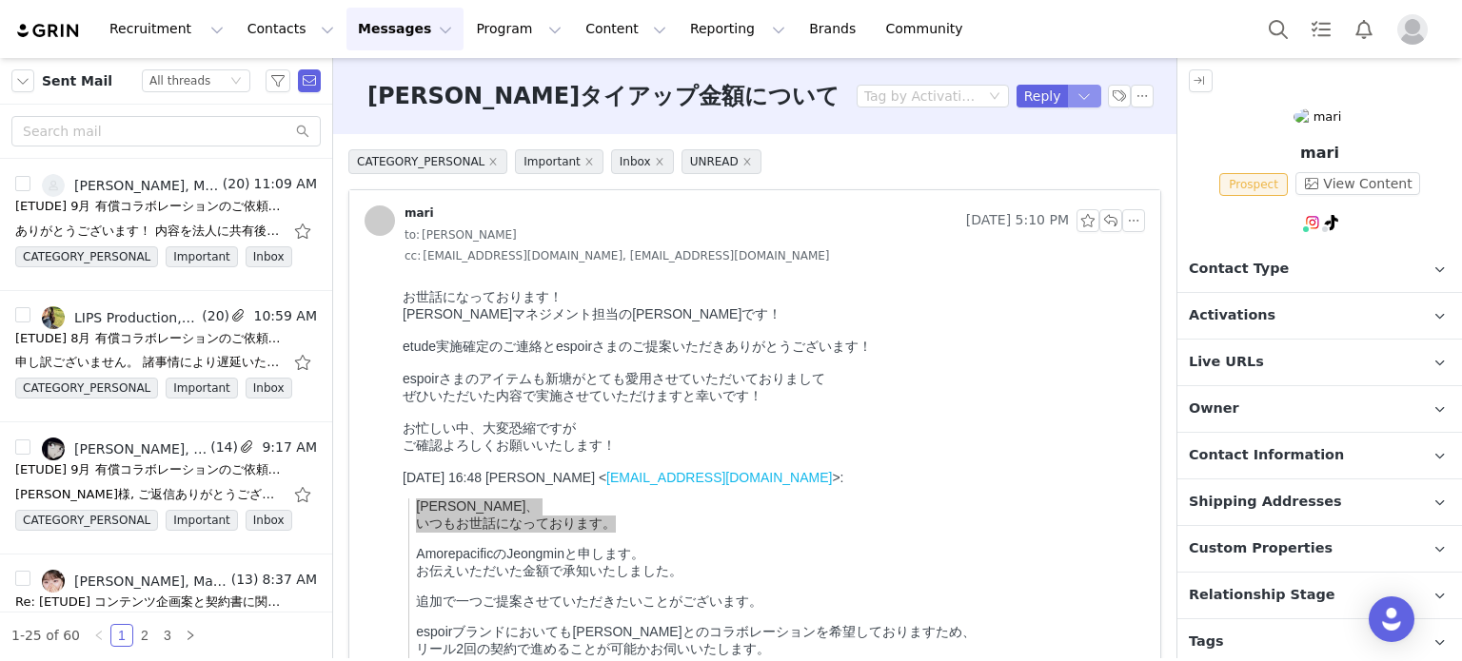
click at [1068, 100] on button "button" at bounding box center [1085, 96] width 34 height 23
click at [1067, 158] on li "Reply All" at bounding box center [1051, 161] width 81 height 30
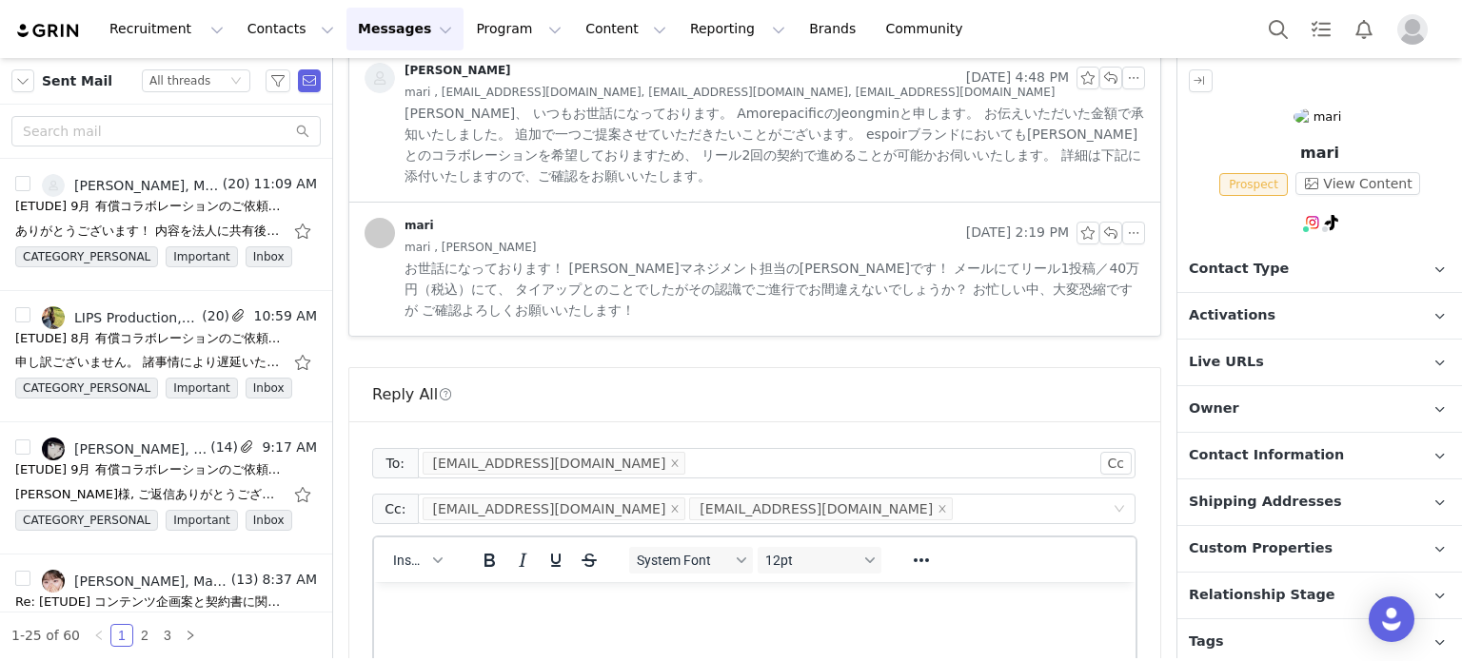
scroll to position [1304, 0]
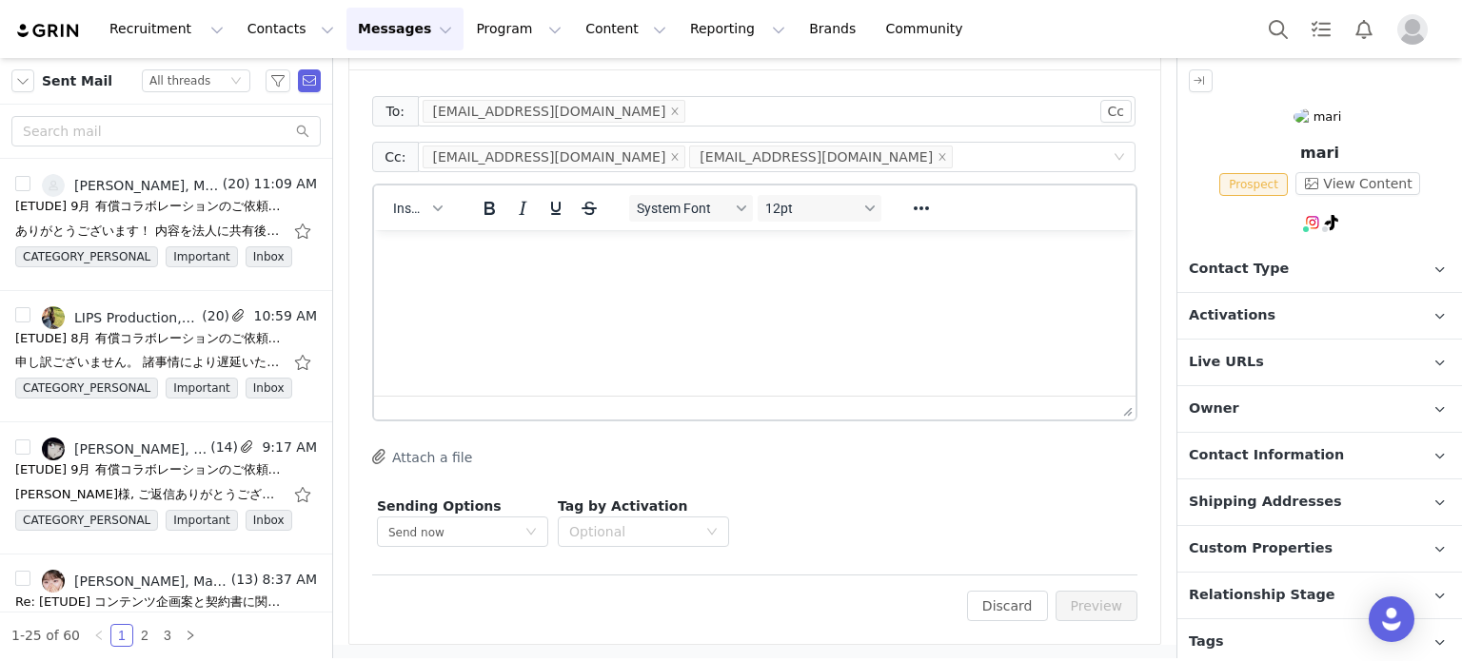
click at [570, 282] on html at bounding box center [754, 255] width 761 height 51
paste body "Rich Text Area. Press ALT-0 for help."
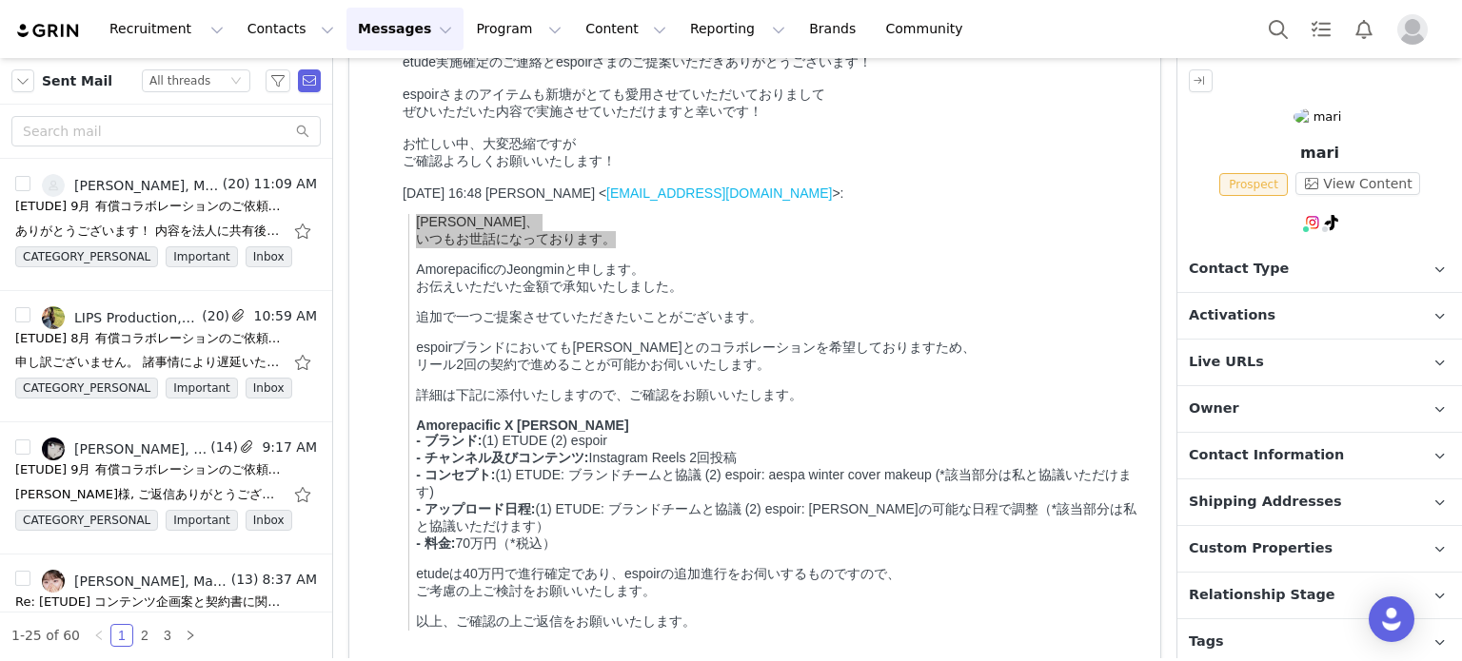
scroll to position [285, 0]
drag, startPoint x: 515, startPoint y: 109, endPoint x: 552, endPoint y: 360, distance: 253.0
click at [515, 373] on p "espoirブランドにおいても新塘真理様とのコラボレーションを希望しておりますため、 リール2回の契約で進めることが可能かお伺いいたします。" at bounding box center [776, 356] width 721 height 34
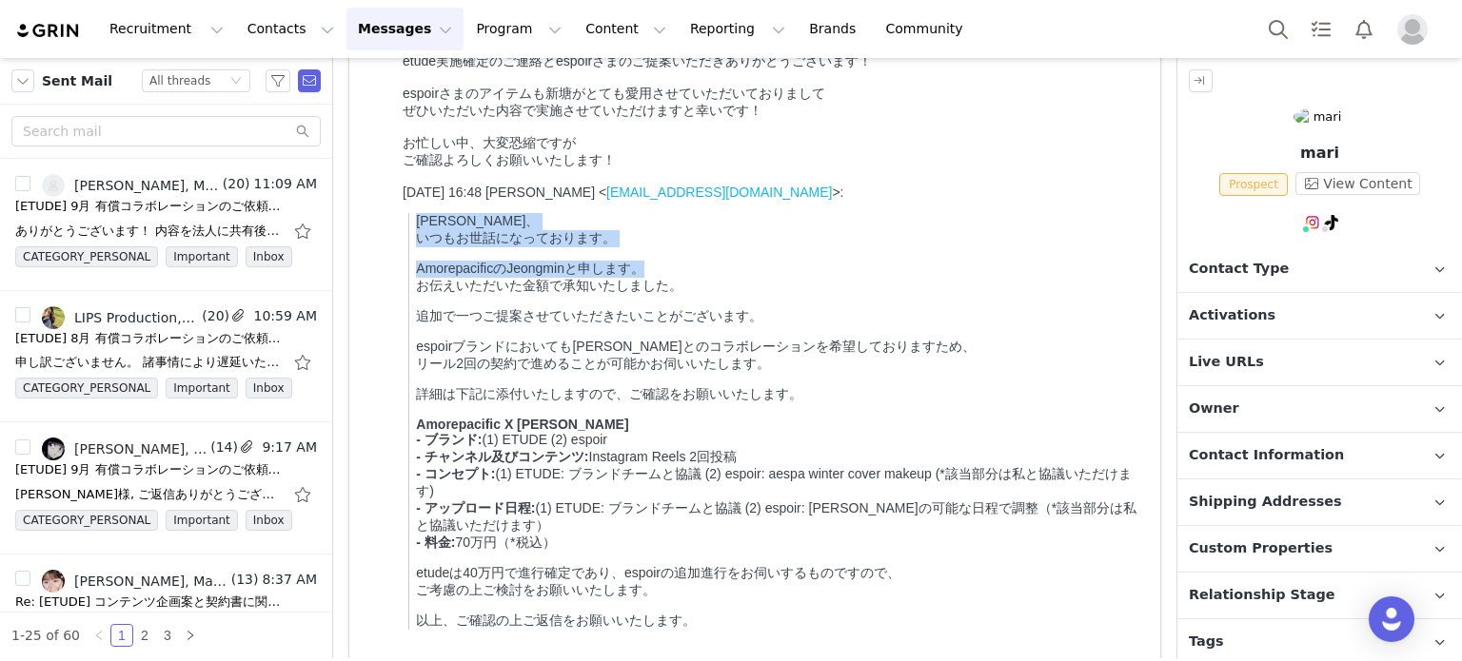
drag, startPoint x: 653, startPoint y: 296, endPoint x: 784, endPoint y: 226, distance: 149.0
click at [395, 227] on html "お世話になっております！ 新塘 真理マネジメント担当の鵜木です！ etude実施確定のご連絡とespoirさまのご提案いただきありがとうございます！ espo…" at bounding box center [770, 354] width 750 height 716
copy blockquote "鵜木様、 いつもお世話になっております。 AmorepacificのJeongminと申します。"
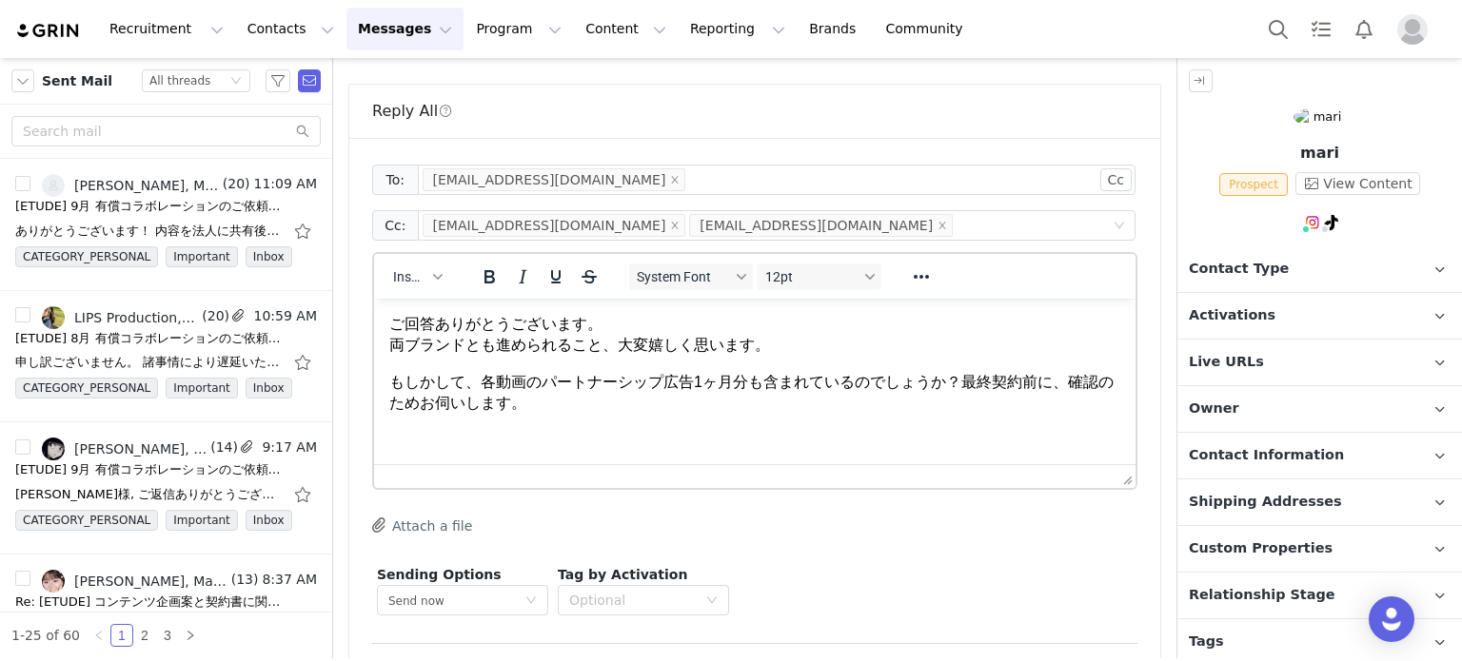
scroll to position [1304, 0]
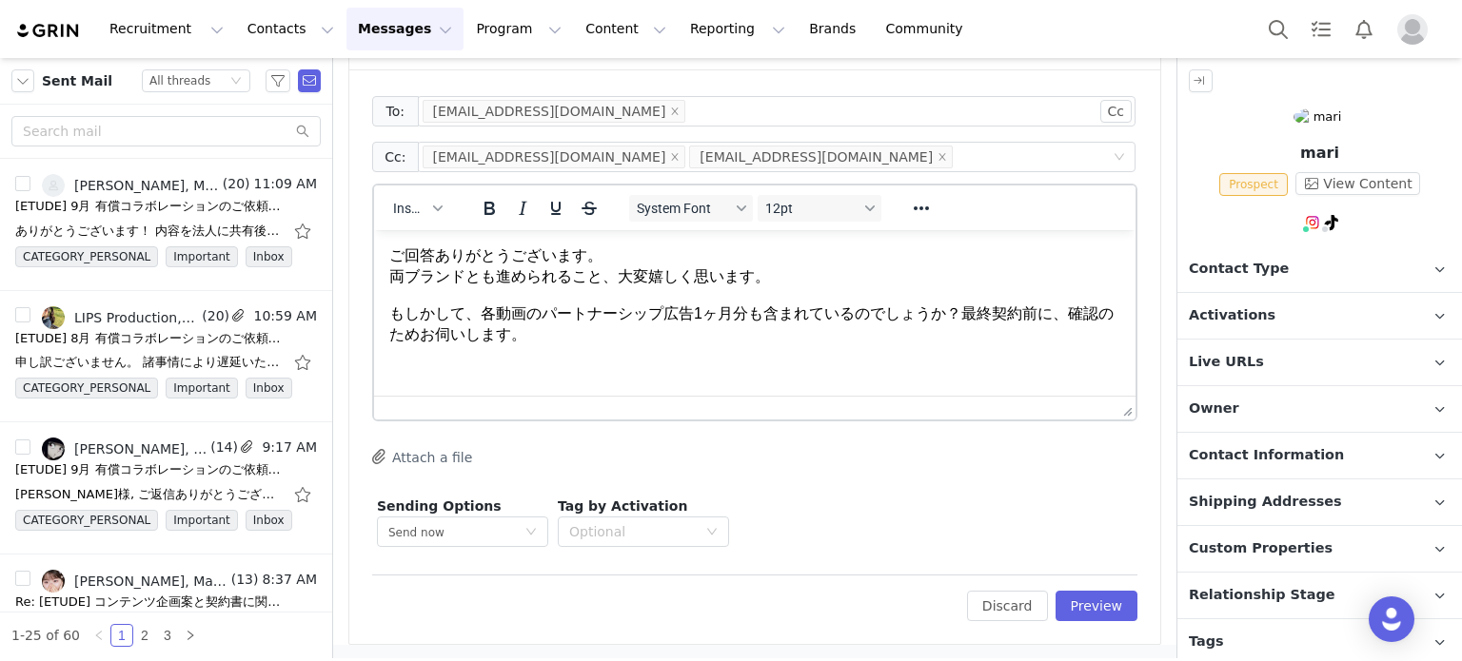
click at [389, 261] on p "ご回答ありがとうございます。 両ブランドとも進められること、大変嬉しく思います。" at bounding box center [754, 266] width 731 height 43
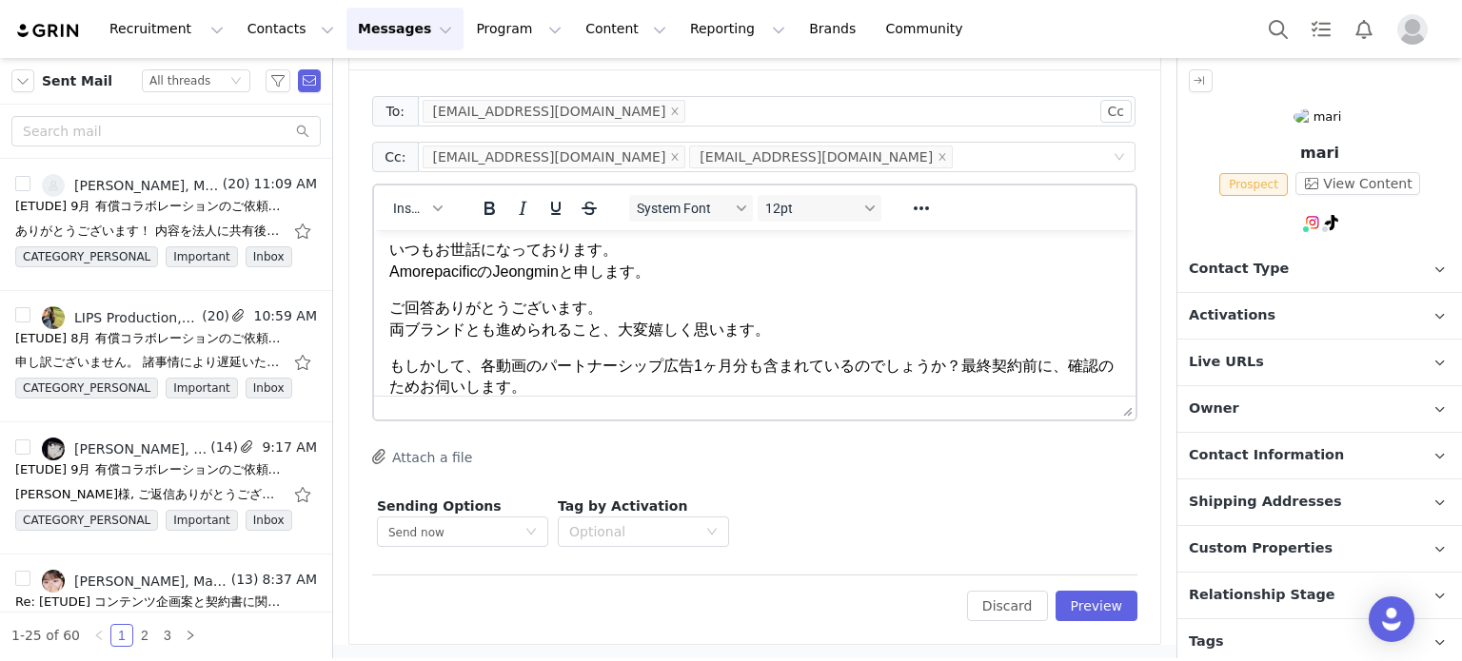
scroll to position [43, 0]
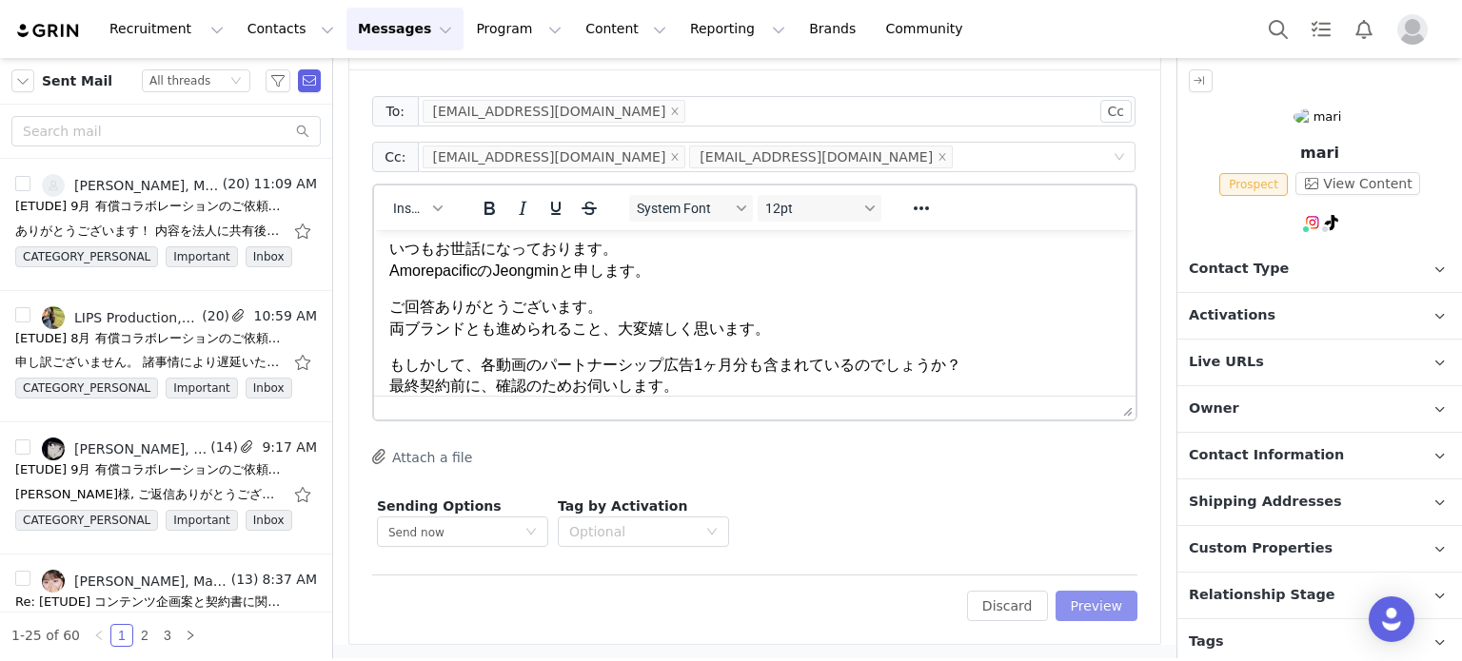
click at [1073, 604] on button "Preview" at bounding box center [1096, 606] width 83 height 30
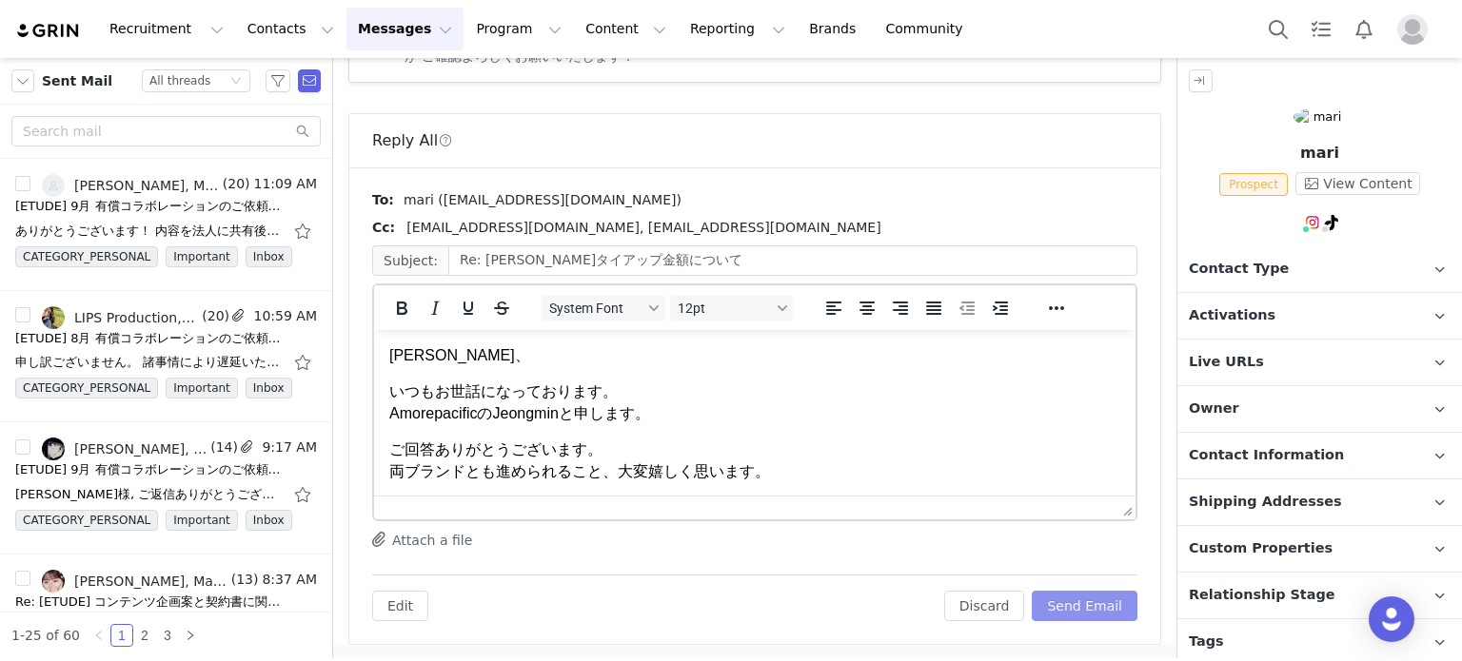
scroll to position [0, 0]
click at [1104, 611] on button "Send Email" at bounding box center [1084, 606] width 106 height 30
